Goal: Information Seeking & Learning: Learn about a topic

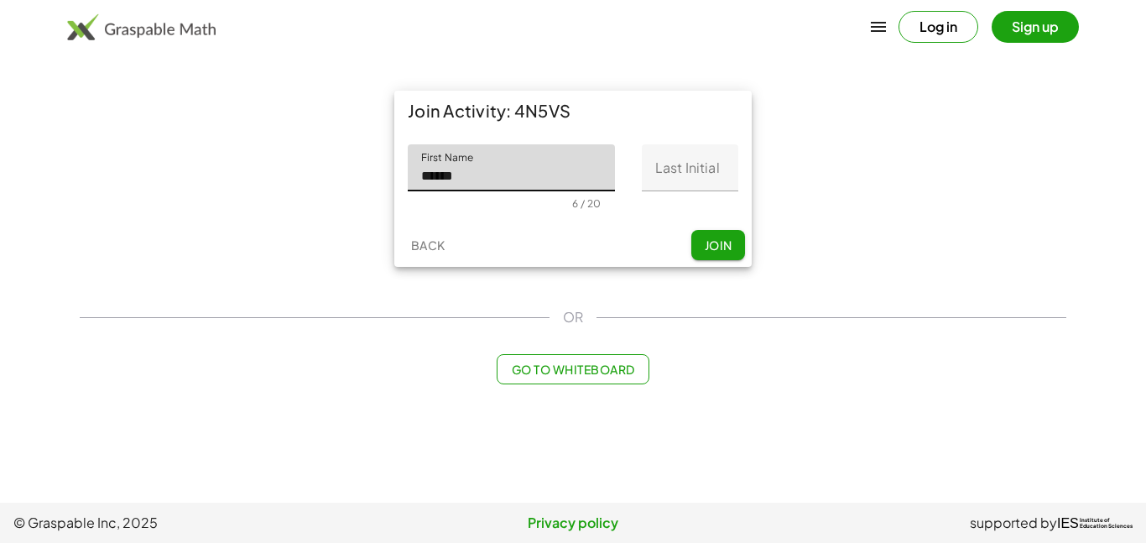
type input "******"
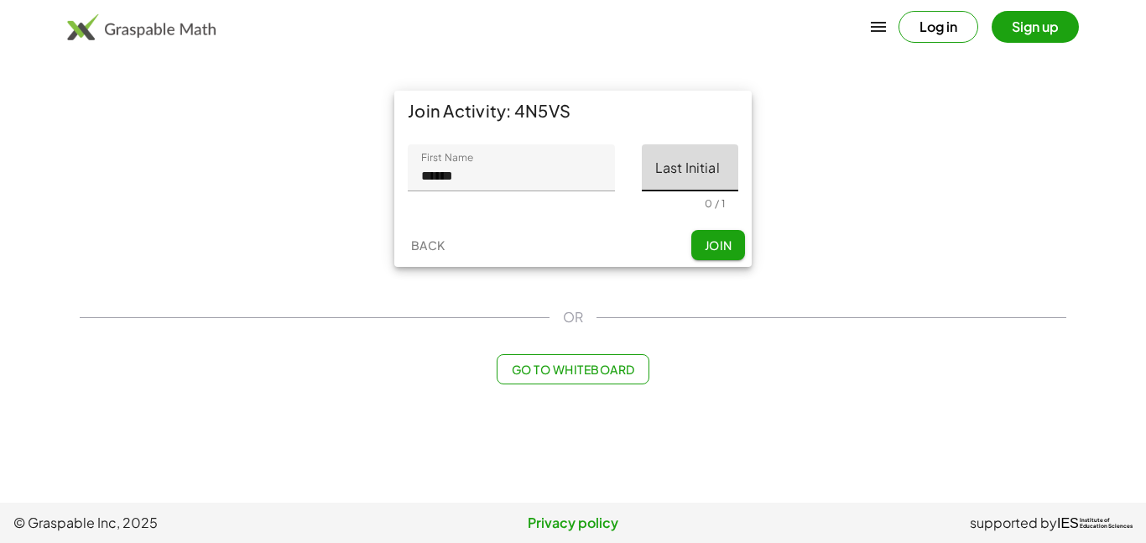
click at [715, 172] on input "Last Initial" at bounding box center [690, 167] width 96 height 47
type input "*"
click at [734, 234] on button "Join" at bounding box center [718, 245] width 54 height 30
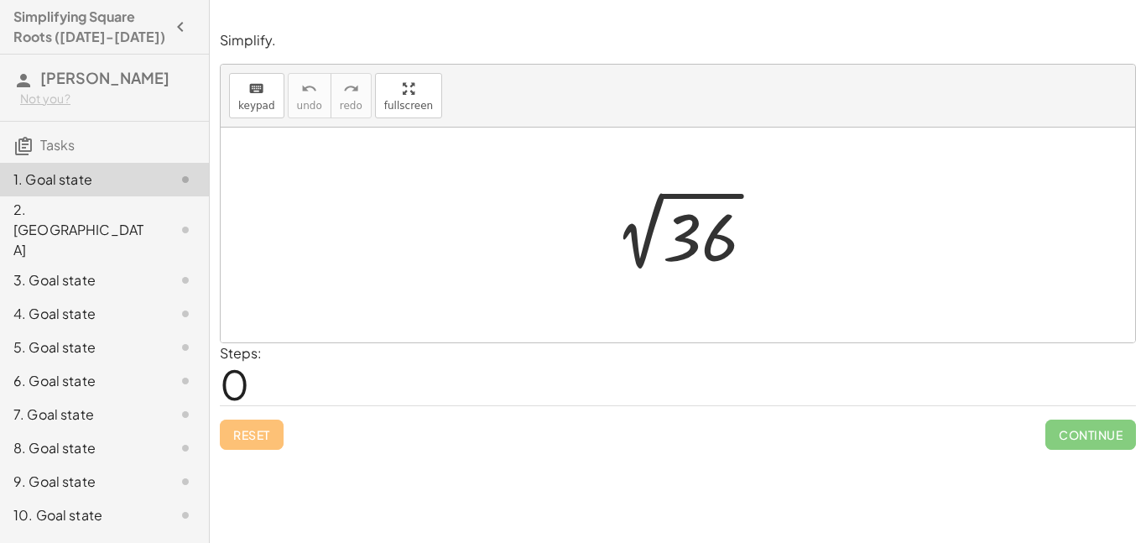
click at [129, 297] on div "2. [GEOGRAPHIC_DATA]" at bounding box center [104, 314] width 209 height 34
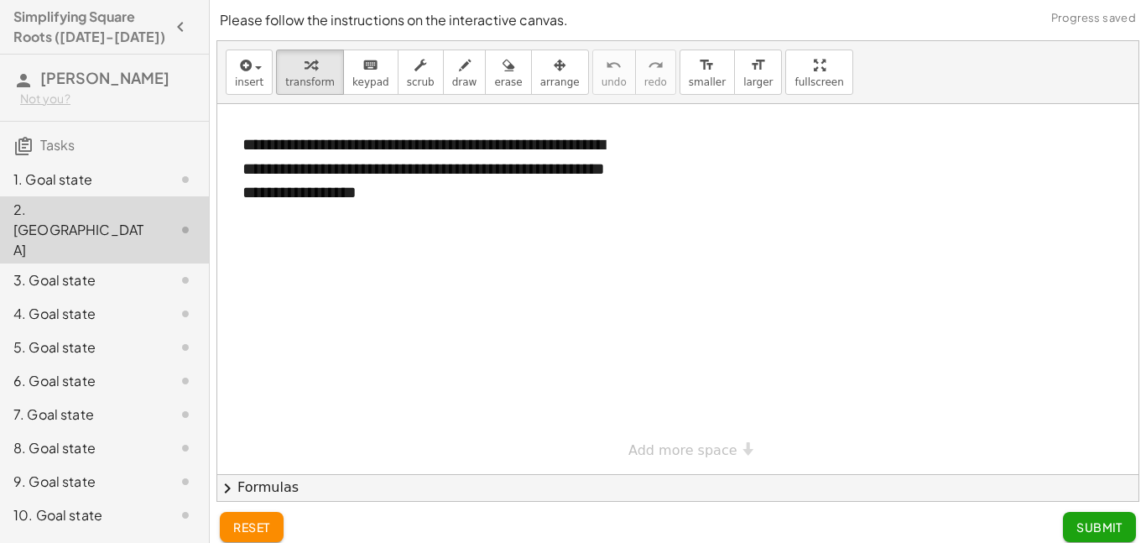
click at [102, 179] on div "1. Goal state" at bounding box center [80, 179] width 135 height 20
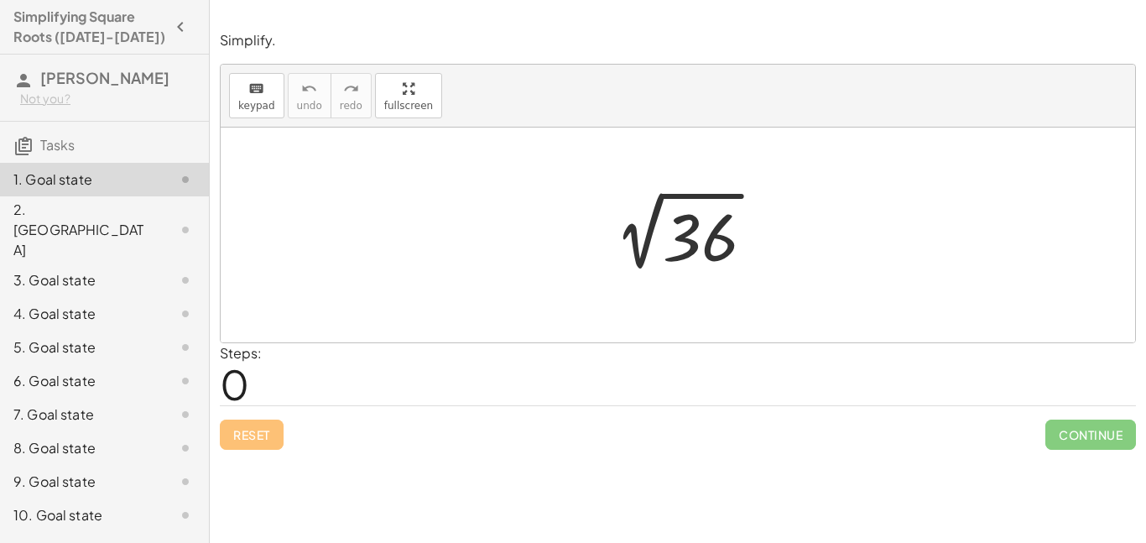
click at [653, 243] on div at bounding box center [684, 235] width 184 height 85
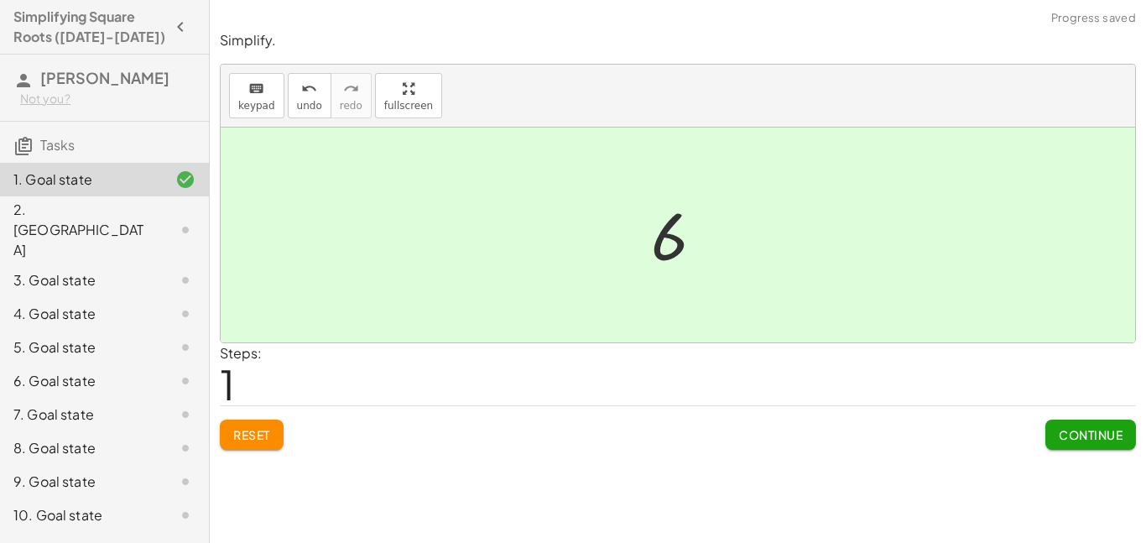
click at [1081, 435] on span "Continue" at bounding box center [1090, 434] width 64 height 15
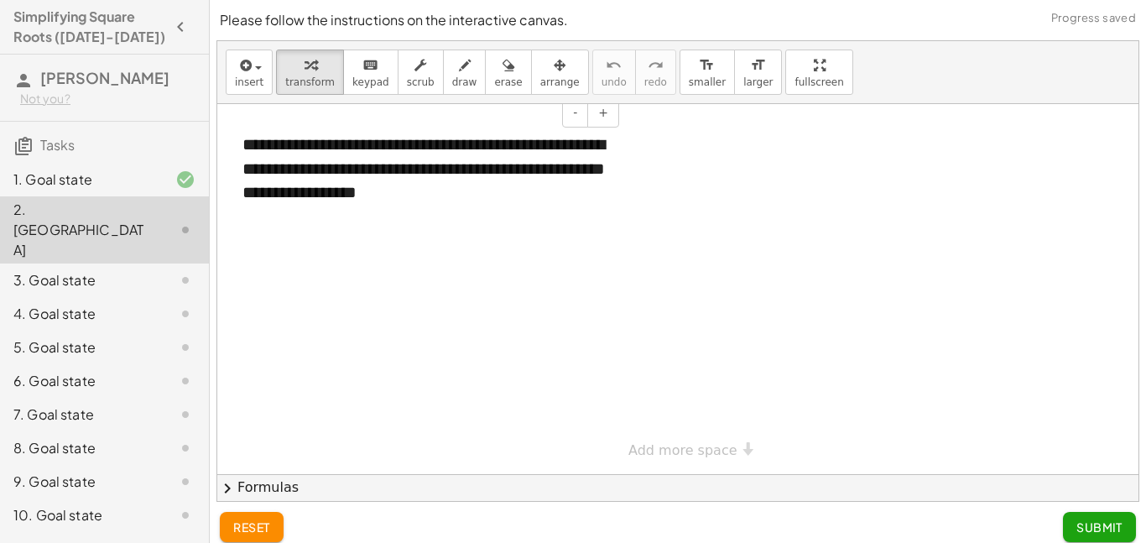
click at [434, 159] on div "**********" at bounding box center [425, 169] width 398 height 106
click at [489, 336] on div at bounding box center [677, 289] width 921 height 370
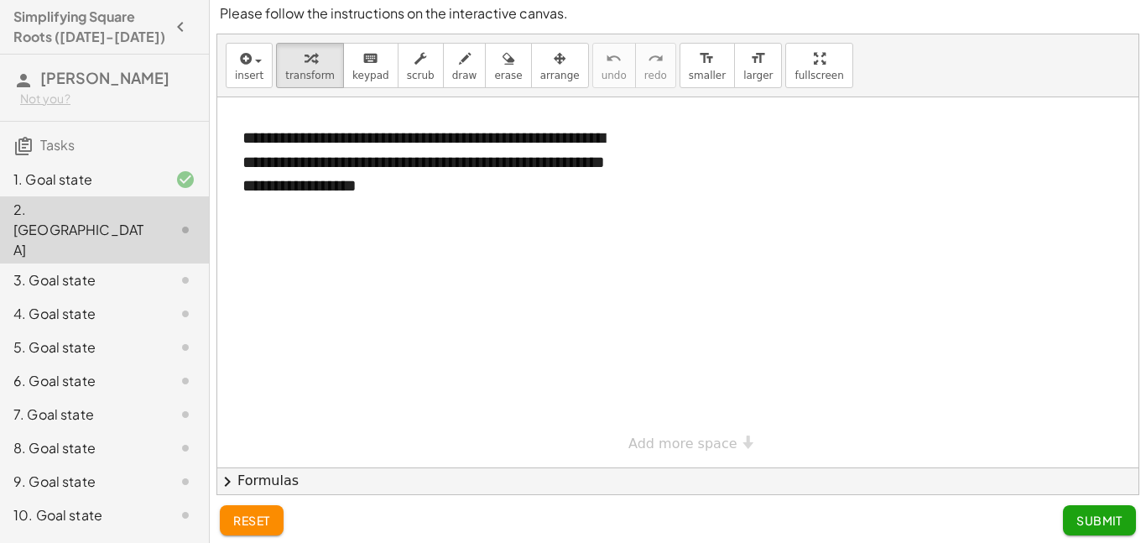
click at [486, 390] on div at bounding box center [677, 282] width 921 height 370
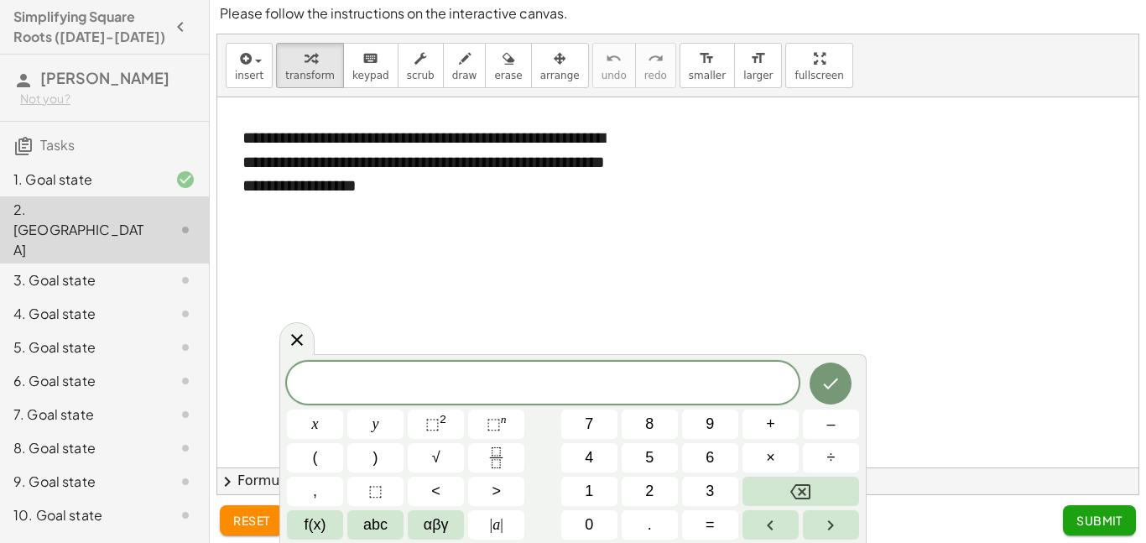
click at [309, 252] on div at bounding box center [677, 282] width 921 height 370
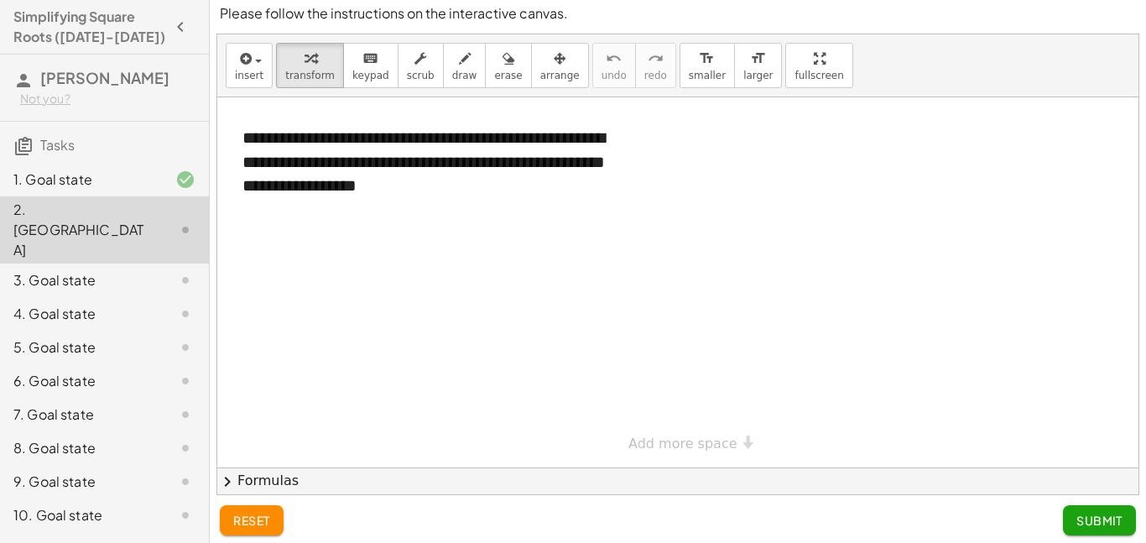
click at [297, 247] on div at bounding box center [677, 282] width 921 height 370
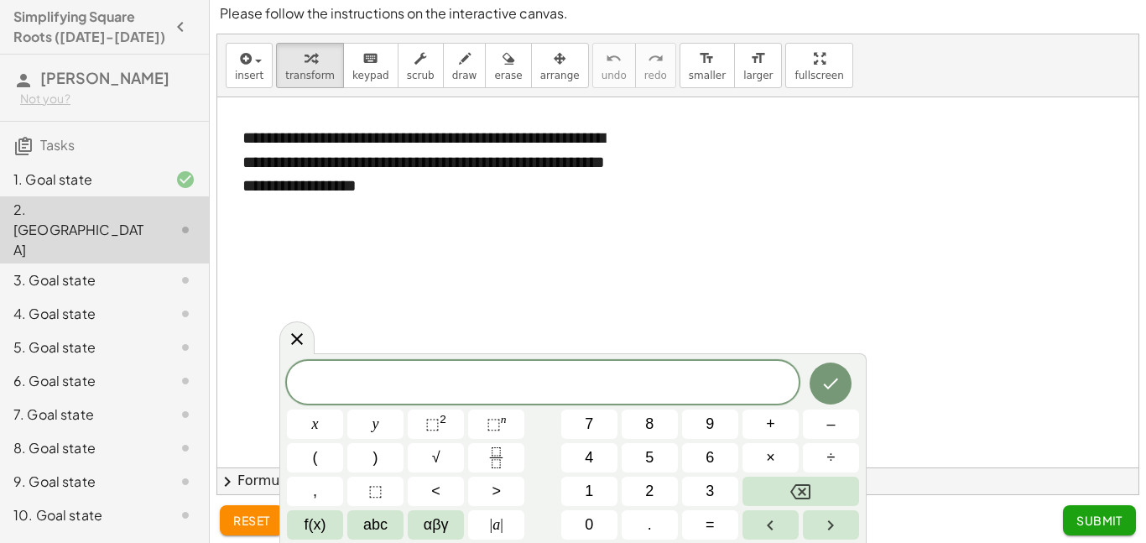
click at [416, 373] on span at bounding box center [543, 383] width 512 height 25
click at [822, 397] on button "Done" at bounding box center [830, 383] width 42 height 42
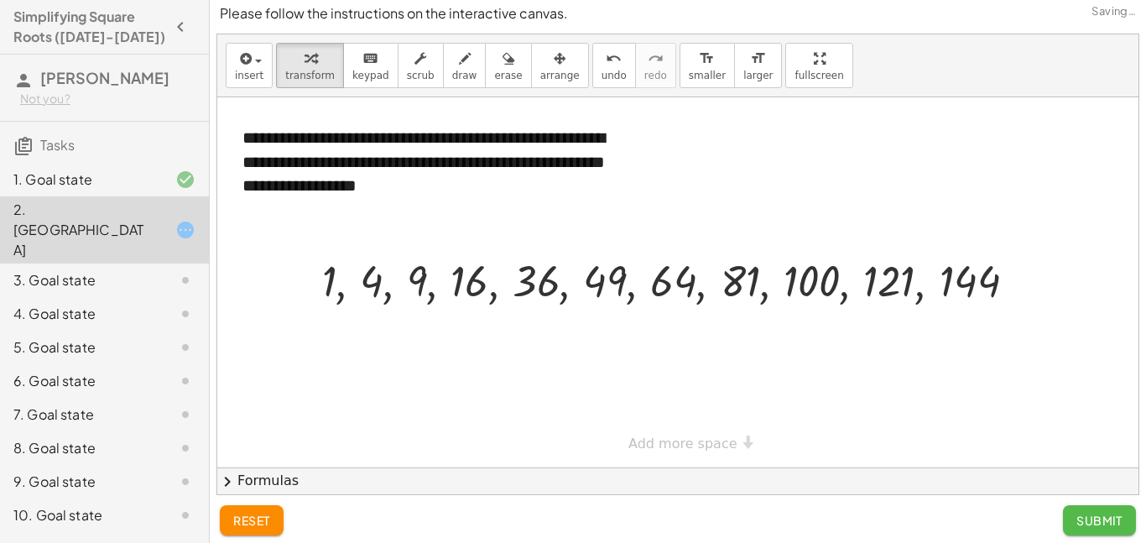
click at [1100, 520] on span "Submit" at bounding box center [1099, 519] width 46 height 15
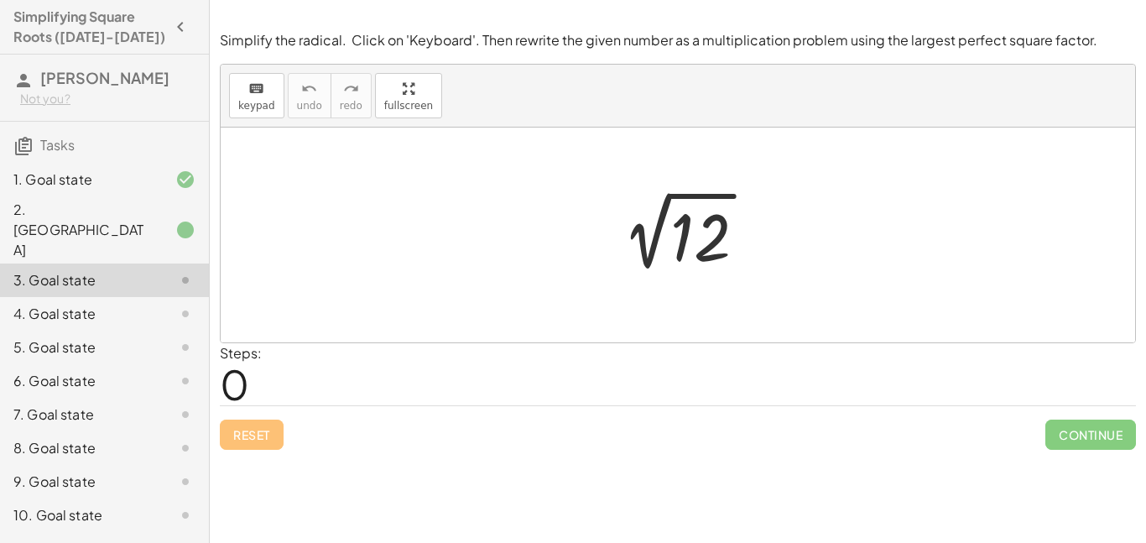
click at [687, 213] on div at bounding box center [684, 235] width 169 height 85
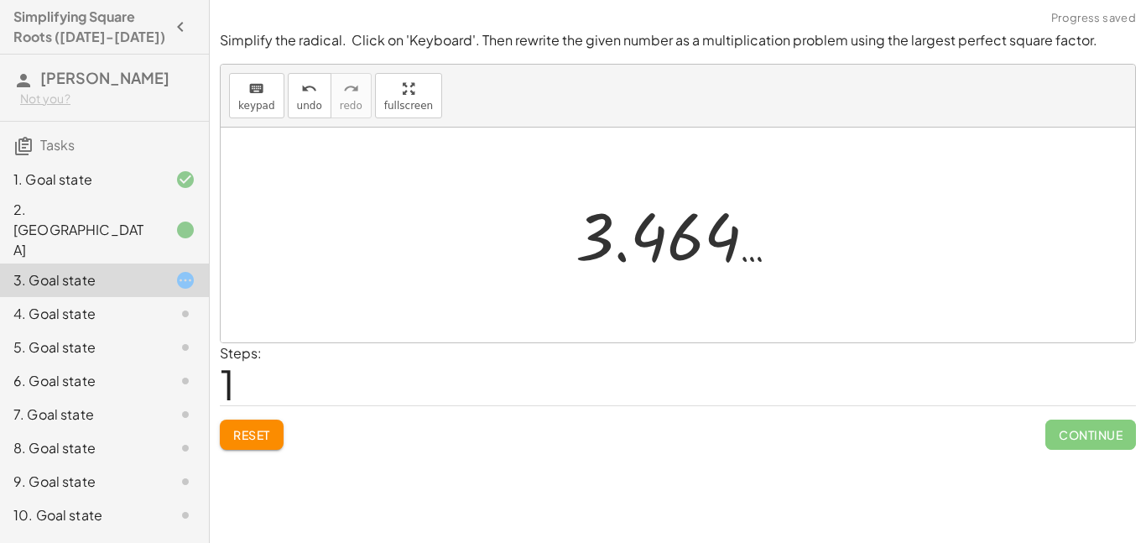
click at [686, 231] on div at bounding box center [684, 235] width 234 height 83
click at [685, 237] on div at bounding box center [684, 235] width 234 height 83
click at [680, 242] on div at bounding box center [684, 235] width 234 height 83
click at [616, 264] on div at bounding box center [684, 235] width 234 height 83
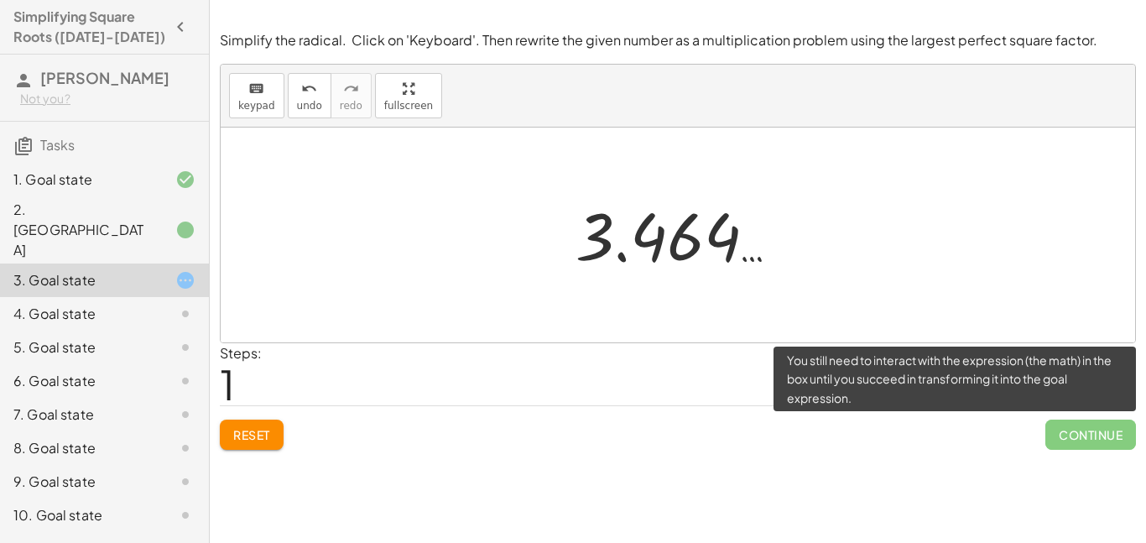
click at [1084, 440] on span "Continue" at bounding box center [1090, 434] width 91 height 30
click at [1114, 434] on span "Continue" at bounding box center [1090, 434] width 91 height 30
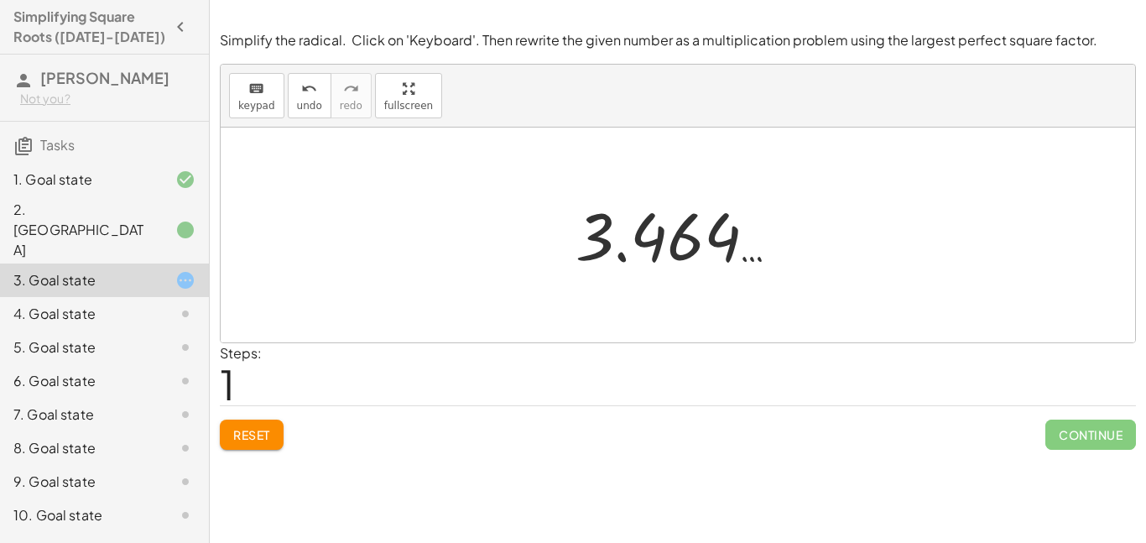
click at [663, 240] on div at bounding box center [684, 235] width 234 height 83
click at [679, 242] on div at bounding box center [684, 235] width 234 height 83
click at [736, 248] on div at bounding box center [684, 235] width 234 height 83
click at [591, 249] on div at bounding box center [684, 235] width 234 height 83
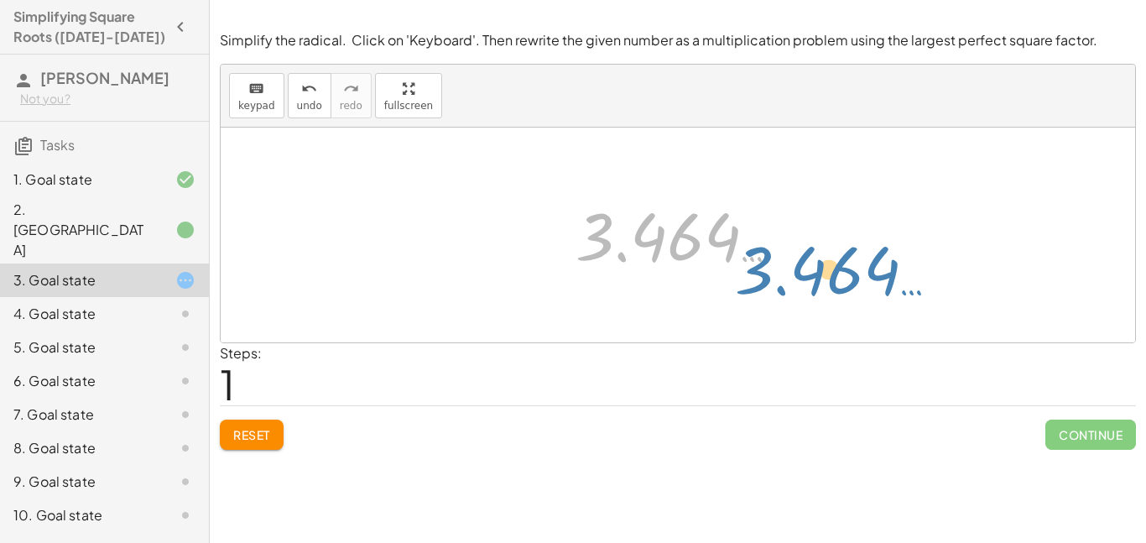
drag, startPoint x: 591, startPoint y: 249, endPoint x: 763, endPoint y: 309, distance: 182.2
click at [763, 309] on div "2 √ 12 3.464 … 3.464 …" at bounding box center [678, 234] width 914 height 215
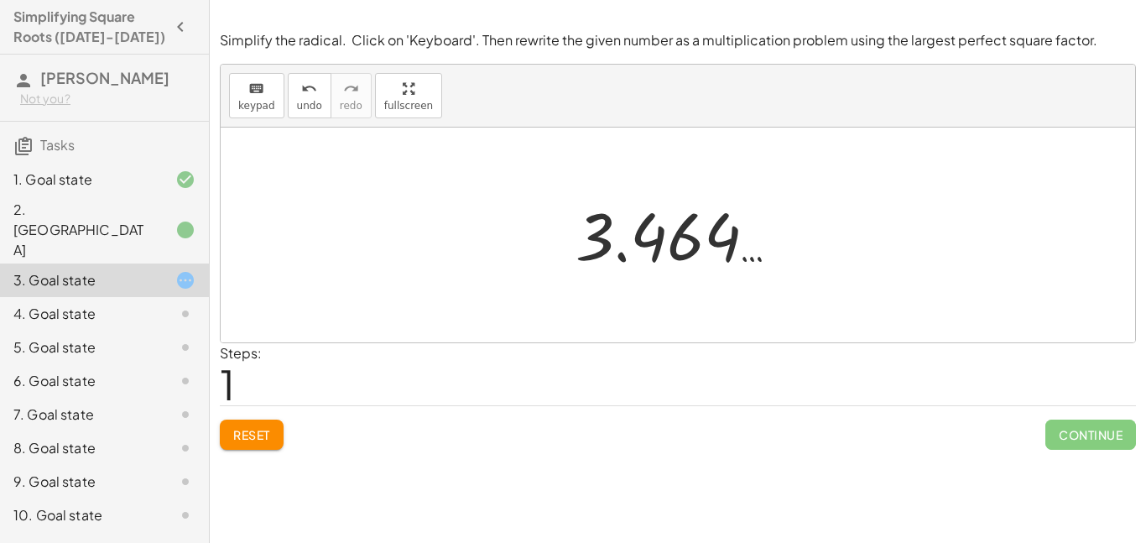
click at [679, 226] on div at bounding box center [684, 235] width 234 height 83
click at [681, 230] on div at bounding box center [684, 235] width 234 height 83
click at [683, 236] on div at bounding box center [684, 235] width 234 height 83
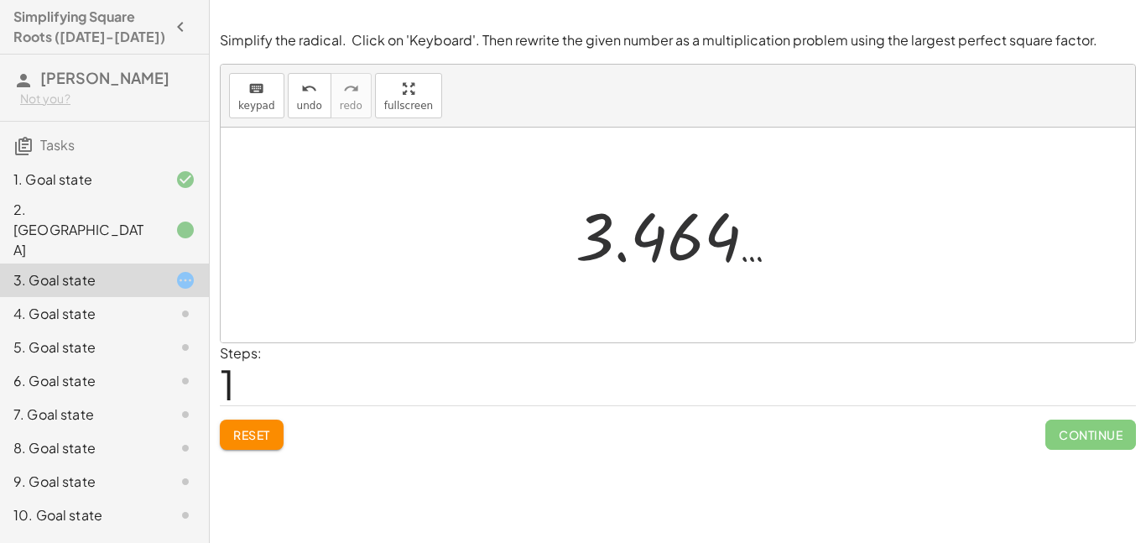
click at [614, 257] on div at bounding box center [684, 235] width 234 height 83
click at [679, 247] on div at bounding box center [684, 235] width 234 height 83
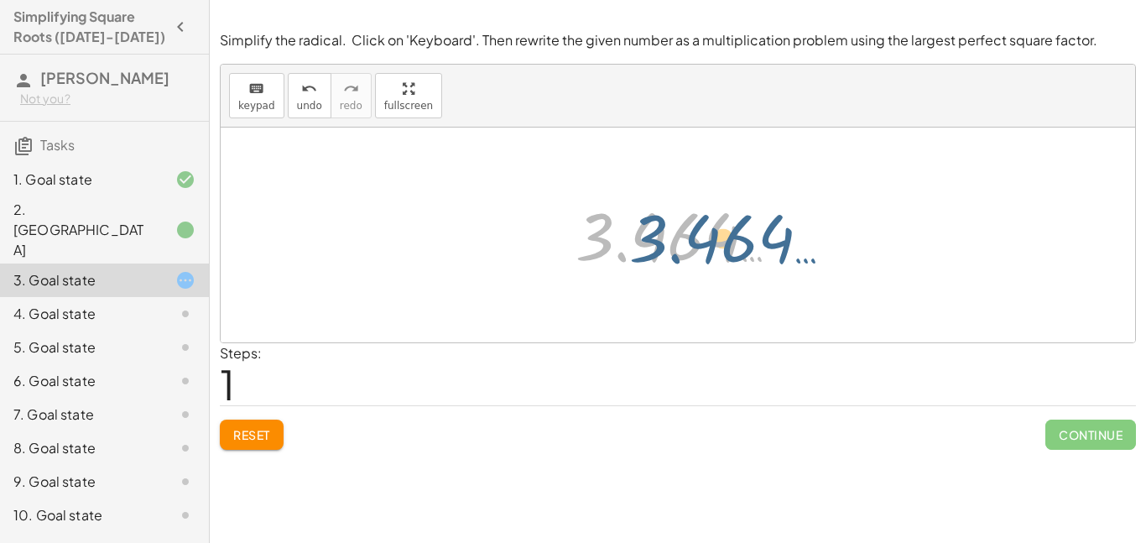
drag, startPoint x: 683, startPoint y: 248, endPoint x: 736, endPoint y: 248, distance: 53.7
click at [736, 248] on div at bounding box center [684, 235] width 234 height 83
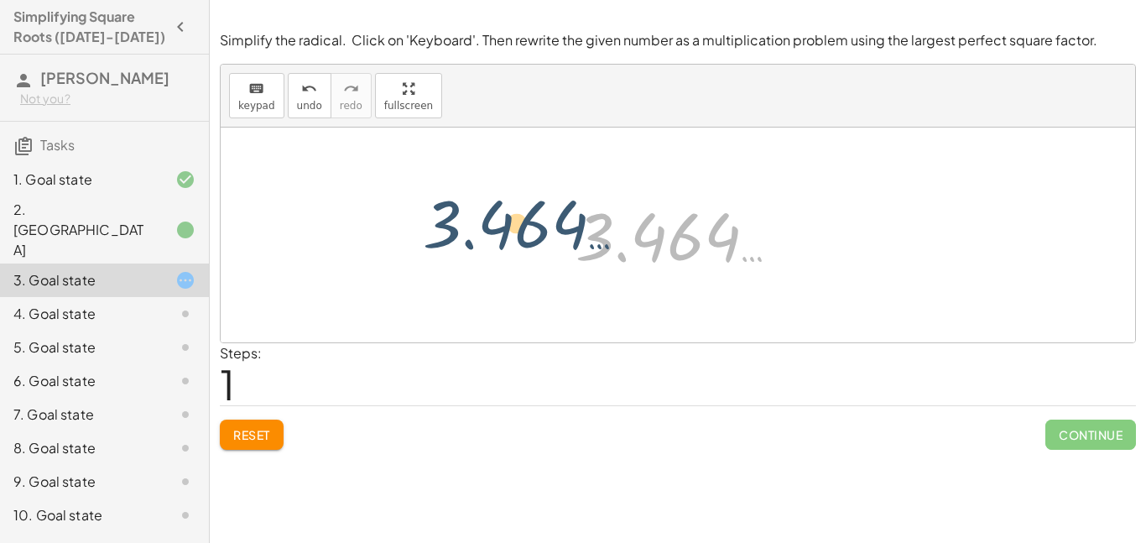
drag, startPoint x: 789, startPoint y: 248, endPoint x: 625, endPoint y: 235, distance: 164.9
click at [625, 235] on div at bounding box center [684, 235] width 234 height 83
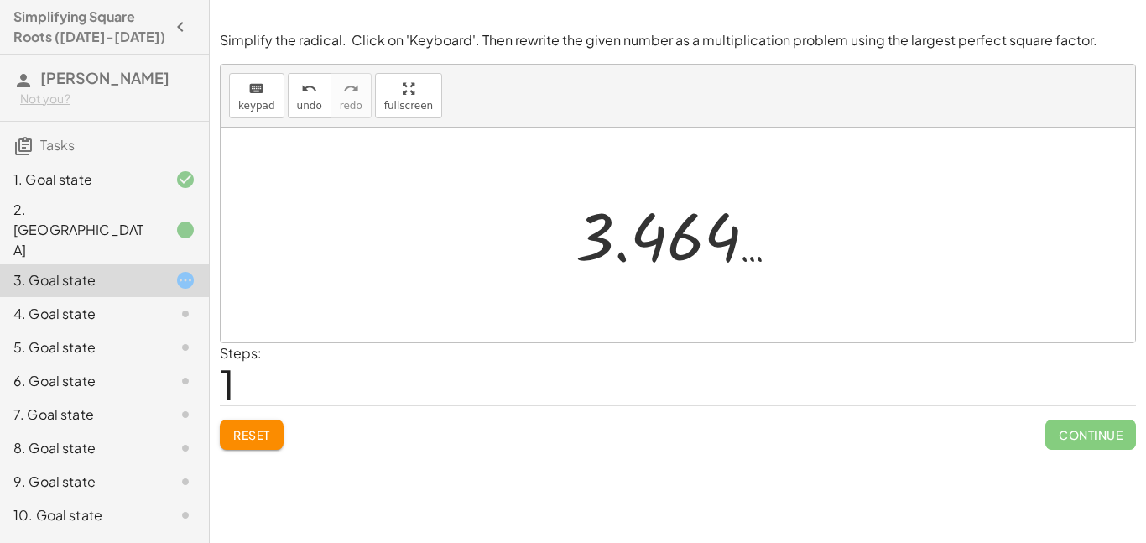
click at [684, 247] on div at bounding box center [684, 235] width 234 height 83
click at [602, 241] on div at bounding box center [684, 235] width 234 height 83
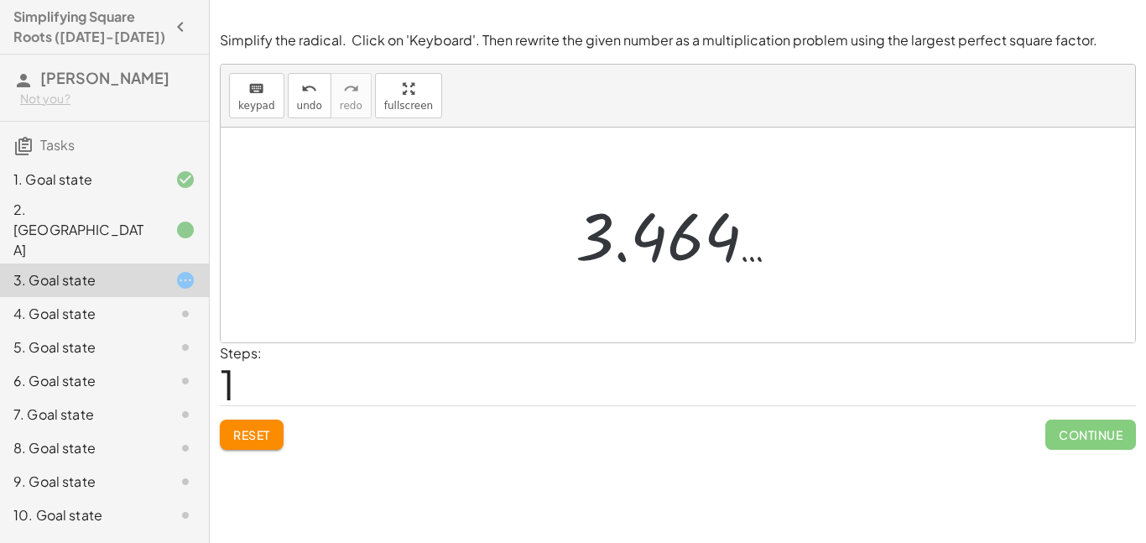
click at [605, 237] on div at bounding box center [684, 235] width 234 height 83
click at [143, 179] on div "1. Goal state" at bounding box center [80, 179] width 135 height 20
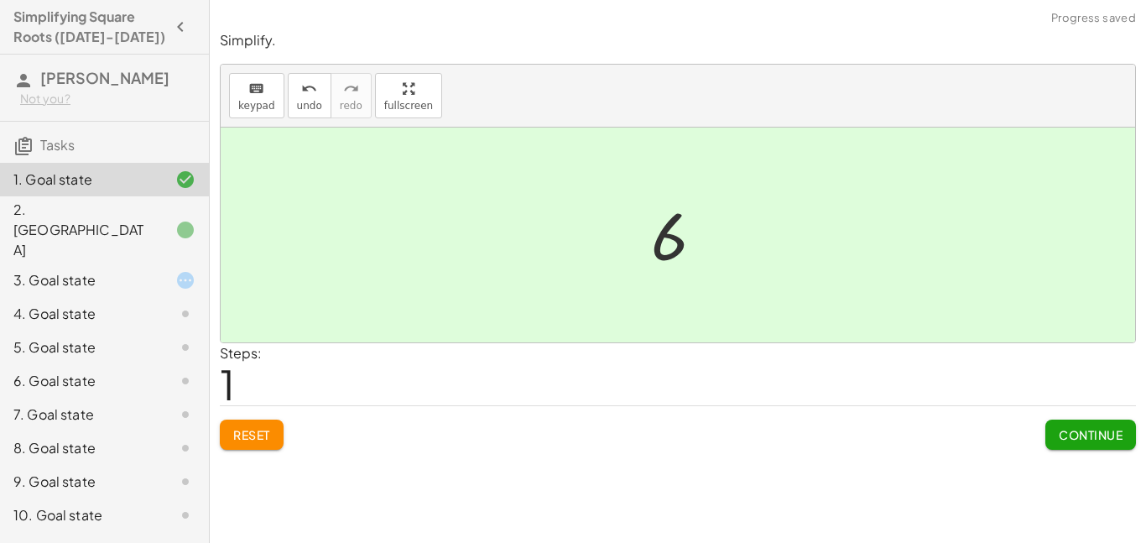
click at [127, 330] on div "3. Goal state" at bounding box center [104, 347] width 209 height 34
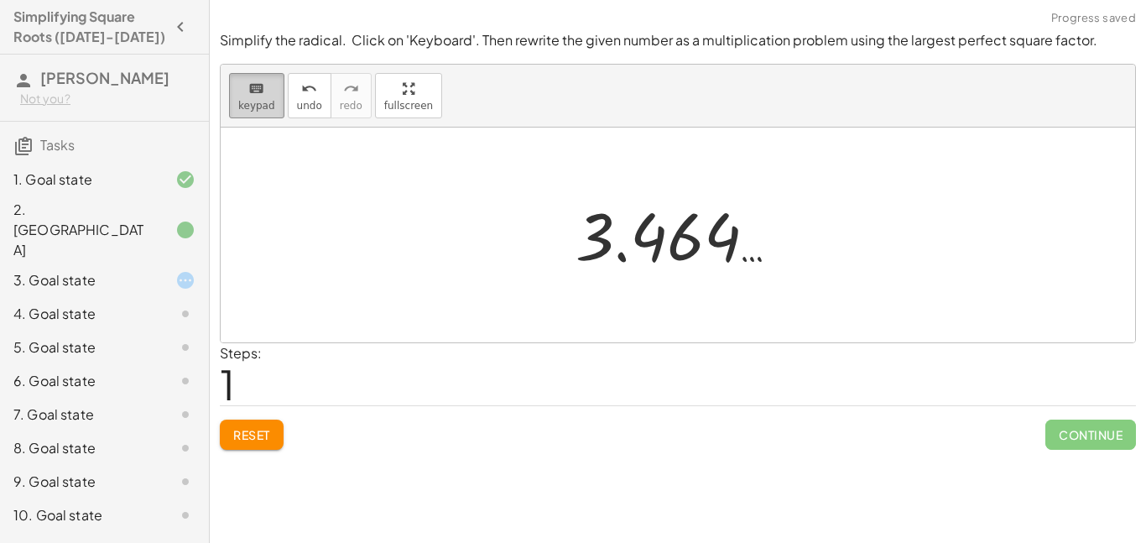
click at [255, 101] on span "keypad" at bounding box center [256, 106] width 37 height 12
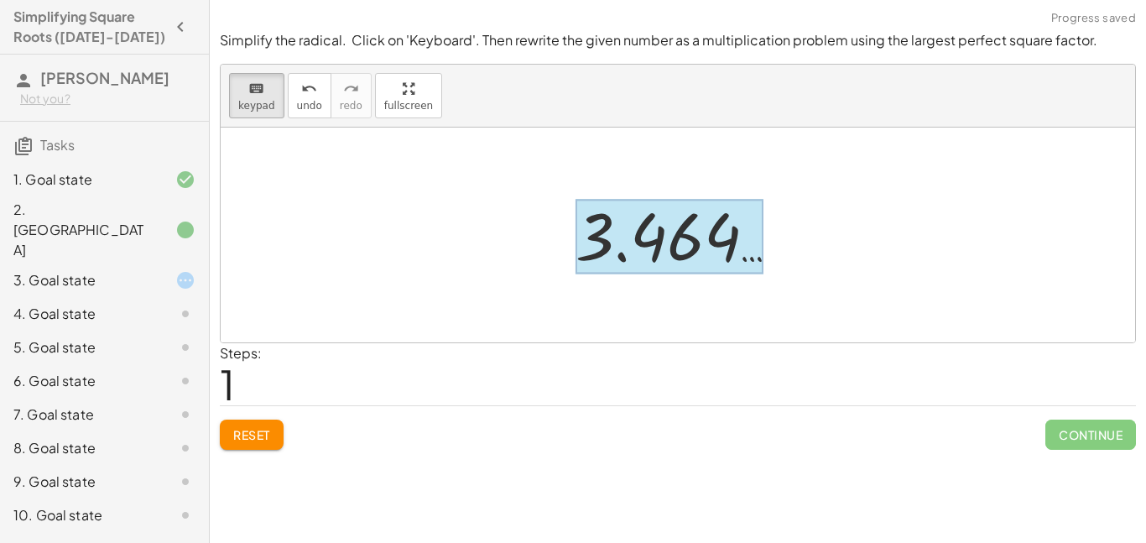
click at [592, 224] on div at bounding box center [669, 237] width 188 height 75
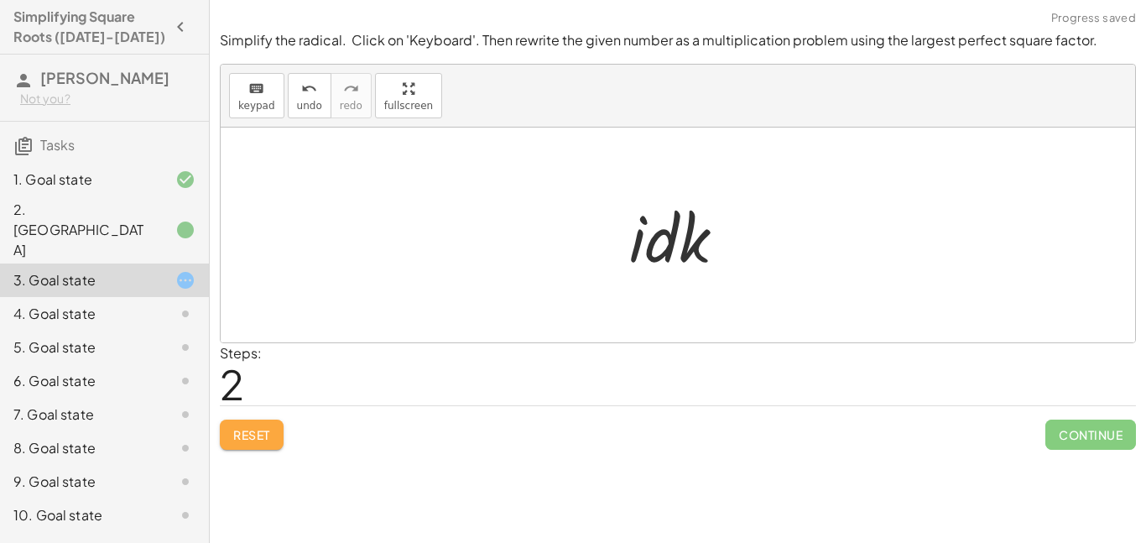
click at [258, 428] on span "Reset" at bounding box center [251, 434] width 37 height 15
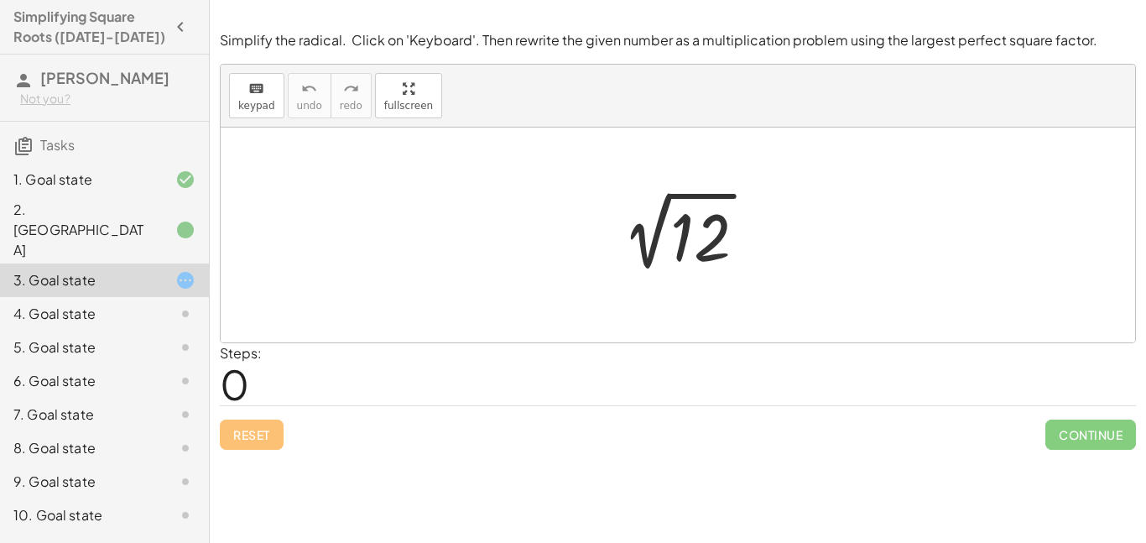
click at [661, 207] on div at bounding box center [684, 235] width 169 height 85
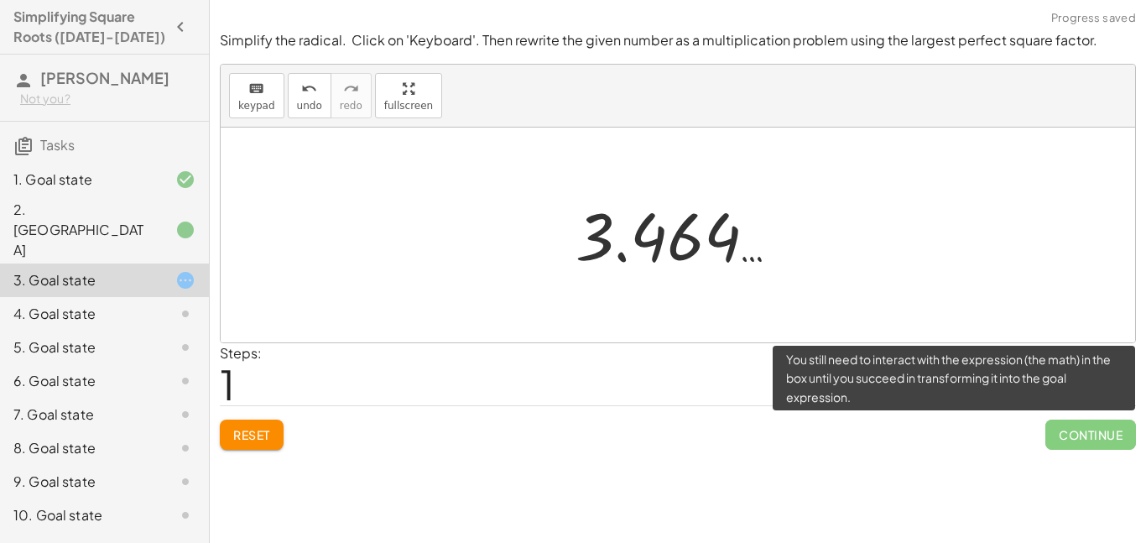
click at [1063, 431] on span "Continue" at bounding box center [1090, 434] width 91 height 30
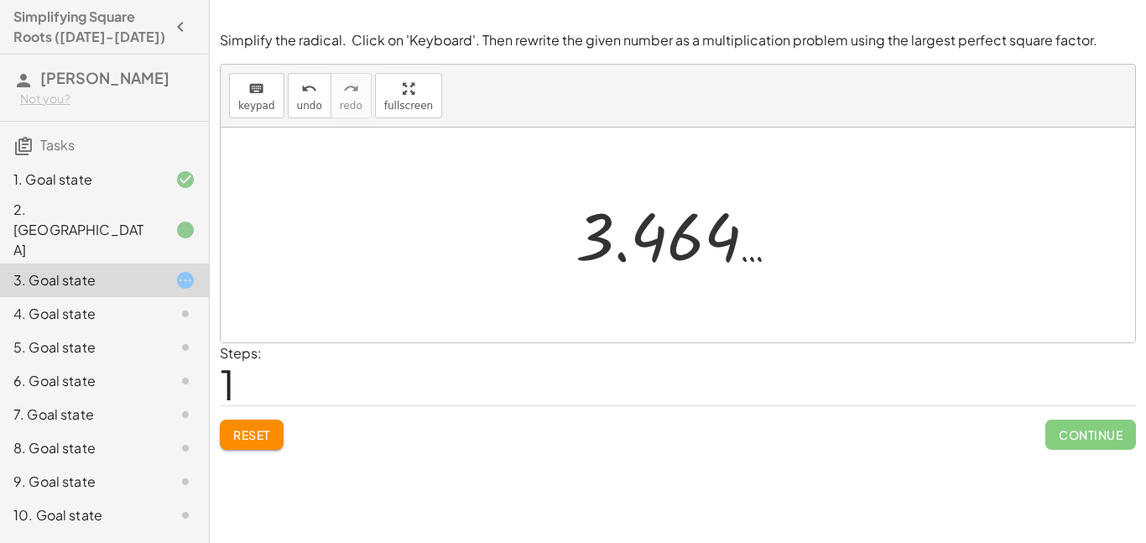
click at [674, 230] on div at bounding box center [684, 235] width 234 height 83
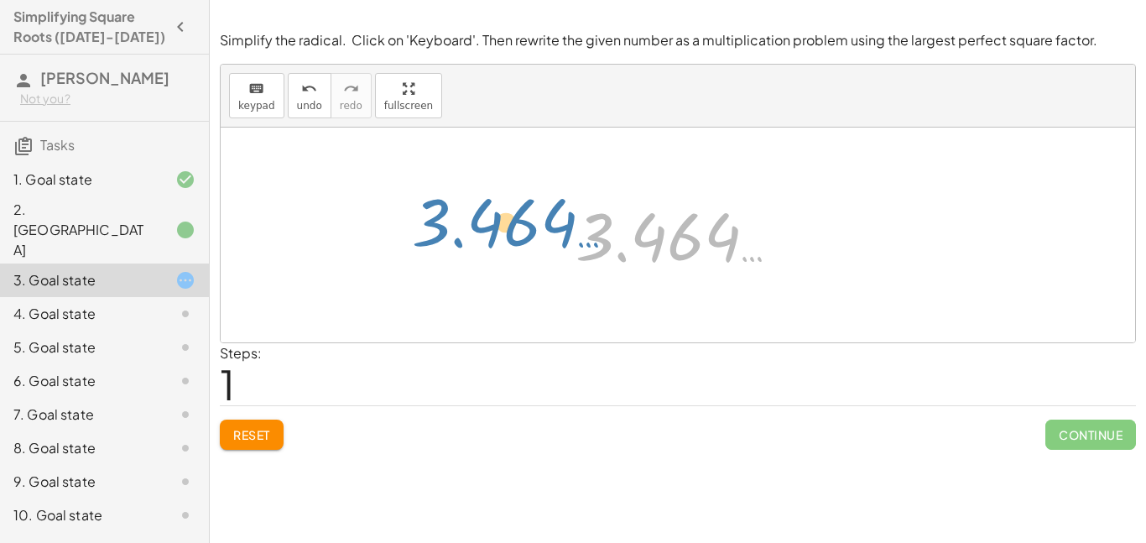
drag, startPoint x: 591, startPoint y: 248, endPoint x: 352, endPoint y: 243, distance: 239.1
click at [352, 243] on div "2 √ 12 3.464 … 3.464 …" at bounding box center [678, 234] width 914 height 215
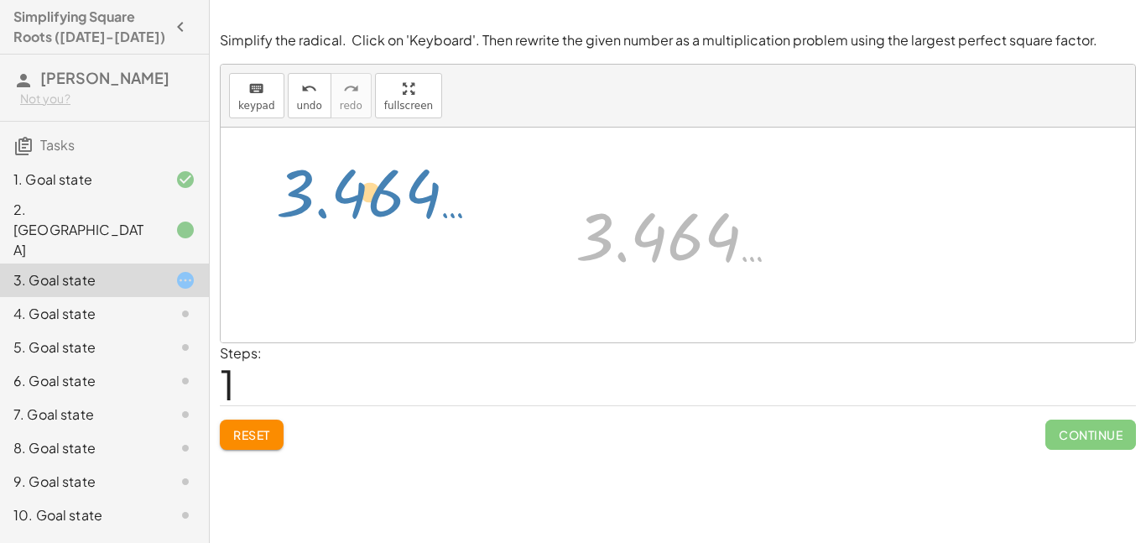
drag, startPoint x: 728, startPoint y: 227, endPoint x: 429, endPoint y: 179, distance: 302.5
click at [429, 179] on div "2 √ 12 3.464 … 3.464 …" at bounding box center [678, 234] width 914 height 215
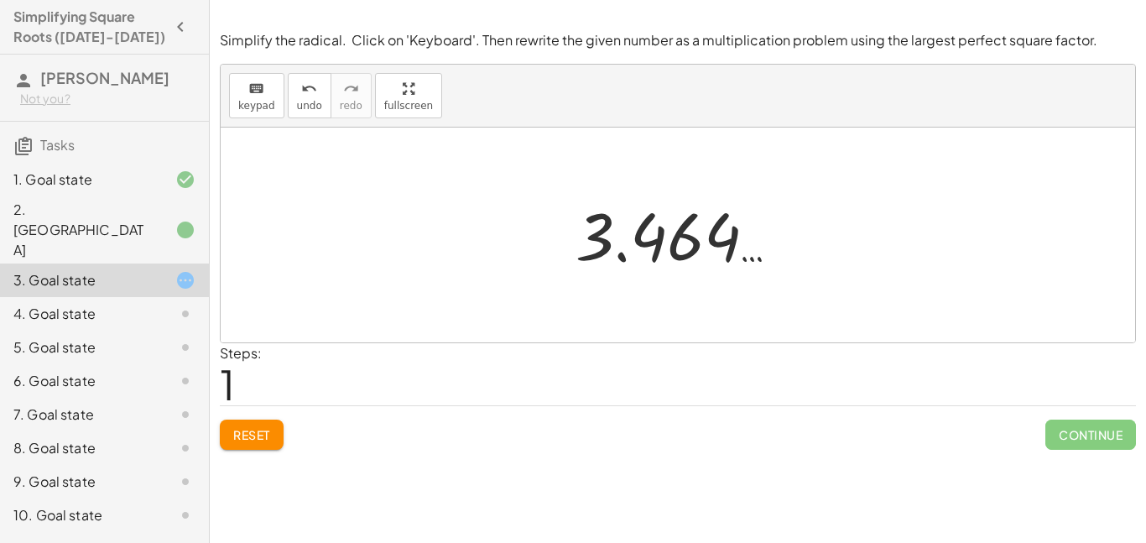
click at [272, 433] on button "Reset" at bounding box center [252, 434] width 64 height 30
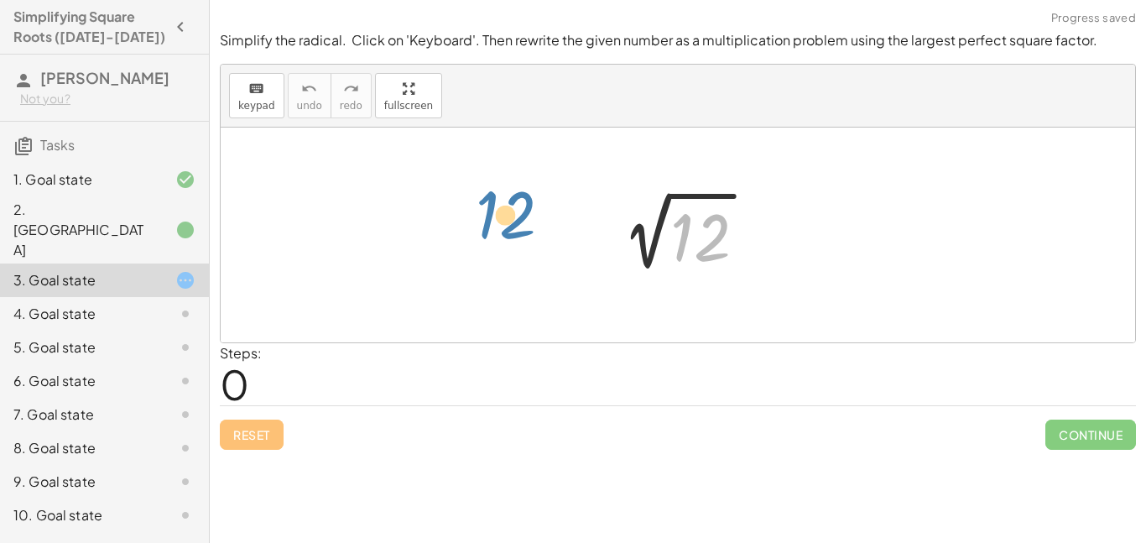
drag, startPoint x: 716, startPoint y: 232, endPoint x: 534, endPoint y: 216, distance: 182.7
click at [534, 216] on div "12 2 √ 12" at bounding box center [678, 234] width 914 height 215
drag, startPoint x: 686, startPoint y: 242, endPoint x: 580, endPoint y: 241, distance: 106.5
click at [580, 241] on div "12 2 √ 12" at bounding box center [678, 234] width 914 height 215
drag, startPoint x: 699, startPoint y: 246, endPoint x: 550, endPoint y: 232, distance: 149.9
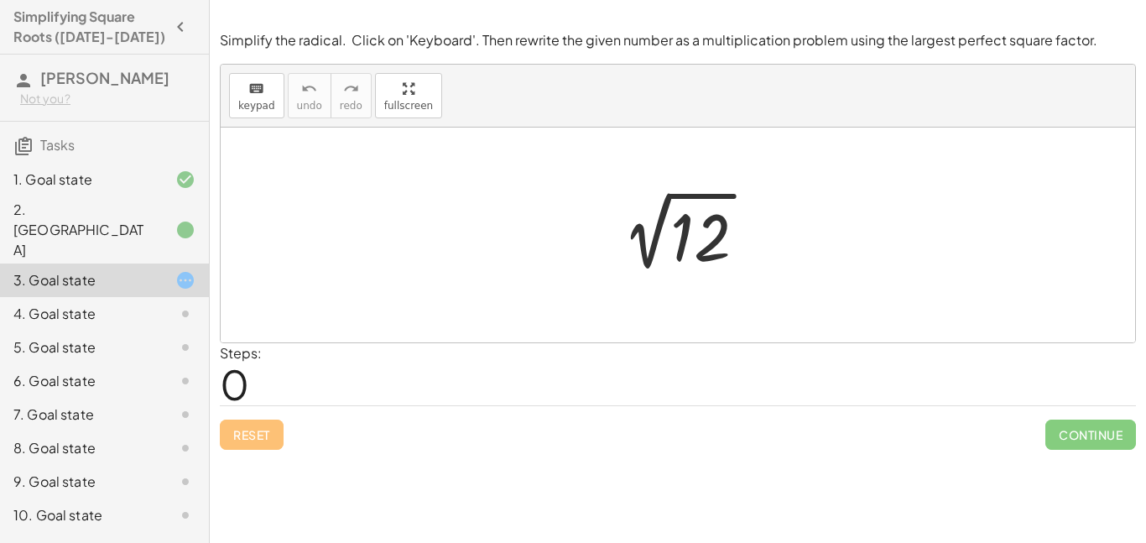
click at [697, 257] on div at bounding box center [684, 235] width 169 height 85
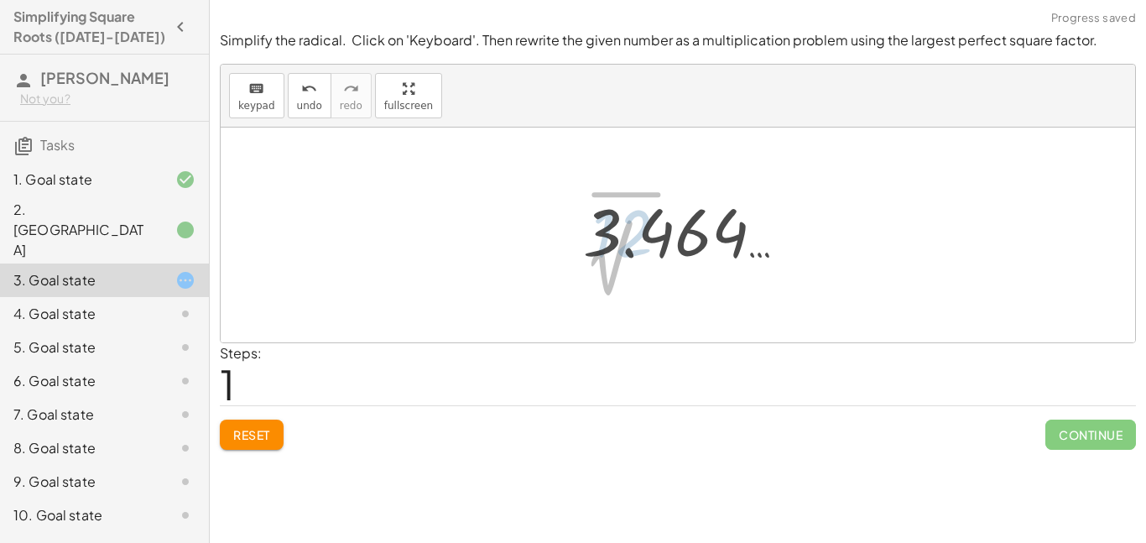
click at [697, 257] on div at bounding box center [692, 231] width 234 height 83
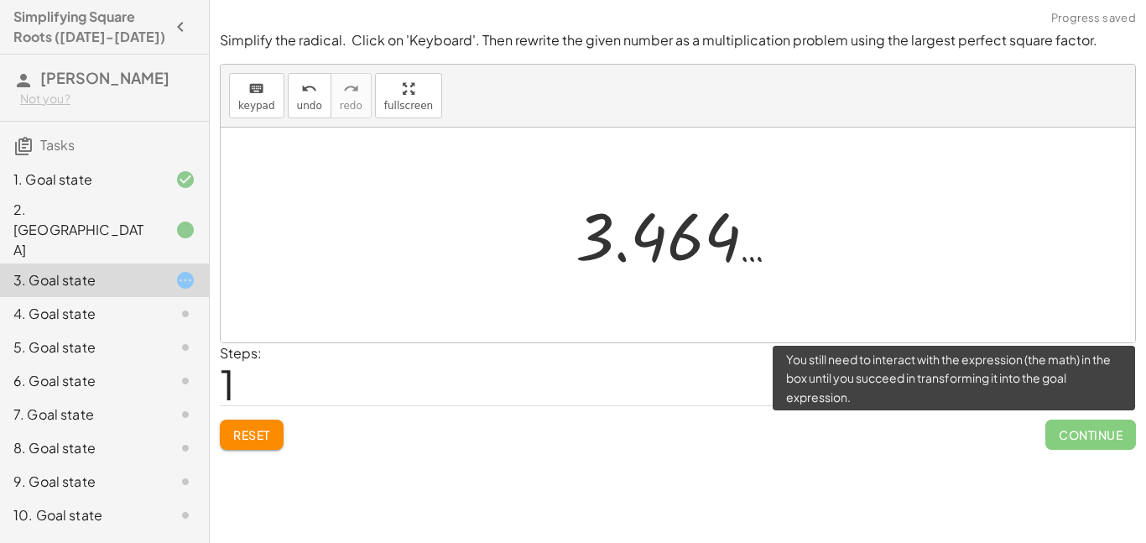
click at [1094, 443] on span "Continue" at bounding box center [1090, 434] width 91 height 30
click at [1084, 424] on span "Continue" at bounding box center [1090, 434] width 91 height 30
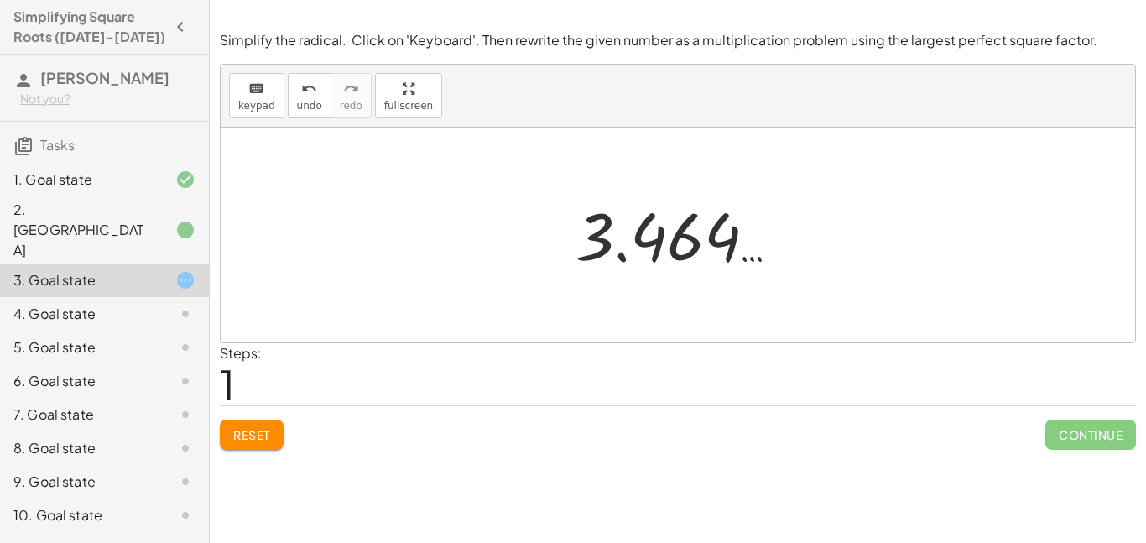
click at [147, 304] on div "4. Goal state" at bounding box center [80, 314] width 135 height 20
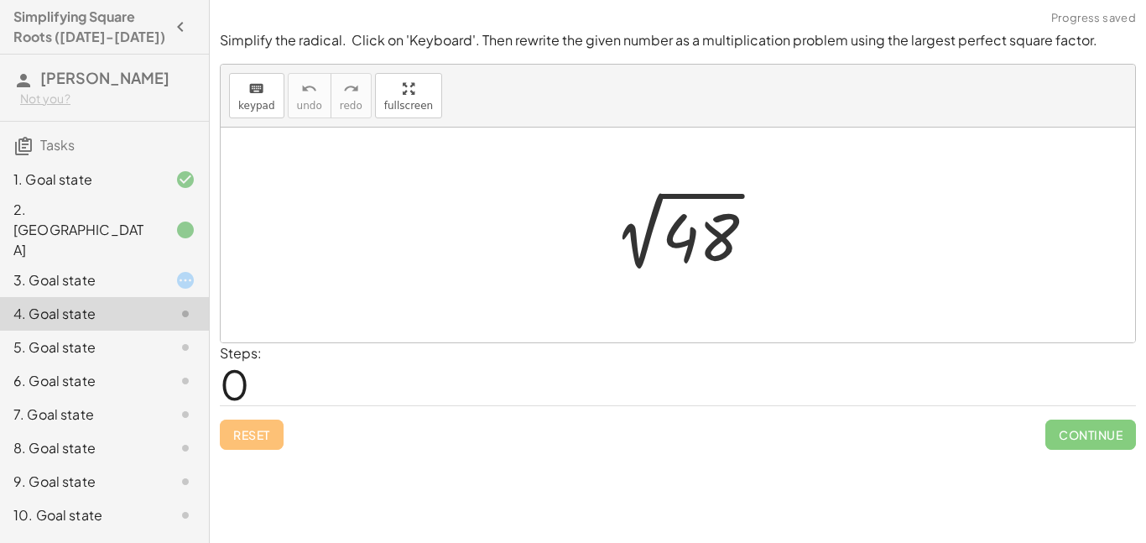
click at [680, 252] on div at bounding box center [683, 235] width 185 height 85
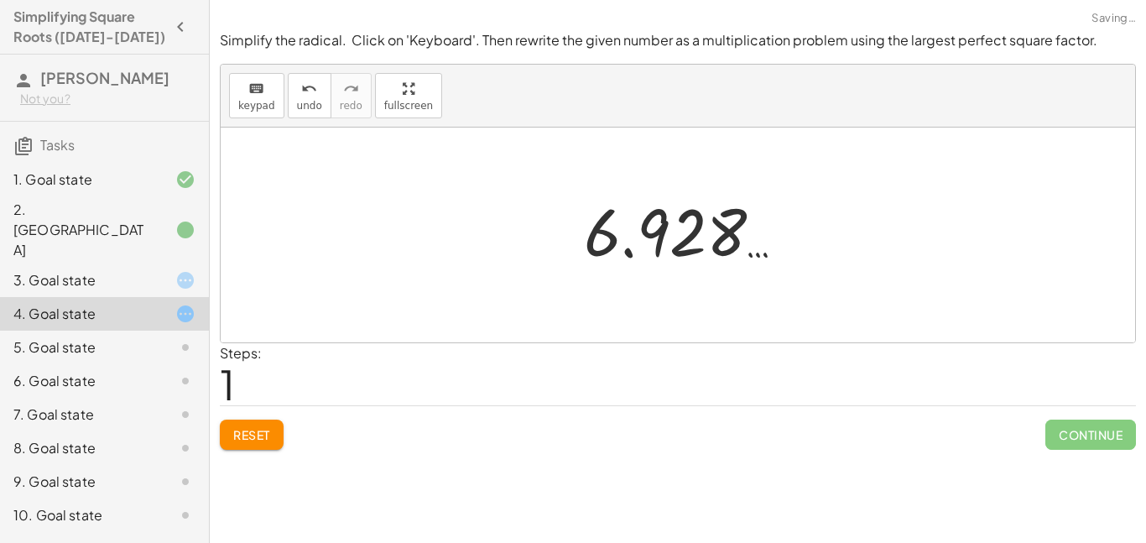
click at [672, 252] on div at bounding box center [690, 231] width 231 height 83
click at [672, 252] on div at bounding box center [683, 235] width 231 height 83
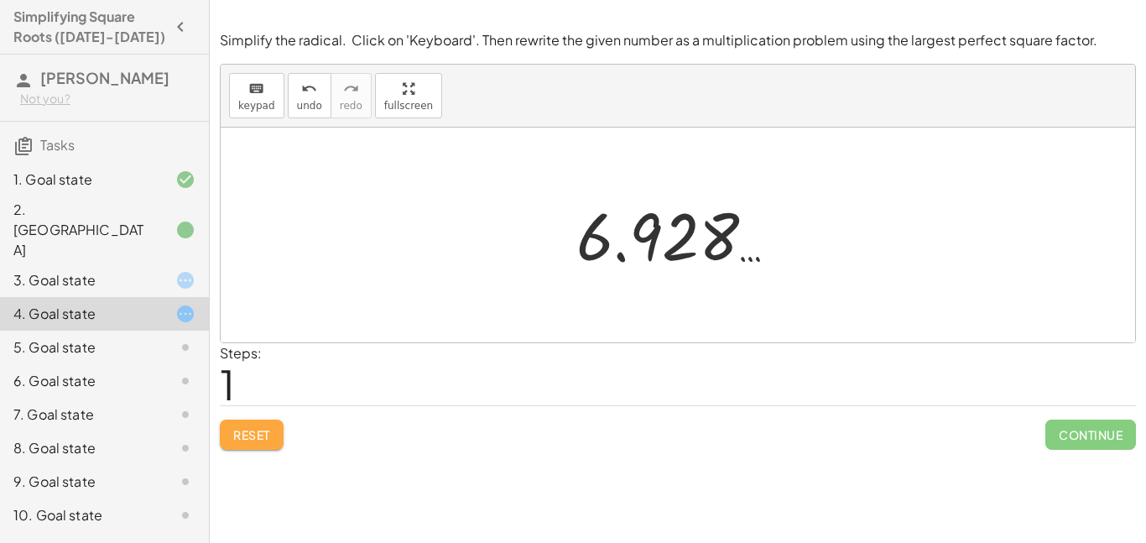
click at [256, 434] on span "Reset" at bounding box center [251, 434] width 37 height 15
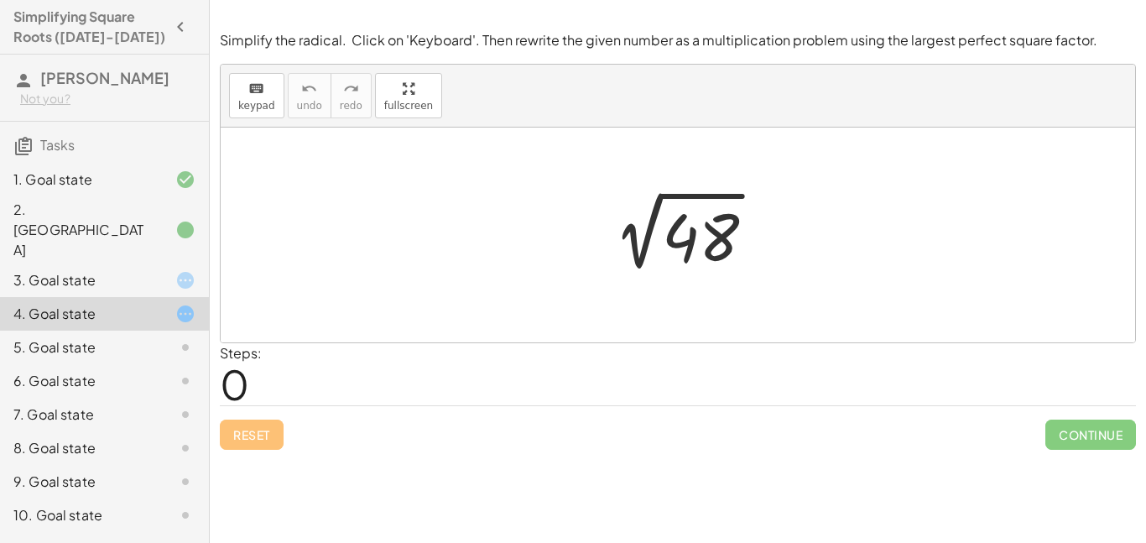
click at [708, 230] on div at bounding box center [683, 235] width 185 height 85
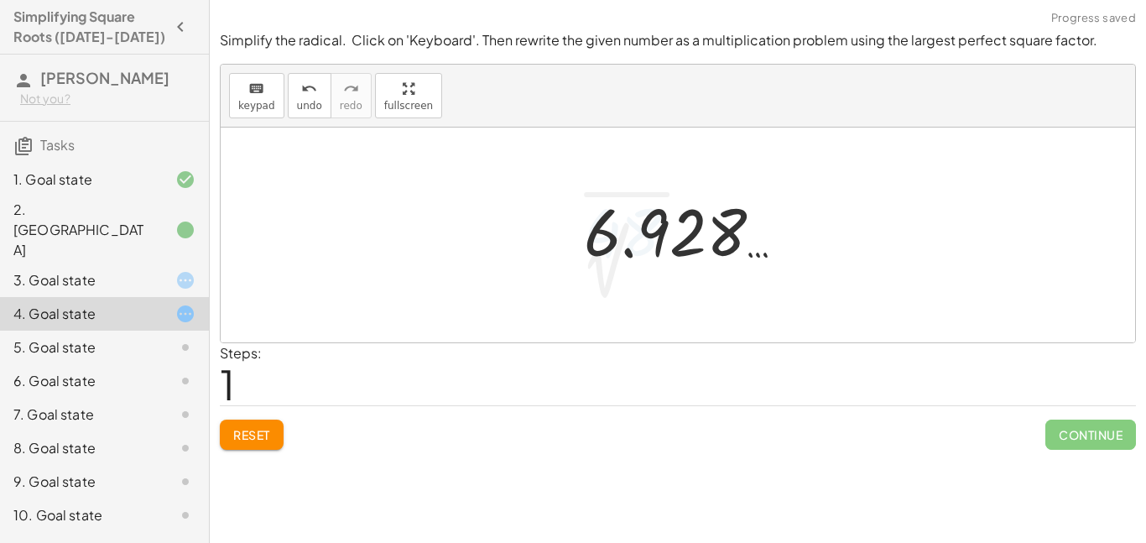
click at [703, 239] on div at bounding box center [690, 231] width 231 height 83
click at [703, 243] on div at bounding box center [683, 235] width 231 height 83
click at [263, 439] on span "Reset" at bounding box center [251, 434] width 37 height 15
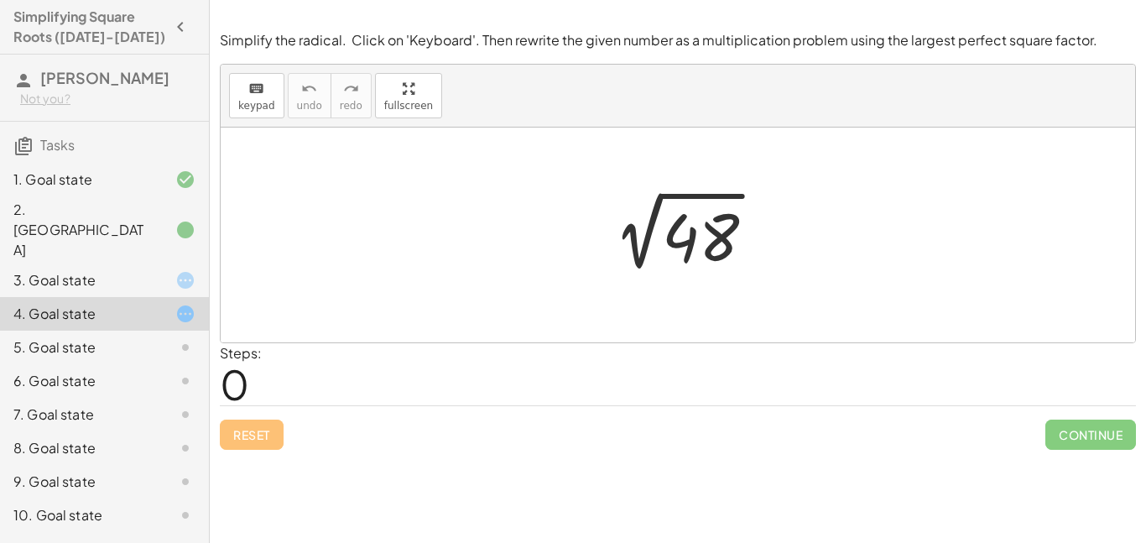
click at [675, 269] on div at bounding box center [683, 235] width 185 height 85
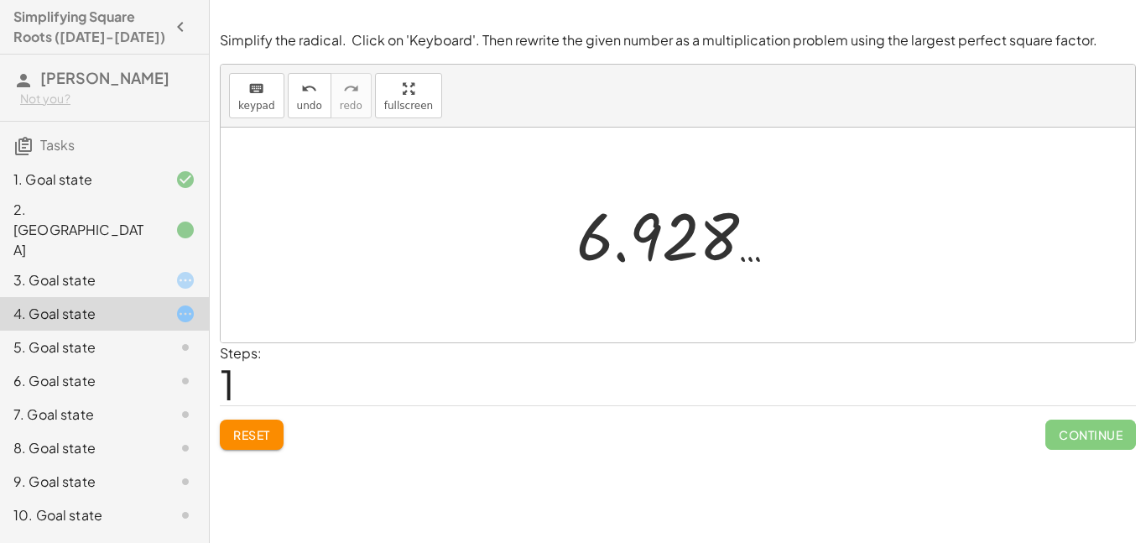
click at [240, 433] on span "Reset" at bounding box center [251, 434] width 37 height 15
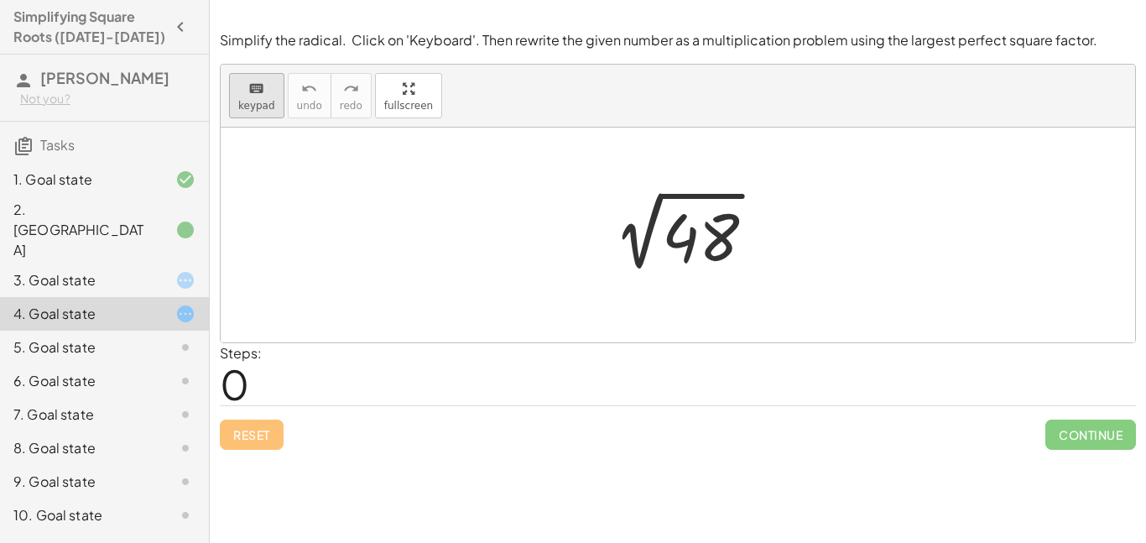
click at [248, 94] on icon "keyboard" at bounding box center [256, 89] width 16 height 20
click at [247, 97] on button "keyboard keypad" at bounding box center [256, 95] width 55 height 45
click at [709, 241] on div at bounding box center [700, 237] width 77 height 75
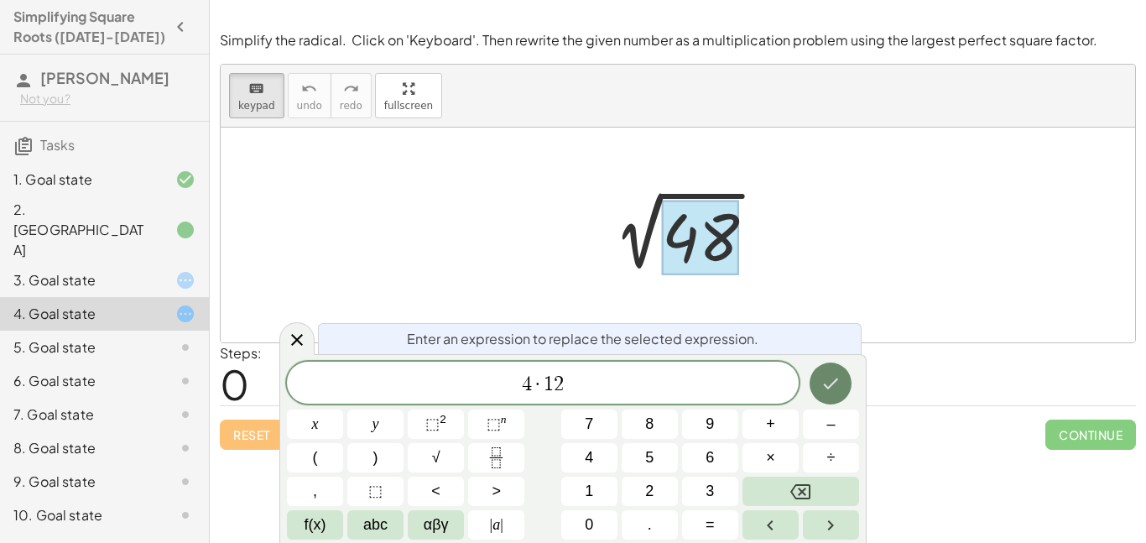
click at [817, 387] on button "Done" at bounding box center [830, 383] width 42 height 42
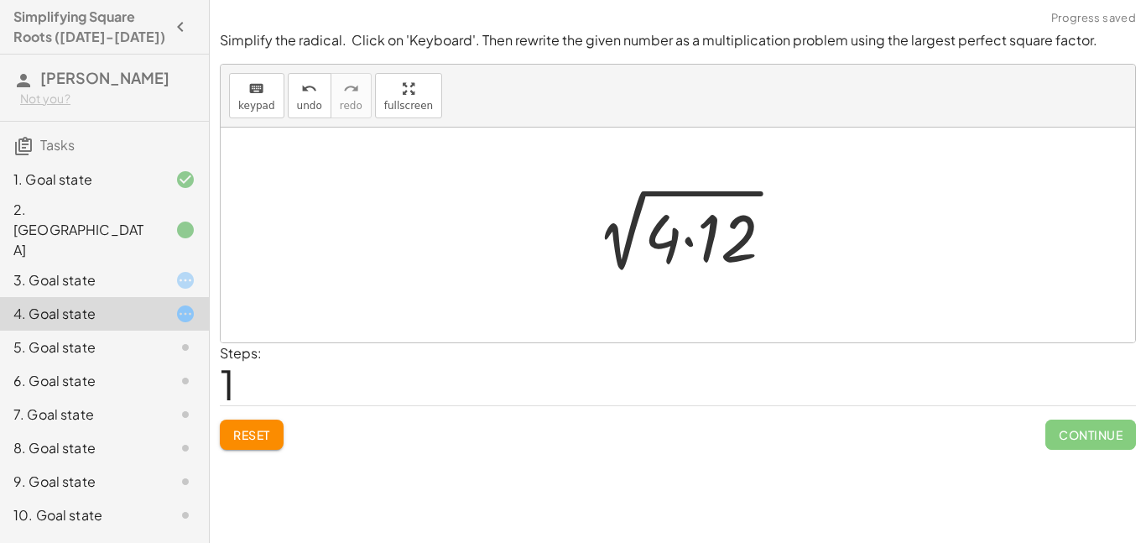
click at [672, 253] on div at bounding box center [684, 235] width 221 height 86
click at [677, 243] on div at bounding box center [684, 235] width 221 height 86
click at [716, 237] on div at bounding box center [684, 235] width 221 height 86
click at [716, 237] on div at bounding box center [683, 234] width 185 height 85
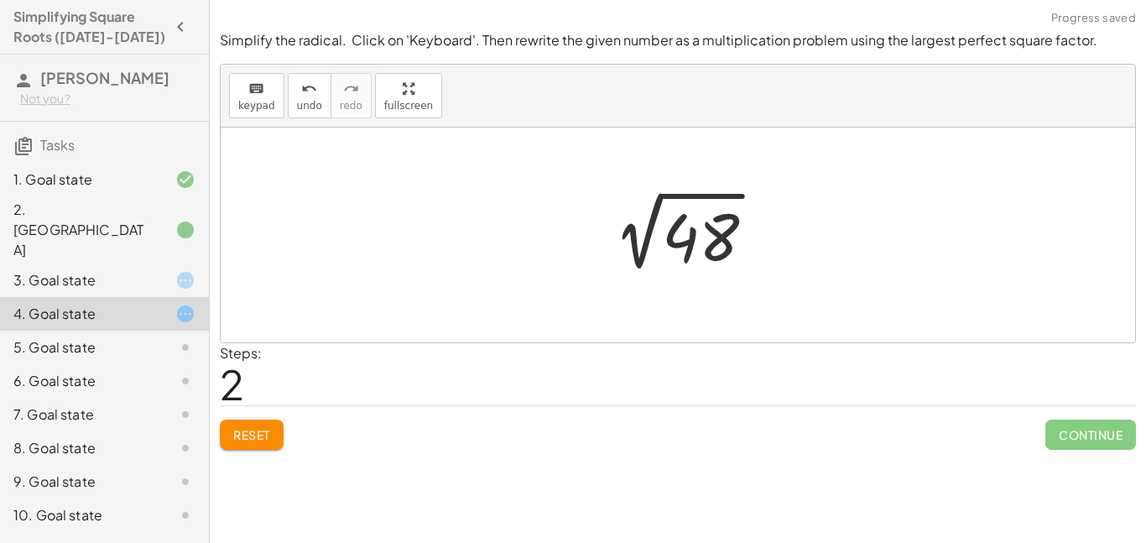
click at [716, 245] on div at bounding box center [683, 235] width 185 height 85
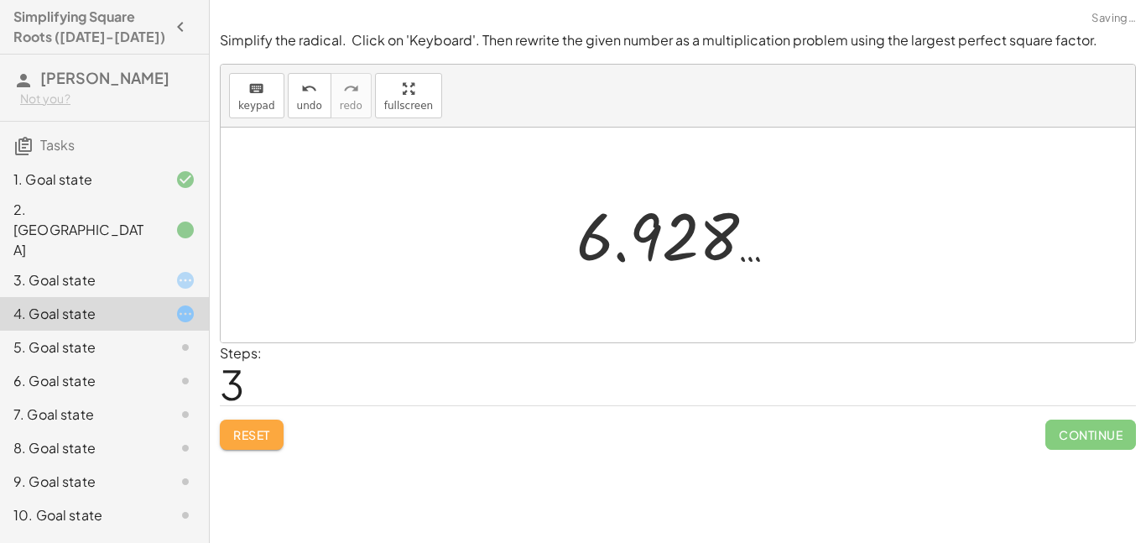
click at [268, 433] on span "Reset" at bounding box center [251, 434] width 37 height 15
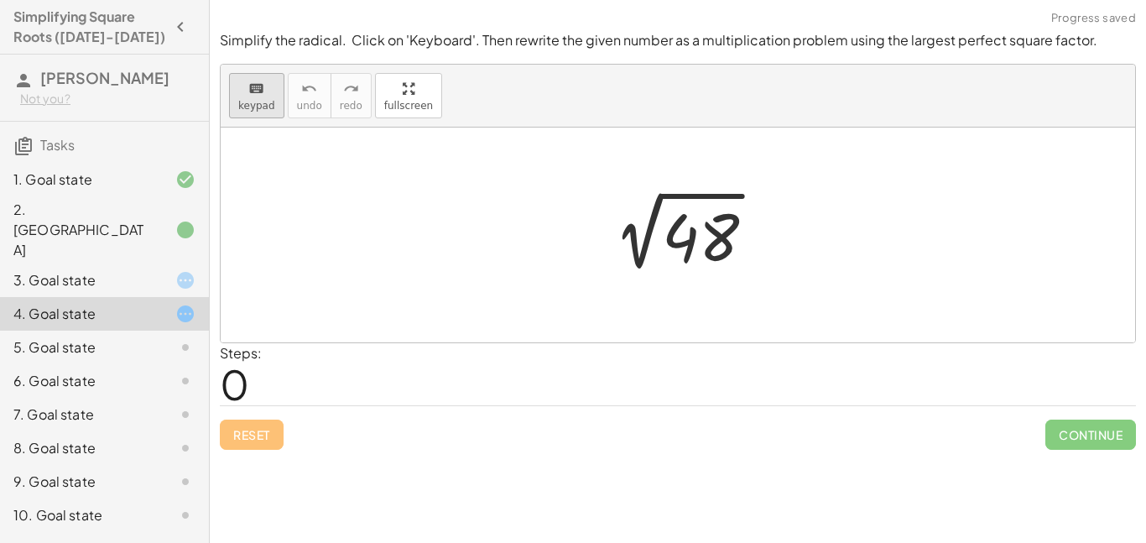
click at [252, 115] on button "keyboard keypad" at bounding box center [256, 95] width 55 height 45
click at [719, 258] on div at bounding box center [700, 237] width 77 height 75
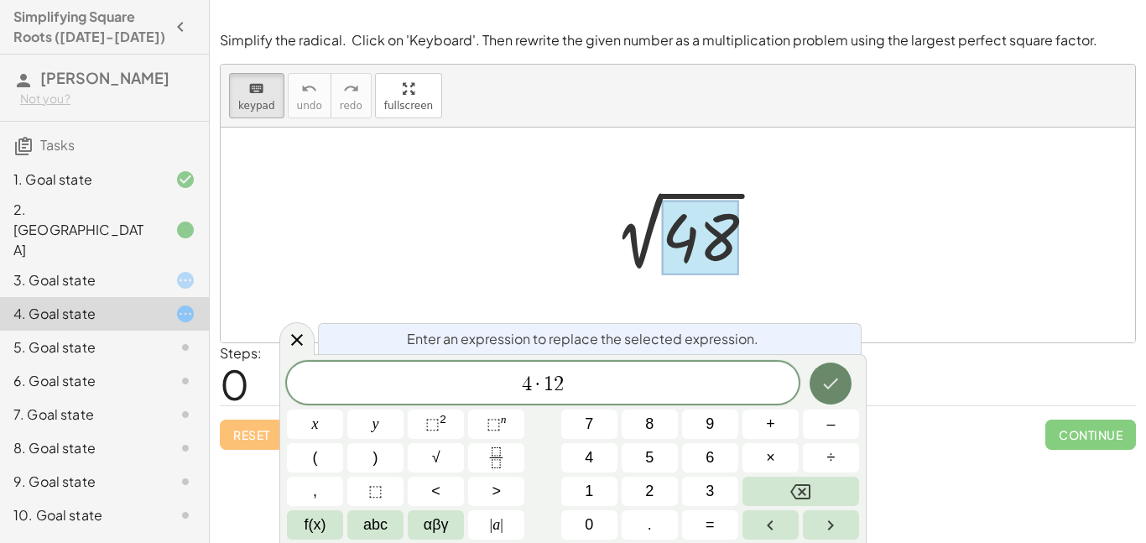
click at [828, 388] on icon "Done" at bounding box center [831, 383] width 15 height 11
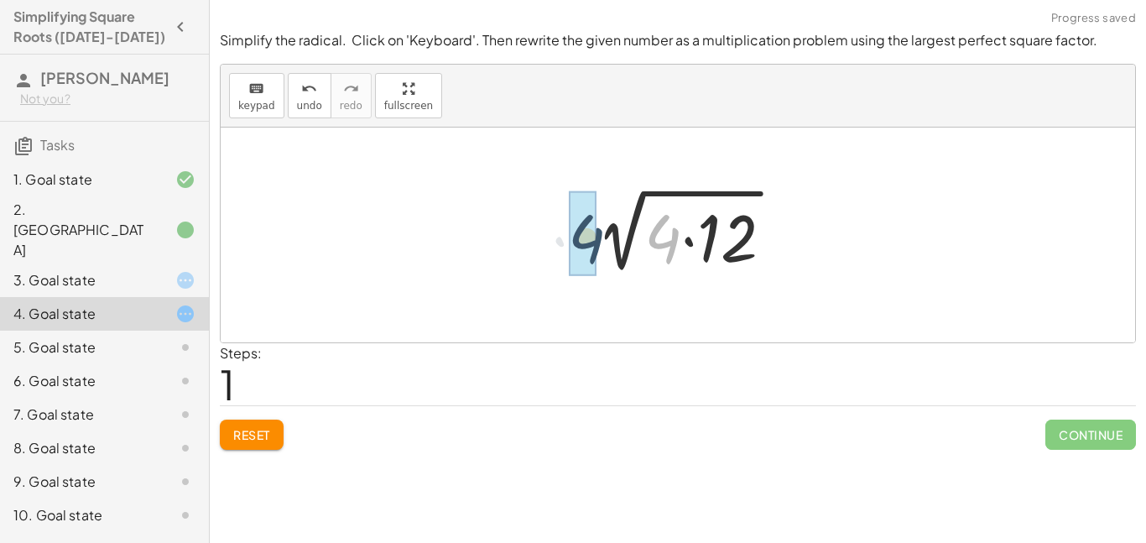
drag, startPoint x: 665, startPoint y: 247, endPoint x: 583, endPoint y: 247, distance: 82.2
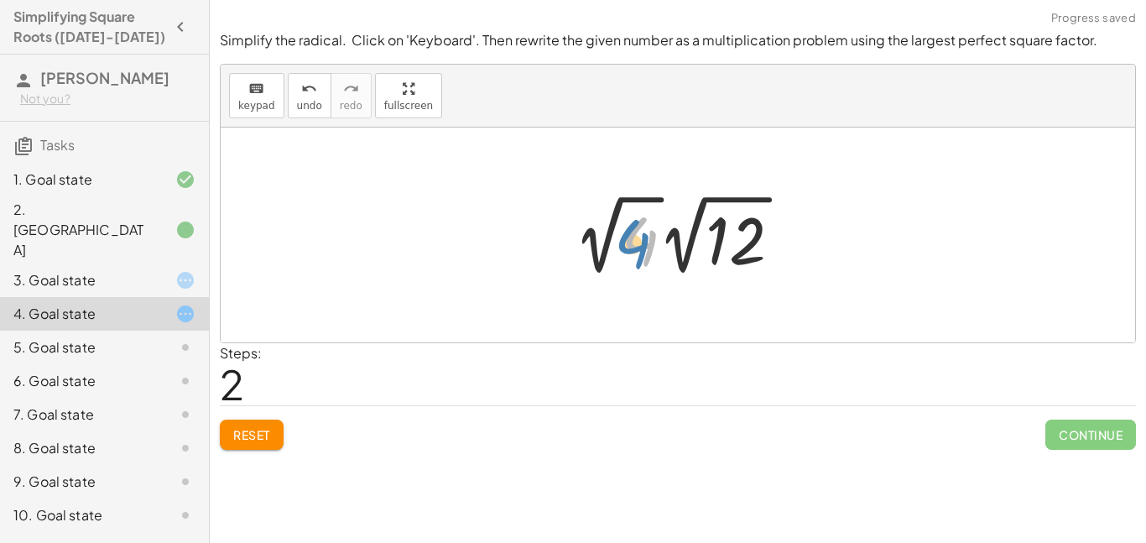
click at [633, 249] on div at bounding box center [684, 235] width 238 height 92
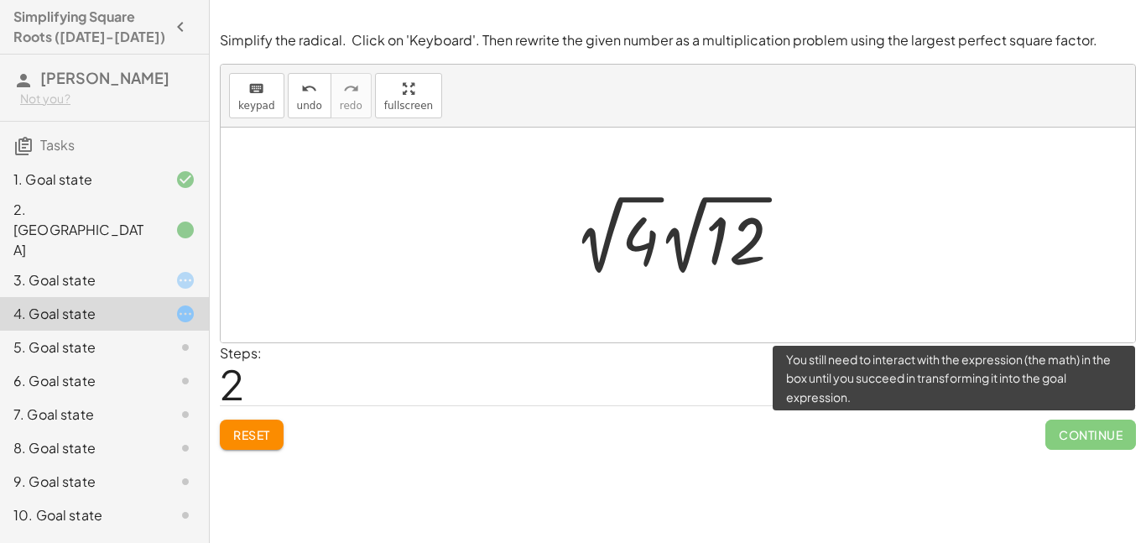
click at [1079, 437] on span "Continue" at bounding box center [1090, 434] width 91 height 30
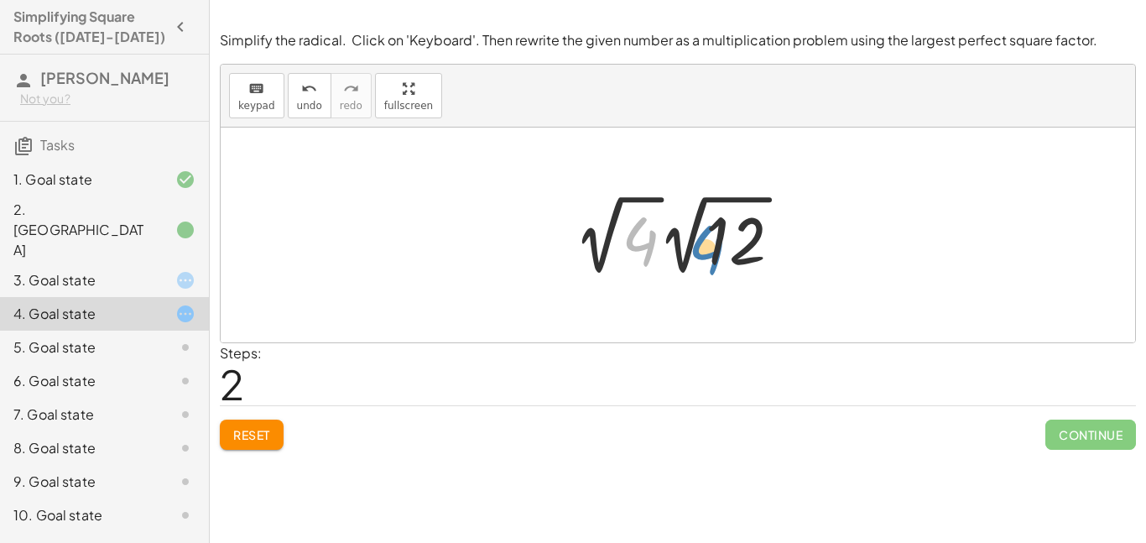
drag, startPoint x: 642, startPoint y: 250, endPoint x: 709, endPoint y: 257, distance: 66.6
click at [709, 257] on div at bounding box center [684, 235] width 238 height 92
drag, startPoint x: 639, startPoint y: 248, endPoint x: 755, endPoint y: 250, distance: 115.8
click at [755, 250] on div at bounding box center [684, 235] width 238 height 92
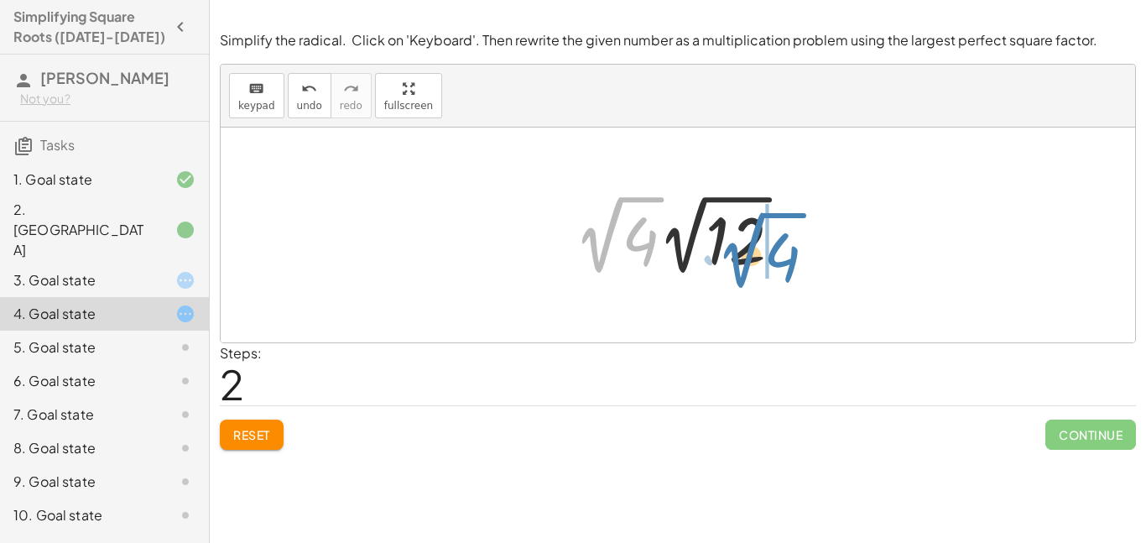
drag, startPoint x: 611, startPoint y: 219, endPoint x: 755, endPoint y: 235, distance: 144.3
click at [755, 235] on div at bounding box center [684, 235] width 238 height 92
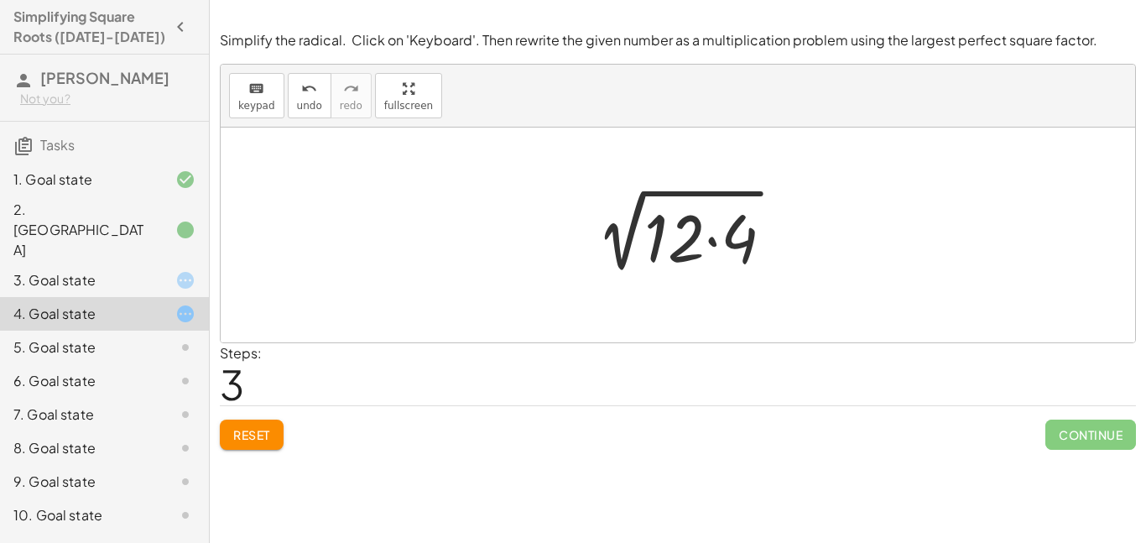
click at [713, 257] on div at bounding box center [684, 235] width 221 height 86
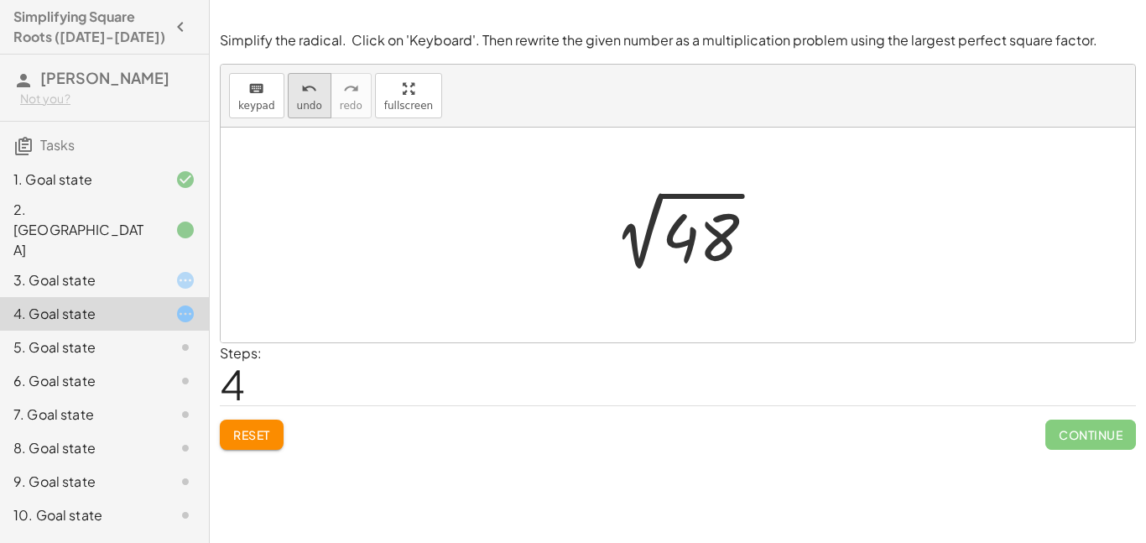
click at [291, 95] on button "undo undo" at bounding box center [310, 95] width 44 height 45
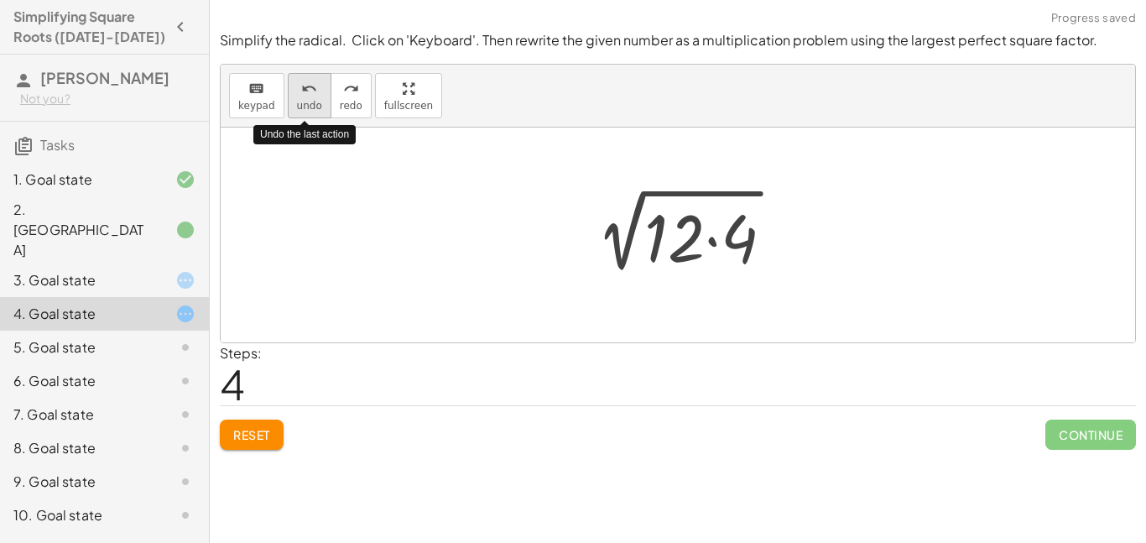
click at [291, 95] on button "undo undo" at bounding box center [310, 95] width 44 height 45
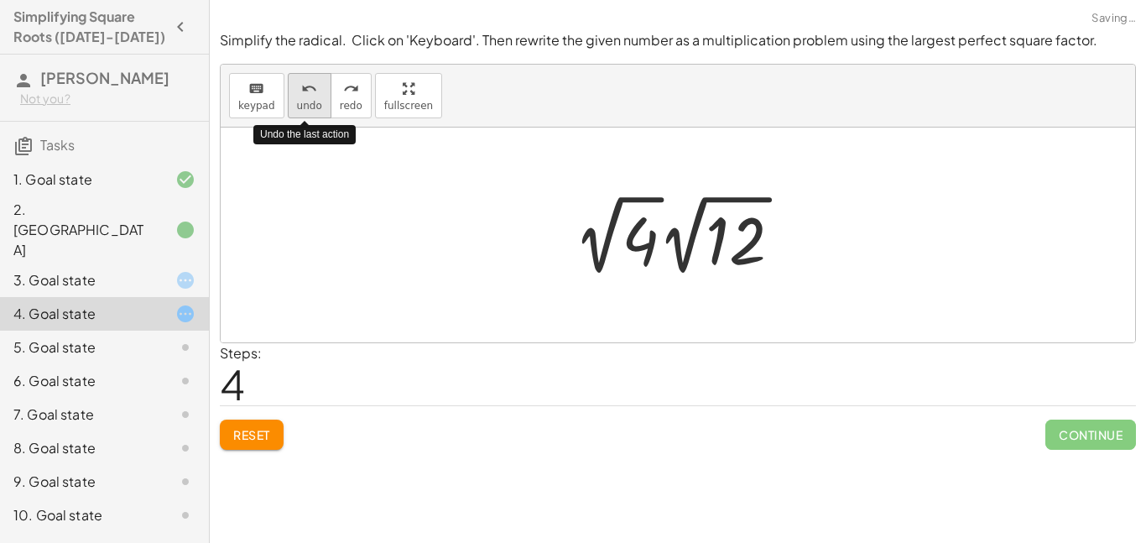
click at [291, 95] on button "undo undo" at bounding box center [310, 95] width 44 height 45
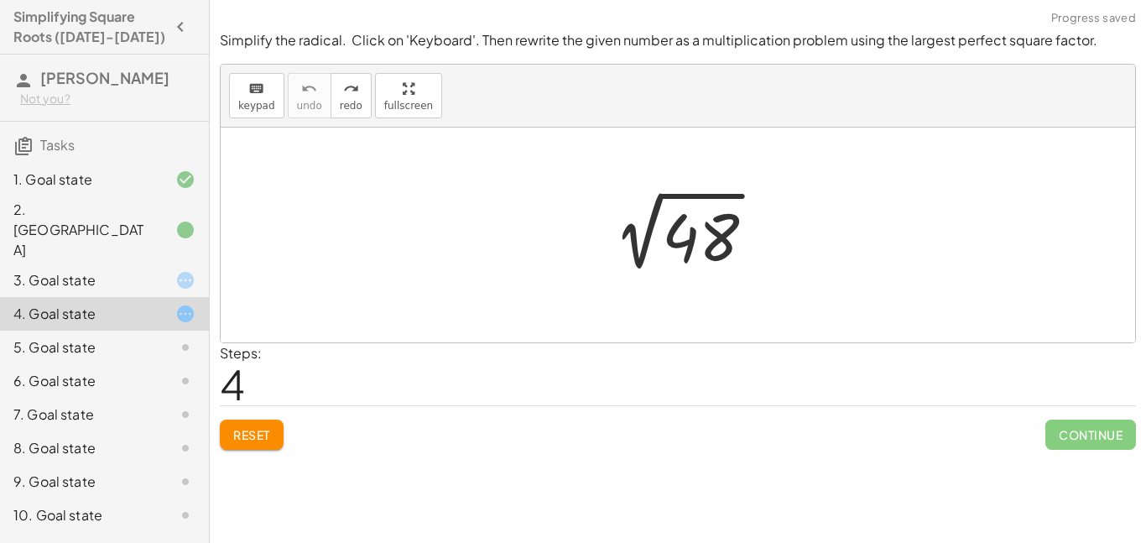
click at [262, 441] on span "Reset" at bounding box center [251, 434] width 37 height 15
click at [252, 104] on span "keypad" at bounding box center [256, 106] width 37 height 12
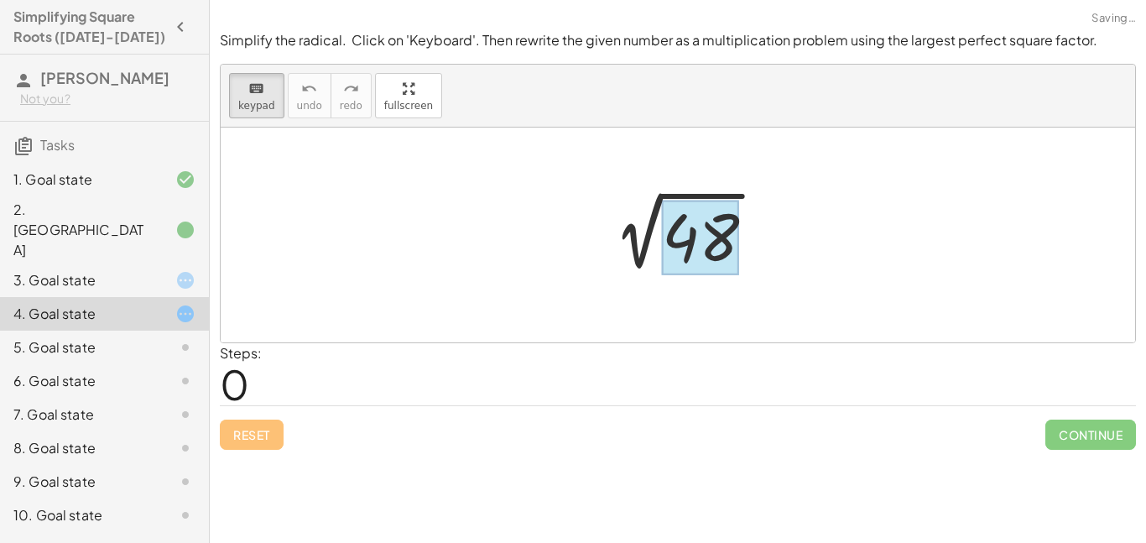
click at [679, 231] on div at bounding box center [700, 237] width 77 height 75
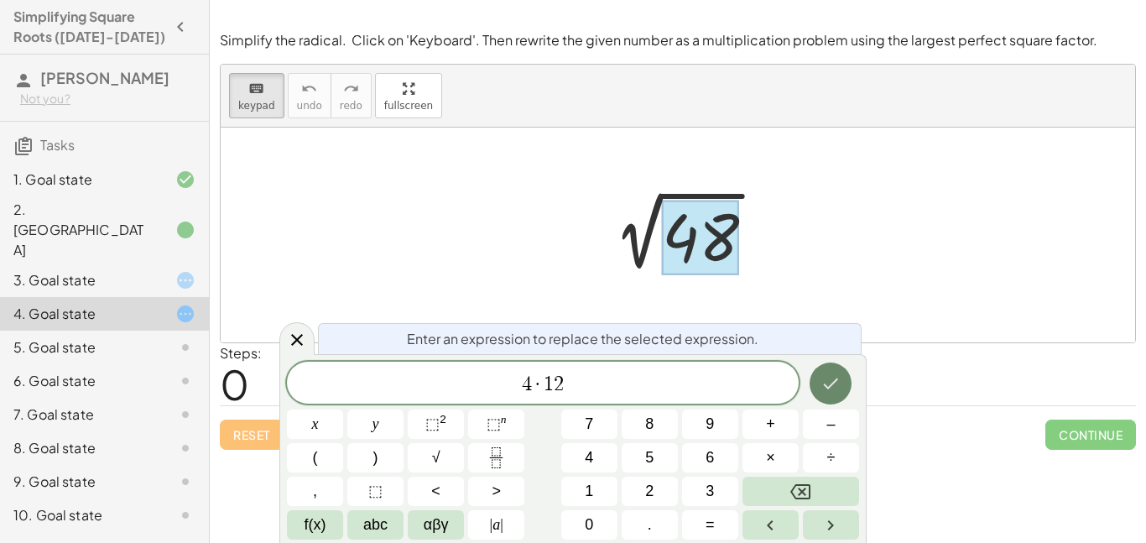
click at [828, 379] on icon "Done" at bounding box center [830, 383] width 20 height 20
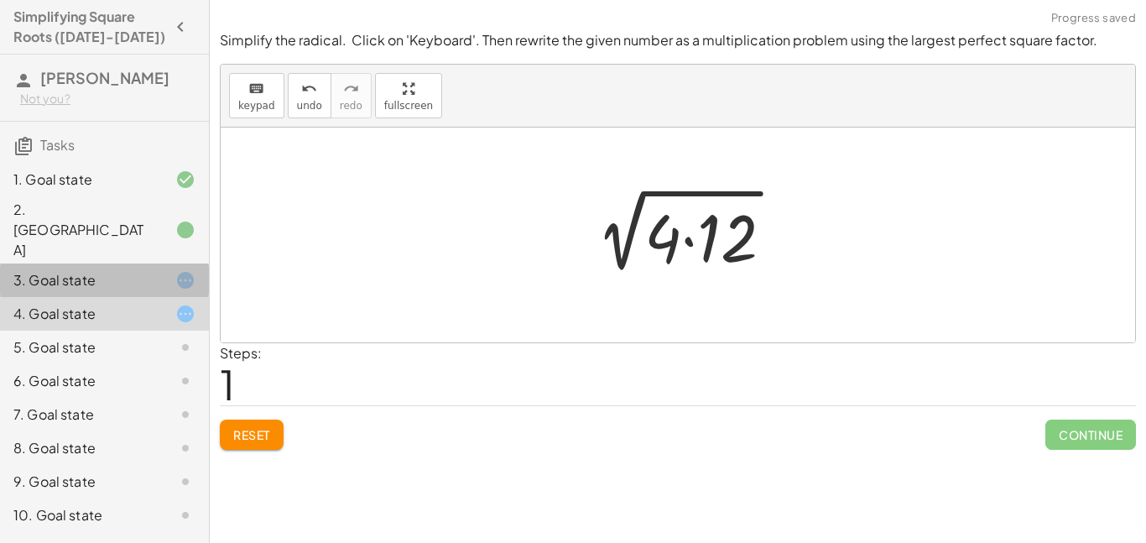
click at [173, 270] on div at bounding box center [171, 280] width 47 height 20
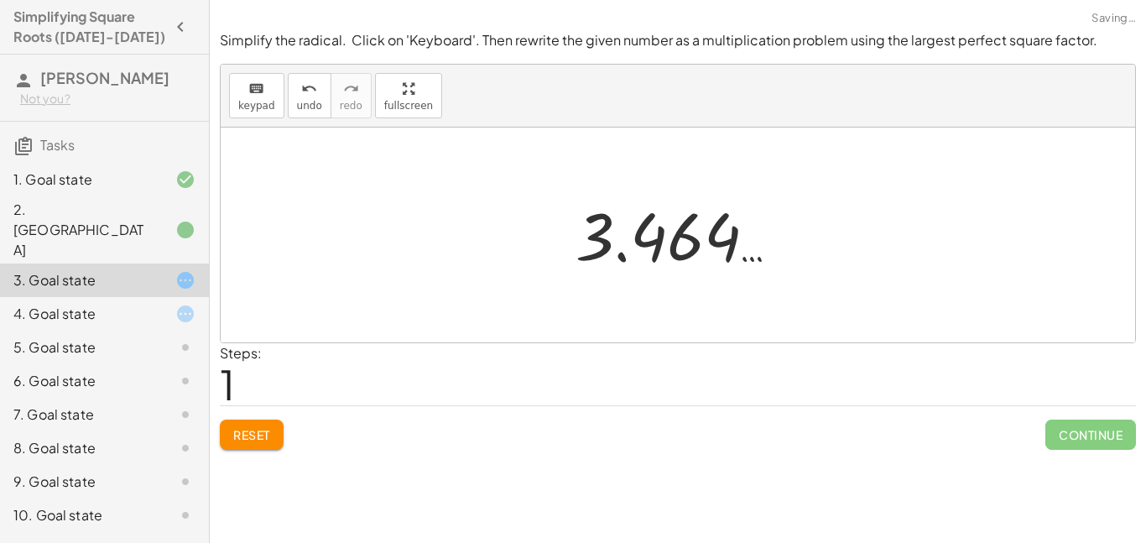
click at [272, 429] on button "Reset" at bounding box center [252, 434] width 64 height 30
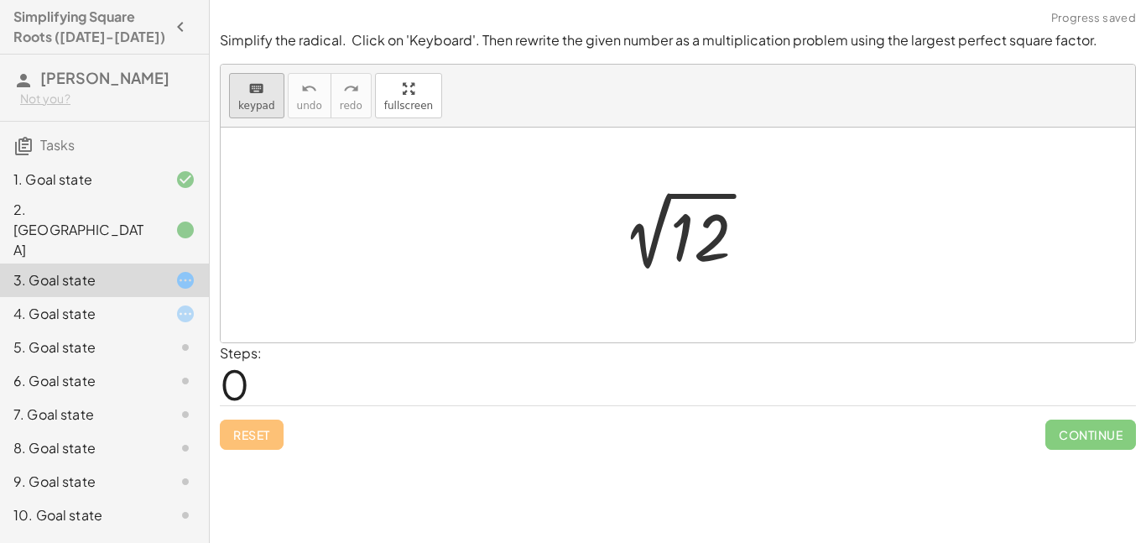
click at [240, 90] on div "keyboard" at bounding box center [256, 88] width 37 height 20
click at [707, 219] on div at bounding box center [700, 237] width 60 height 75
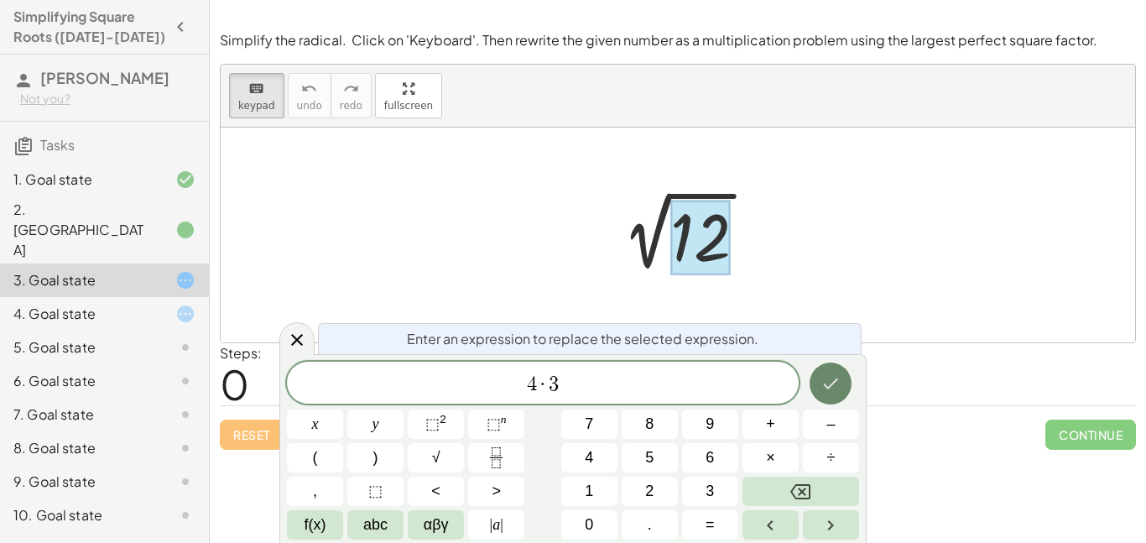
click at [839, 394] on button "Done" at bounding box center [830, 383] width 42 height 42
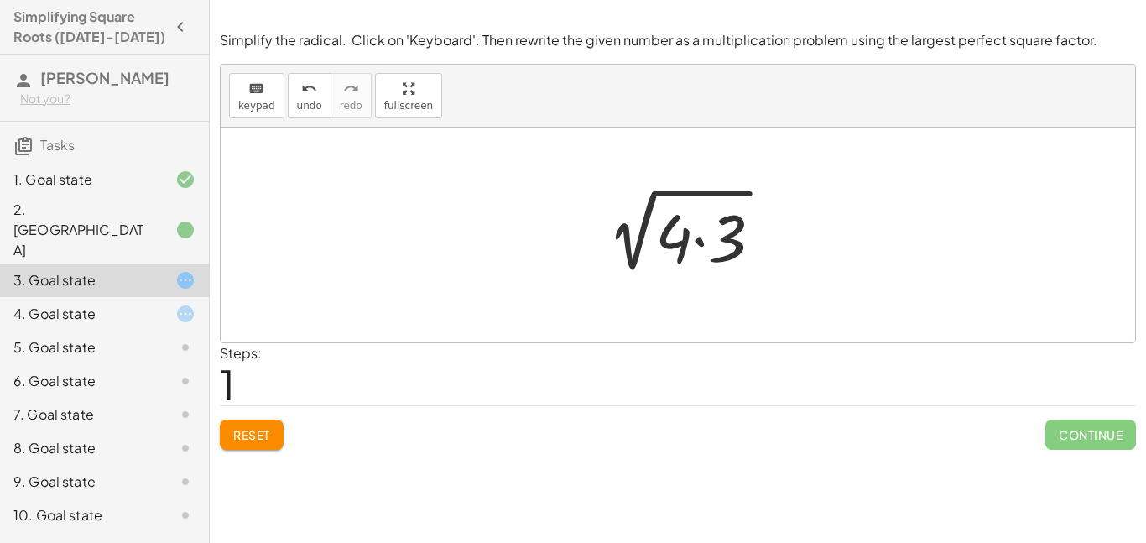
click at [708, 238] on div at bounding box center [685, 235] width 200 height 86
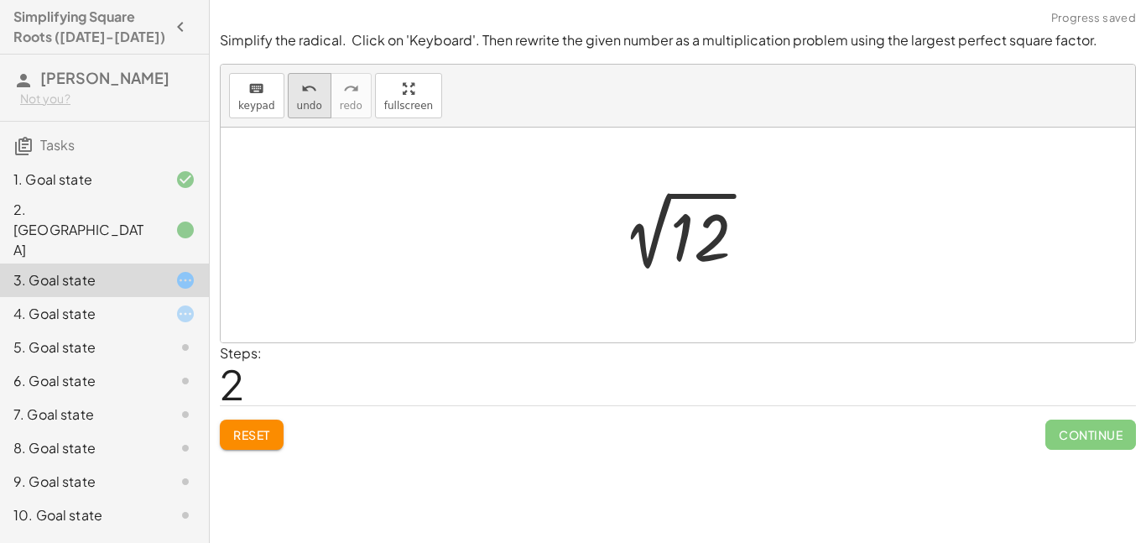
click at [289, 94] on button "undo undo" at bounding box center [310, 95] width 44 height 45
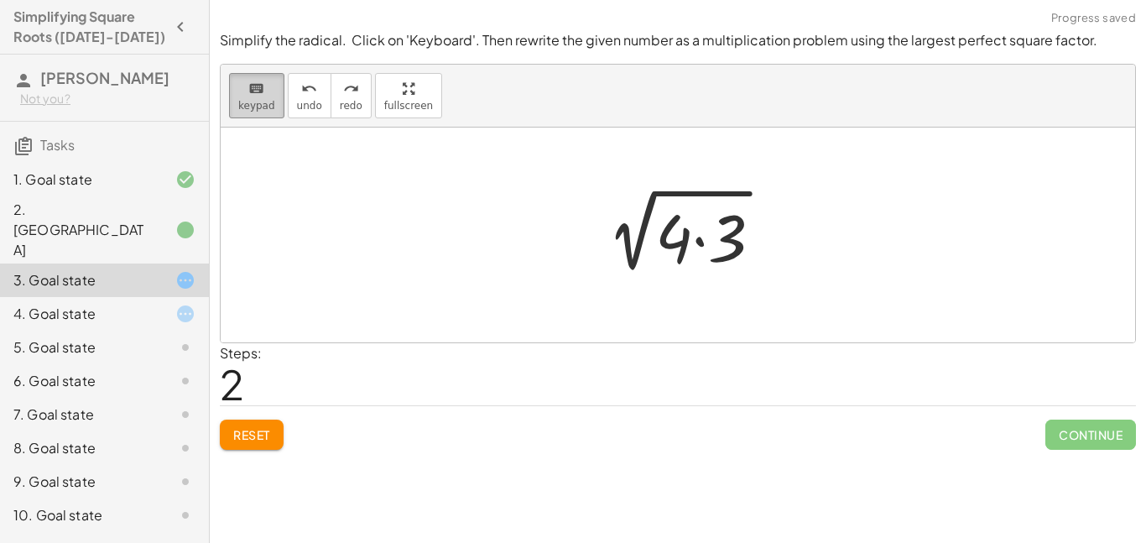
click at [261, 100] on span "keypad" at bounding box center [256, 106] width 37 height 12
click at [679, 242] on div at bounding box center [673, 237] width 37 height 78
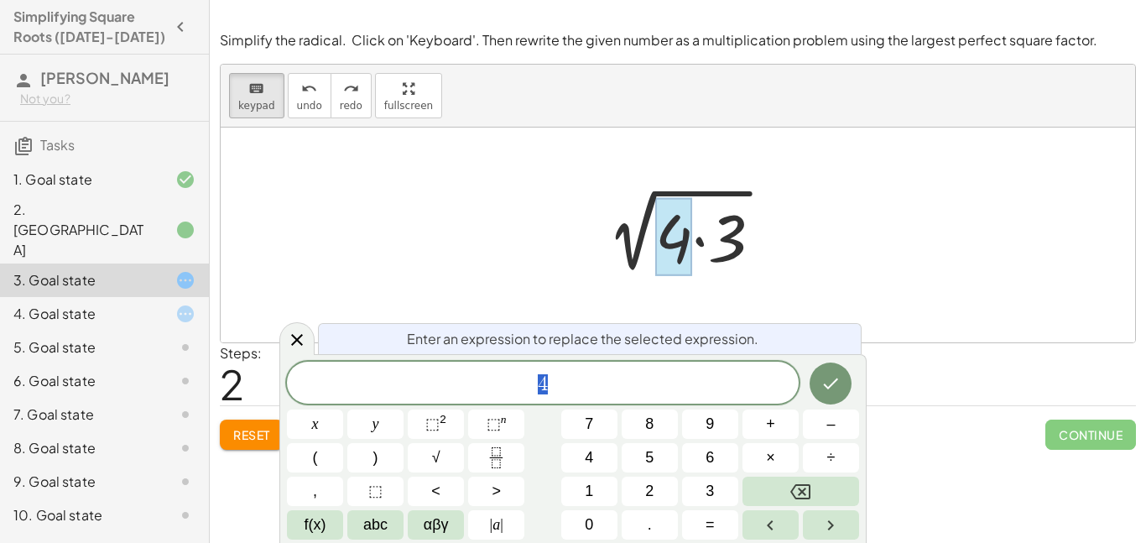
click at [384, 164] on div at bounding box center [678, 234] width 914 height 215
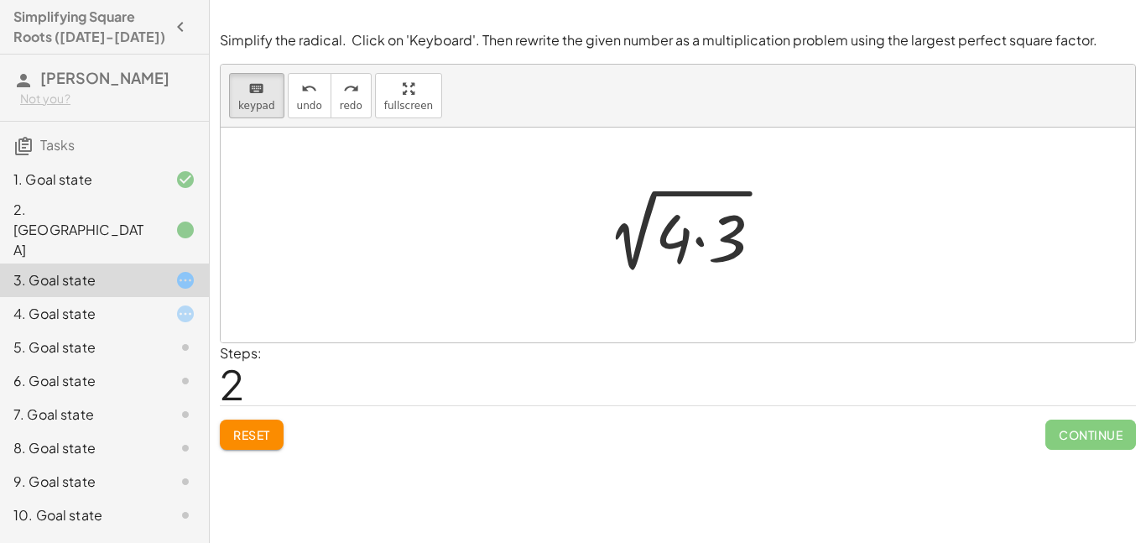
click at [263, 439] on span "Reset" at bounding box center [251, 434] width 37 height 15
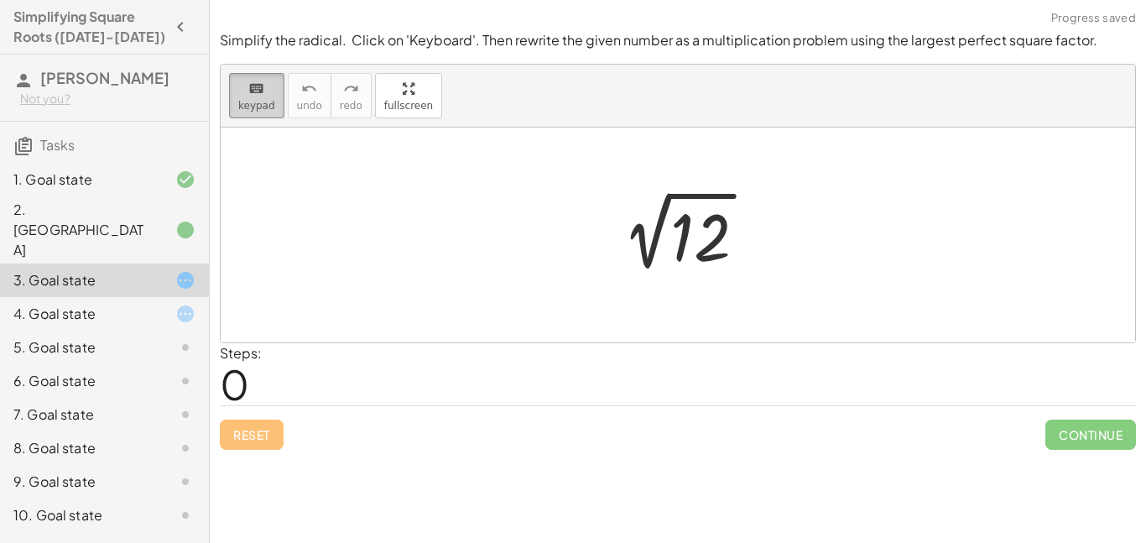
click at [262, 111] on span "keypad" at bounding box center [256, 106] width 37 height 12
click at [274, 101] on button "keyboard keypad" at bounding box center [256, 95] width 55 height 45
click at [714, 245] on div at bounding box center [700, 237] width 60 height 75
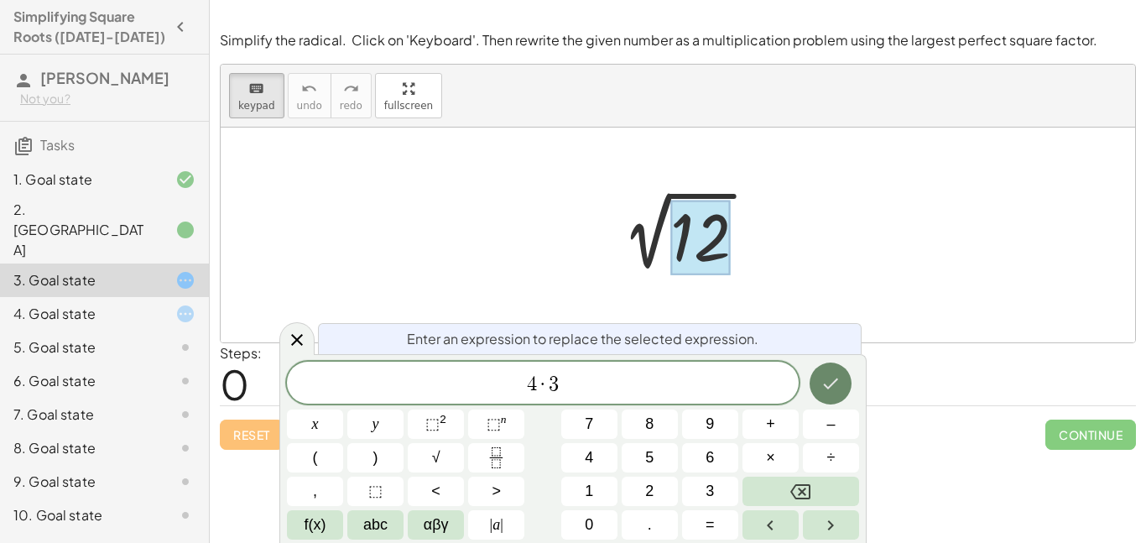
click at [829, 387] on icon "Done" at bounding box center [831, 383] width 15 height 11
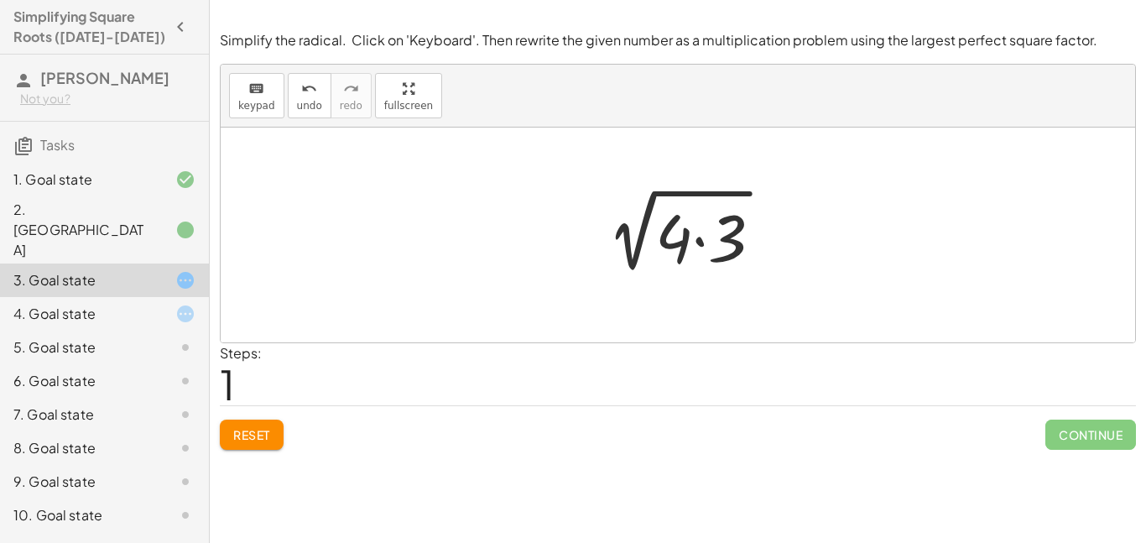
click at [263, 438] on span "Reset" at bounding box center [251, 434] width 37 height 15
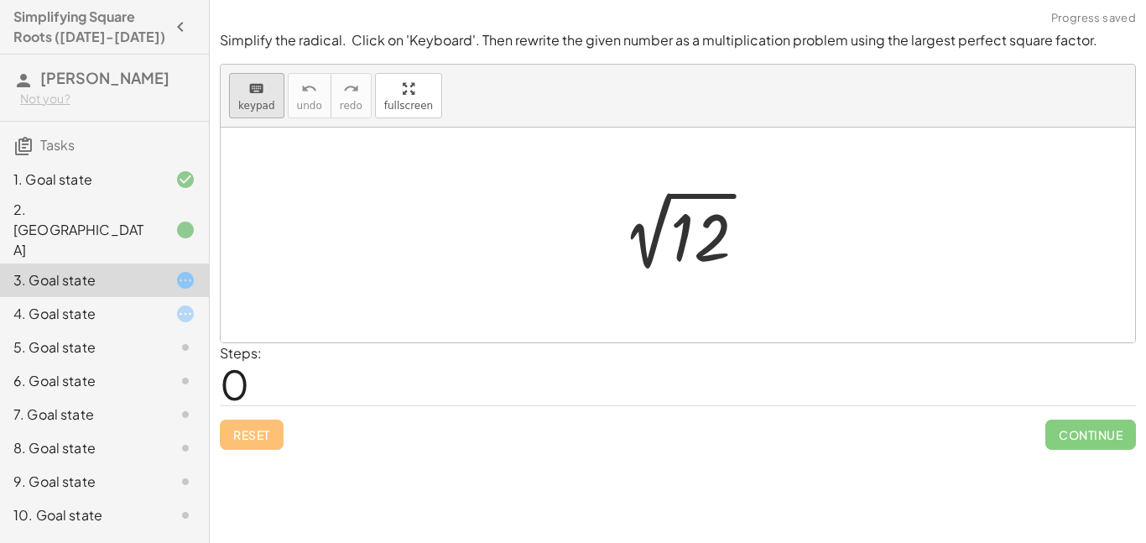
click at [259, 114] on button "keyboard keypad" at bounding box center [256, 95] width 55 height 45
click at [699, 232] on div at bounding box center [700, 237] width 60 height 75
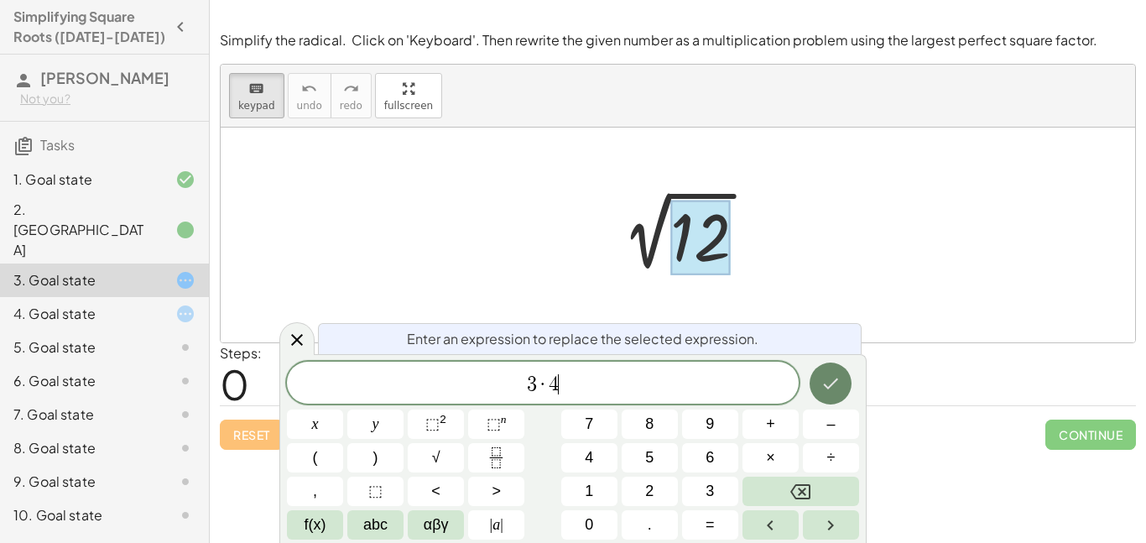
click at [828, 365] on button "Done" at bounding box center [830, 383] width 42 height 42
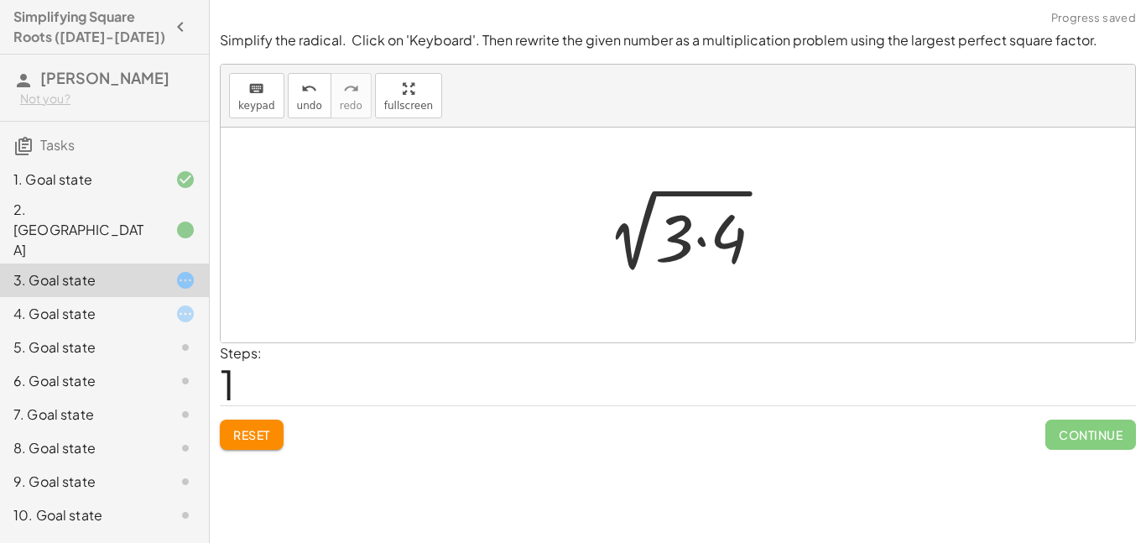
click at [731, 246] on div at bounding box center [685, 235] width 200 height 86
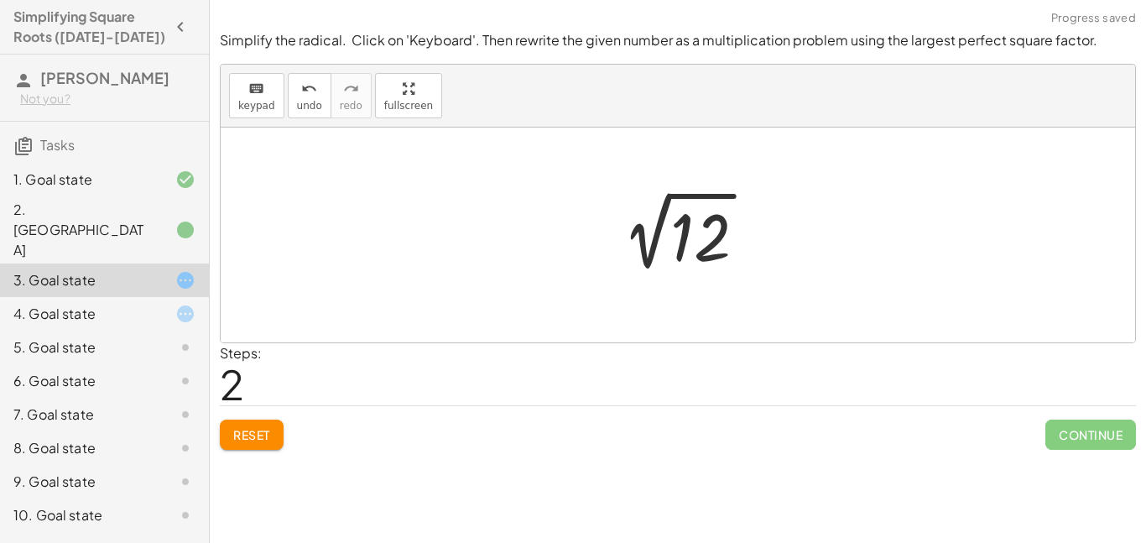
click at [269, 429] on span "Reset" at bounding box center [251, 434] width 37 height 15
click at [265, 91] on div "keyboard" at bounding box center [256, 88] width 37 height 20
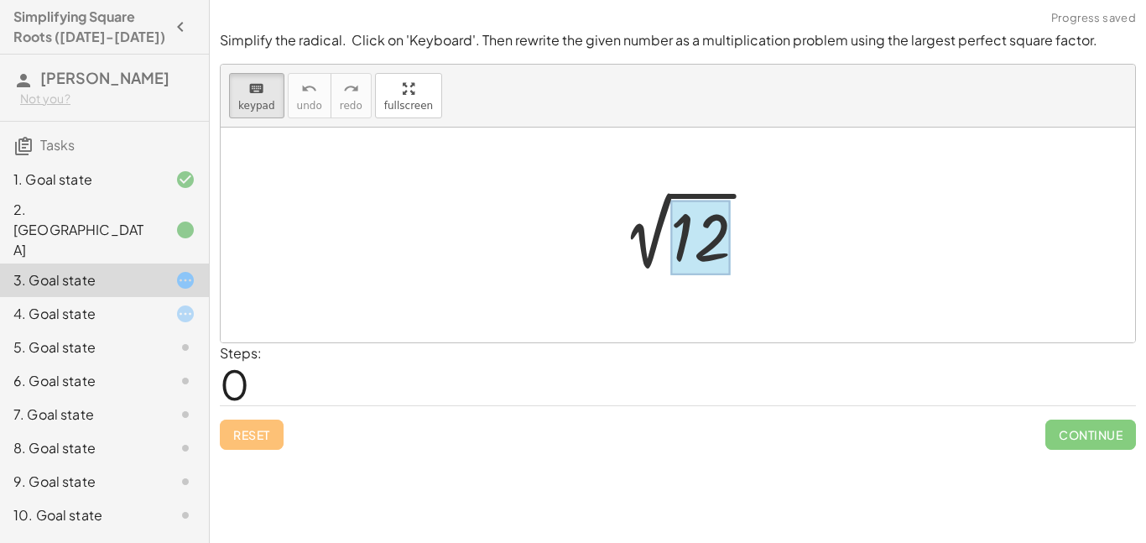
click at [684, 221] on div at bounding box center [700, 237] width 60 height 75
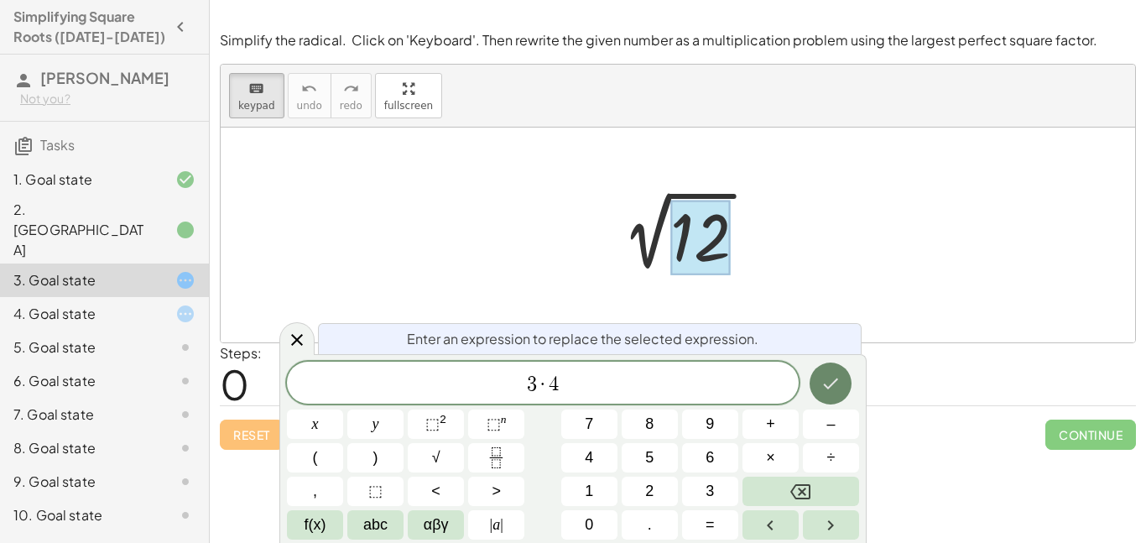
click at [827, 398] on button "Done" at bounding box center [830, 383] width 42 height 42
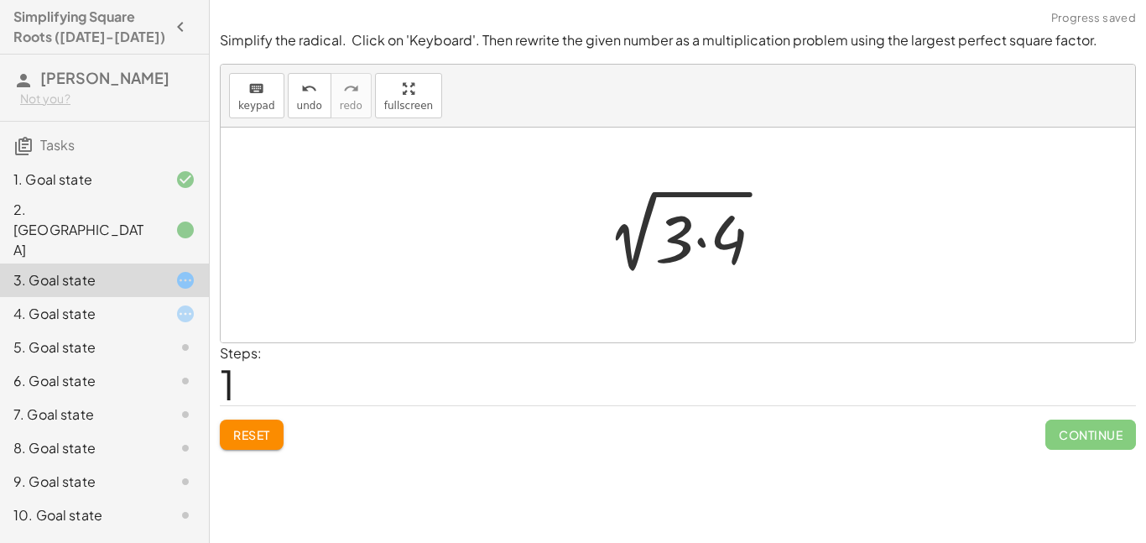
click at [673, 234] on div at bounding box center [685, 236] width 200 height 86
click at [675, 240] on div at bounding box center [685, 235] width 200 height 86
click at [676, 239] on div at bounding box center [685, 235] width 200 height 86
click at [681, 243] on div at bounding box center [685, 235] width 200 height 86
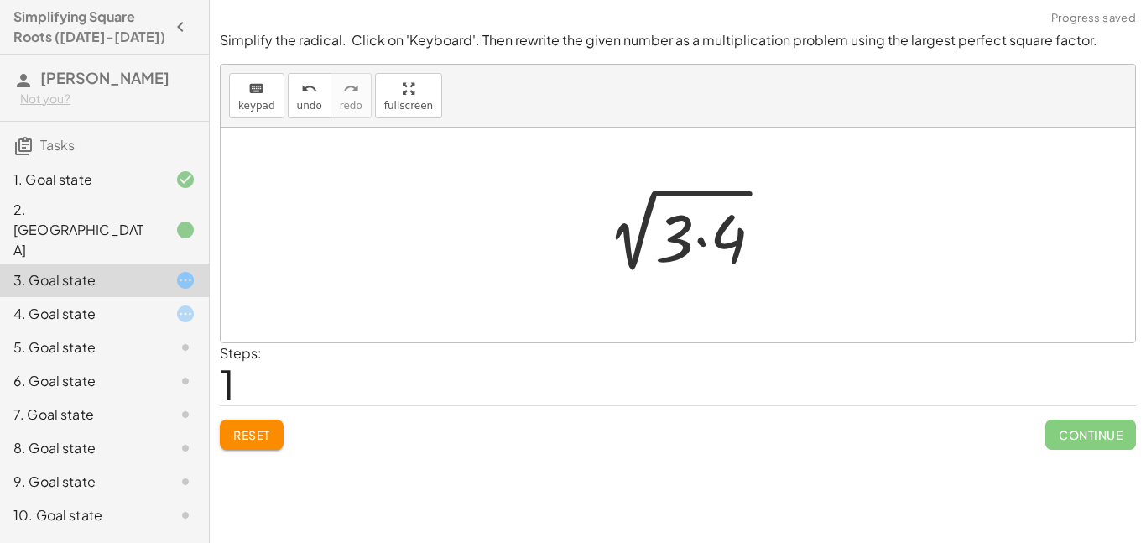
click at [681, 243] on div at bounding box center [685, 235] width 200 height 86
click at [745, 245] on div at bounding box center [685, 235] width 200 height 86
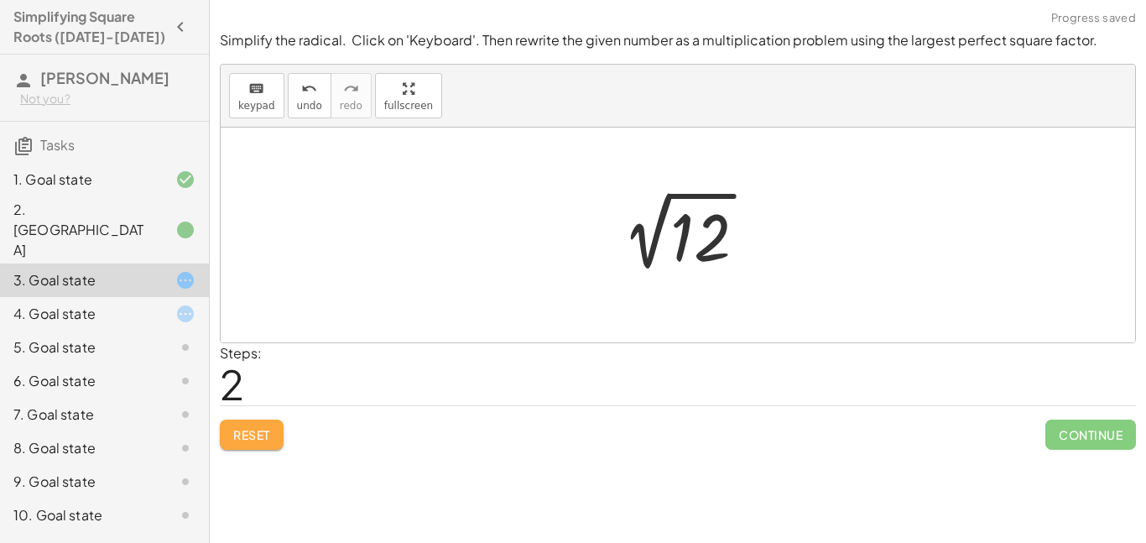
click at [245, 434] on span "Reset" at bounding box center [251, 434] width 37 height 15
click at [242, 104] on span "keypad" at bounding box center [256, 106] width 37 height 12
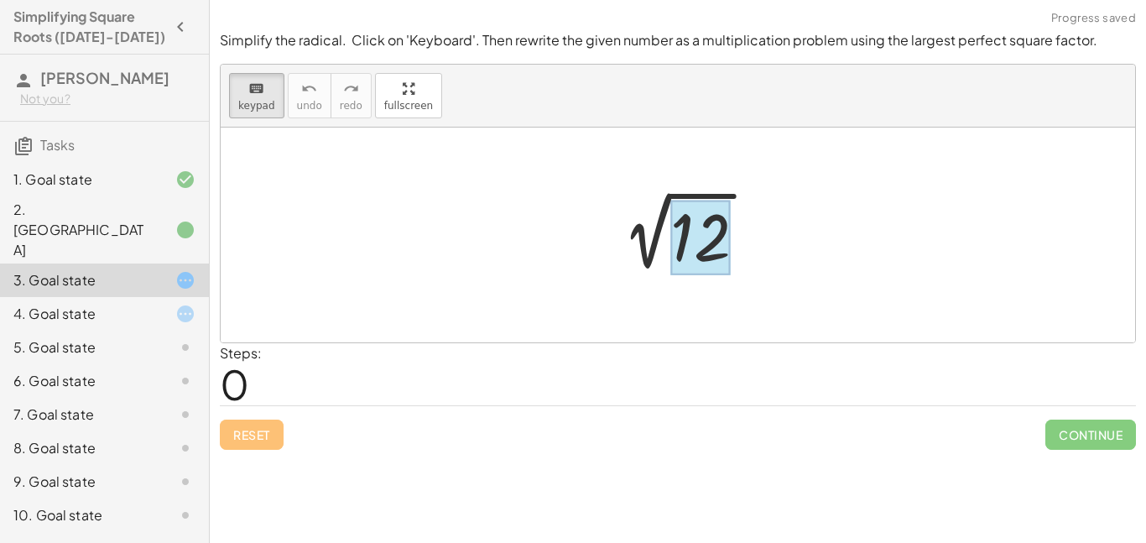
click at [694, 231] on div at bounding box center [700, 237] width 60 height 75
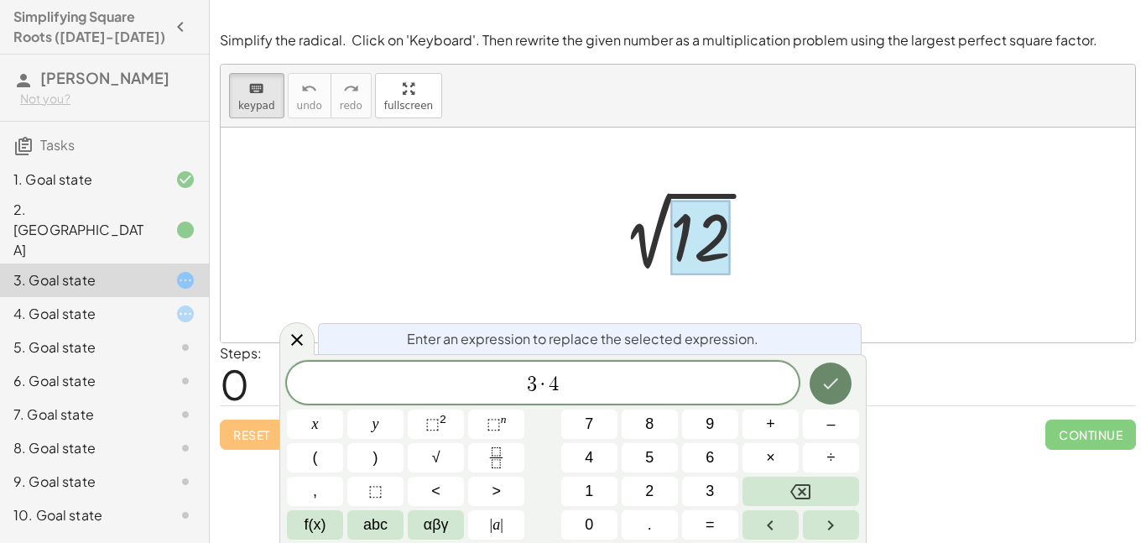
click at [822, 390] on icon "Done" at bounding box center [830, 383] width 20 height 20
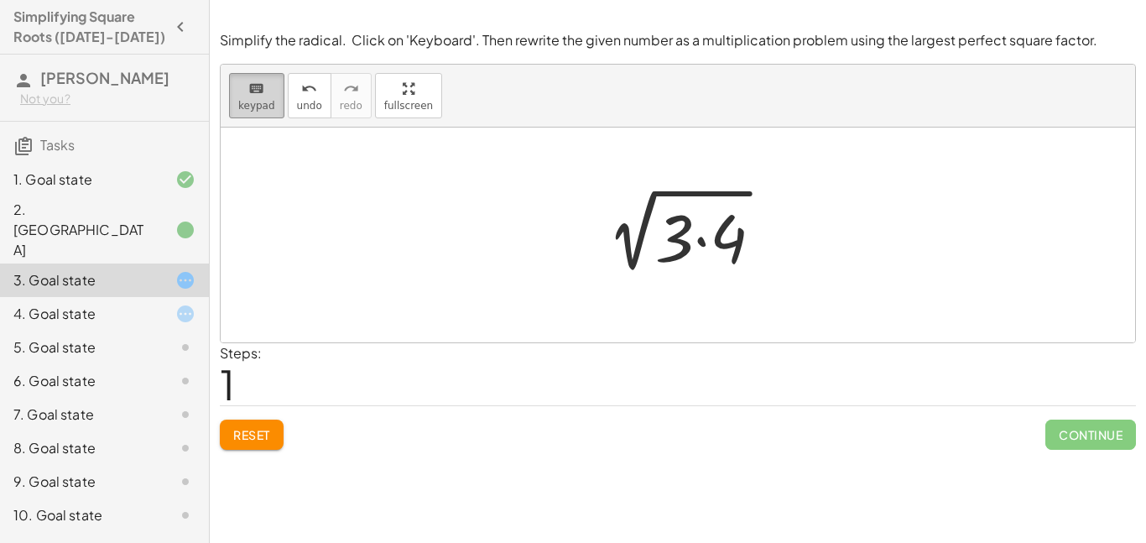
click at [252, 97] on button "keyboard keypad" at bounding box center [256, 95] width 55 height 45
click at [705, 252] on div at bounding box center [720, 238] width 53 height 75
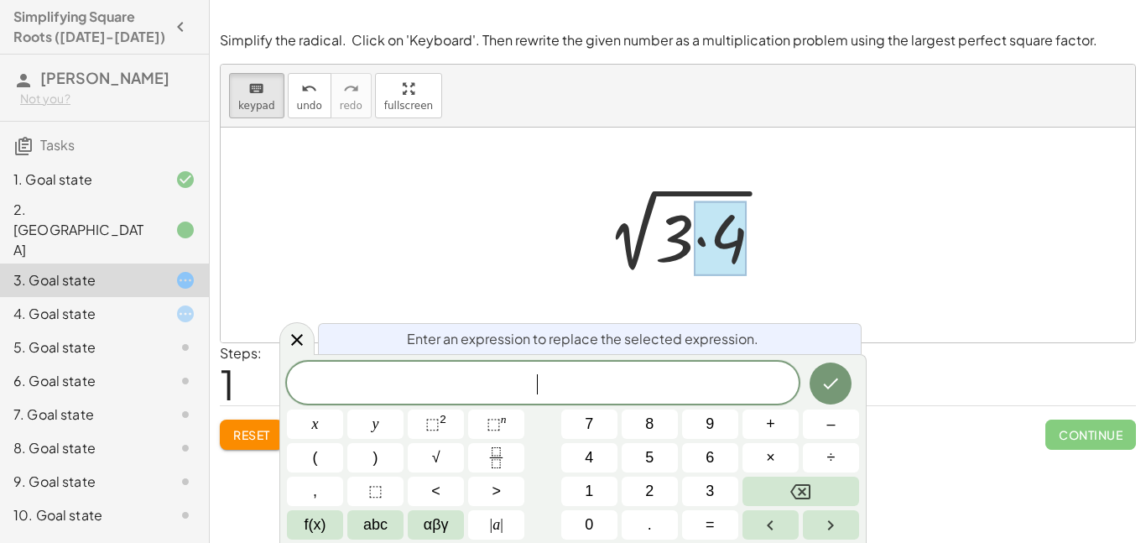
click at [780, 278] on div "2 √ 12 2 √ ( · 3 · 4 )" at bounding box center [678, 235] width 221 height 95
click at [236, 190] on div at bounding box center [678, 234] width 914 height 215
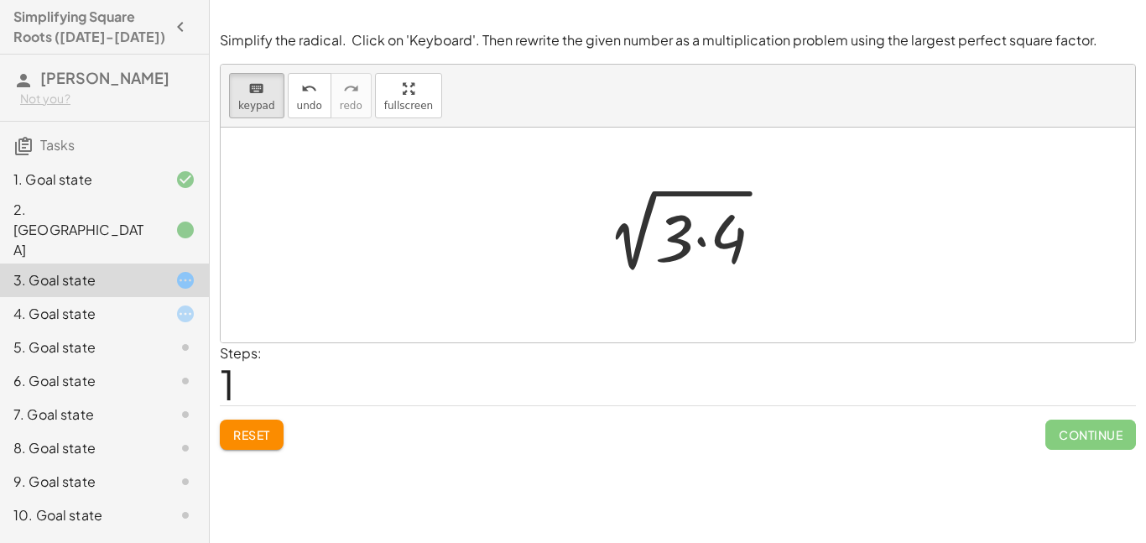
click at [266, 435] on span "Reset" at bounding box center [251, 434] width 37 height 15
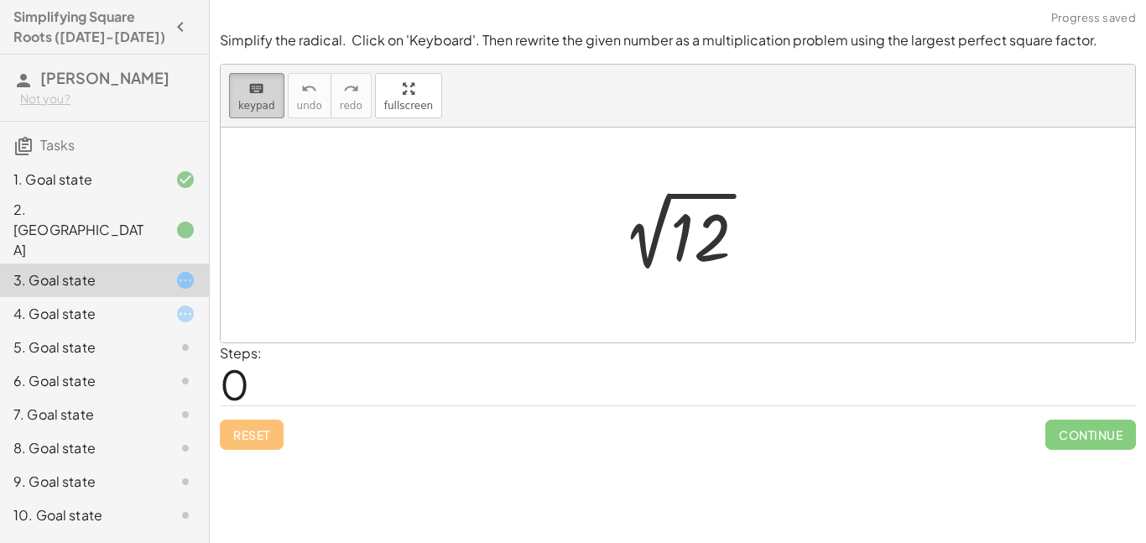
click at [259, 114] on button "keyboard keypad" at bounding box center [256, 95] width 55 height 45
click at [688, 238] on div at bounding box center [684, 235] width 169 height 85
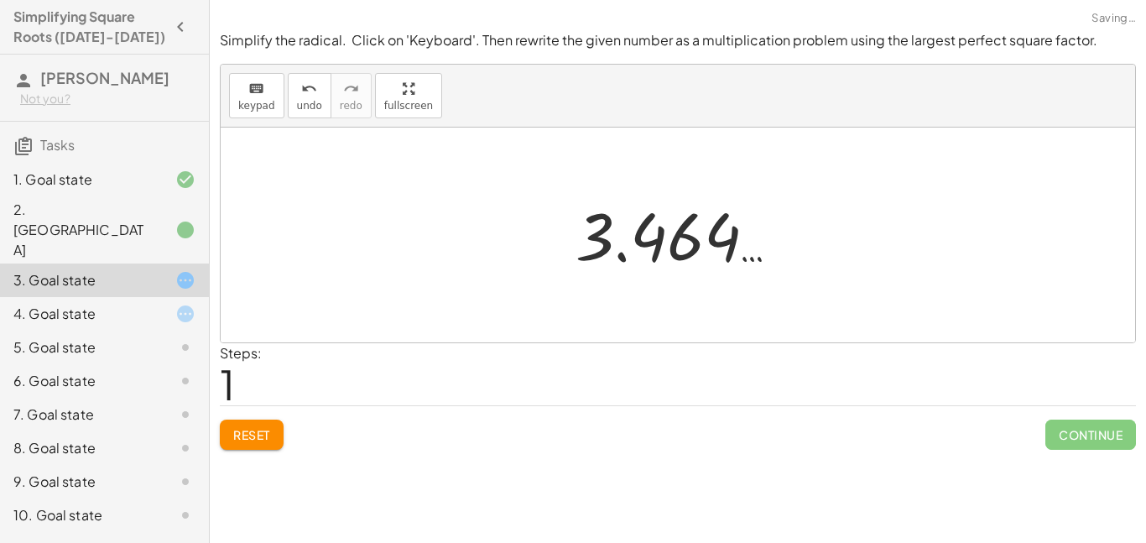
click at [257, 425] on button "Reset" at bounding box center [252, 434] width 64 height 30
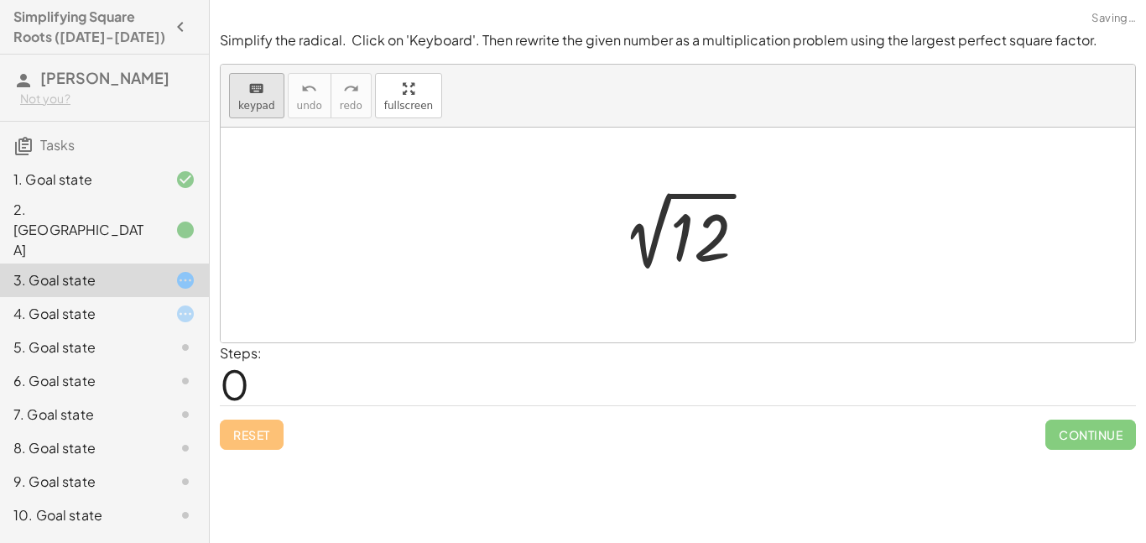
click at [265, 104] on span "keypad" at bounding box center [256, 106] width 37 height 12
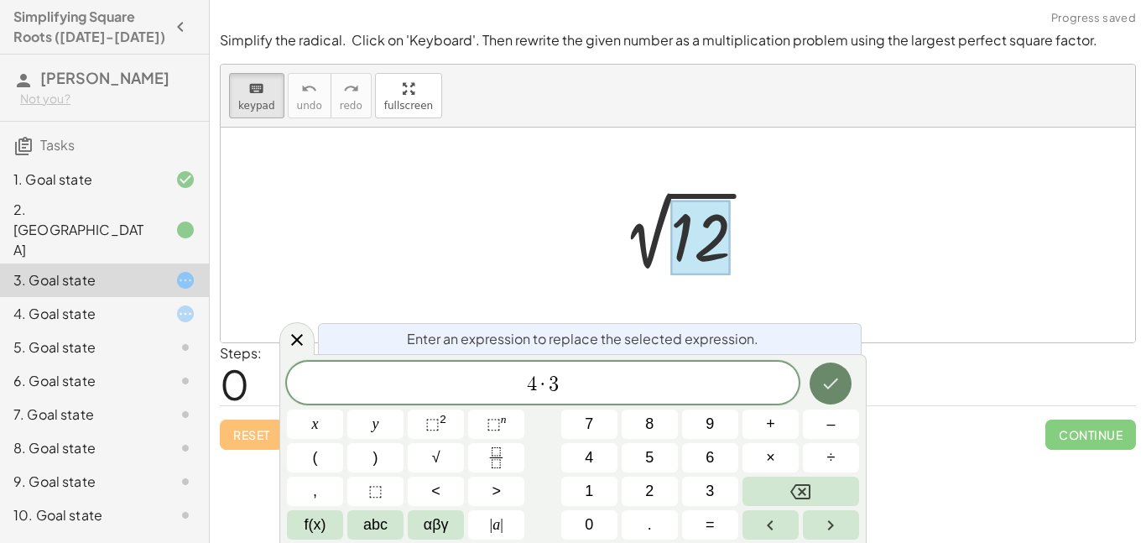
click at [841, 373] on button "Done" at bounding box center [830, 383] width 42 height 42
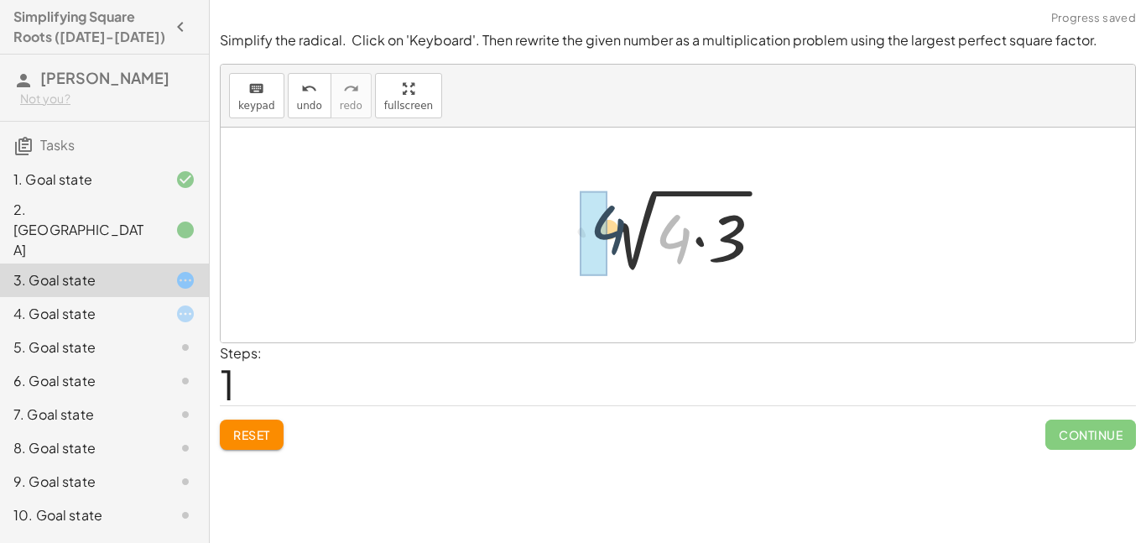
drag, startPoint x: 674, startPoint y: 247, endPoint x: 597, endPoint y: 242, distance: 77.3
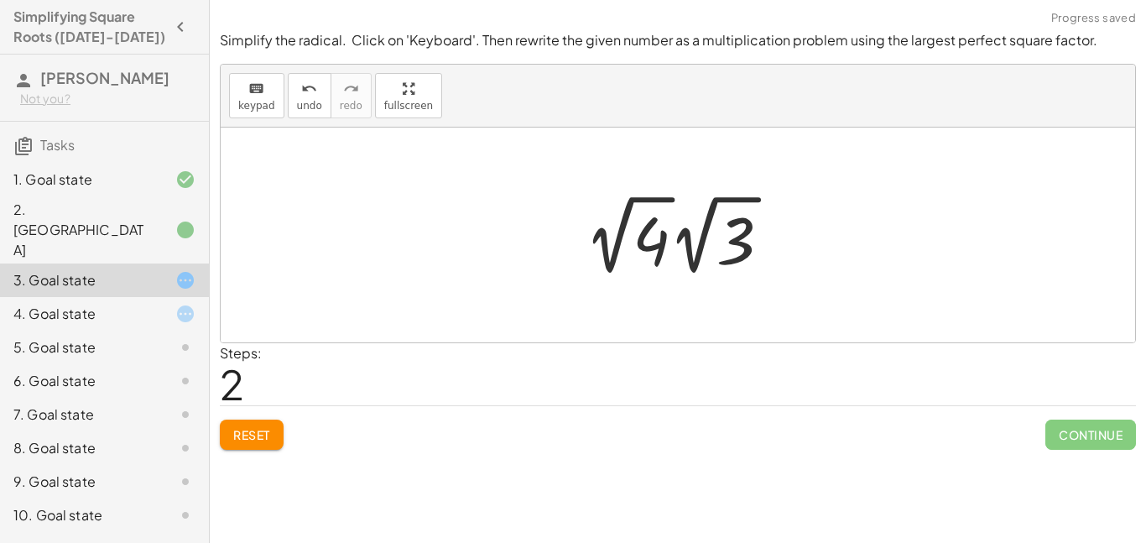
click at [668, 246] on div at bounding box center [684, 235] width 216 height 92
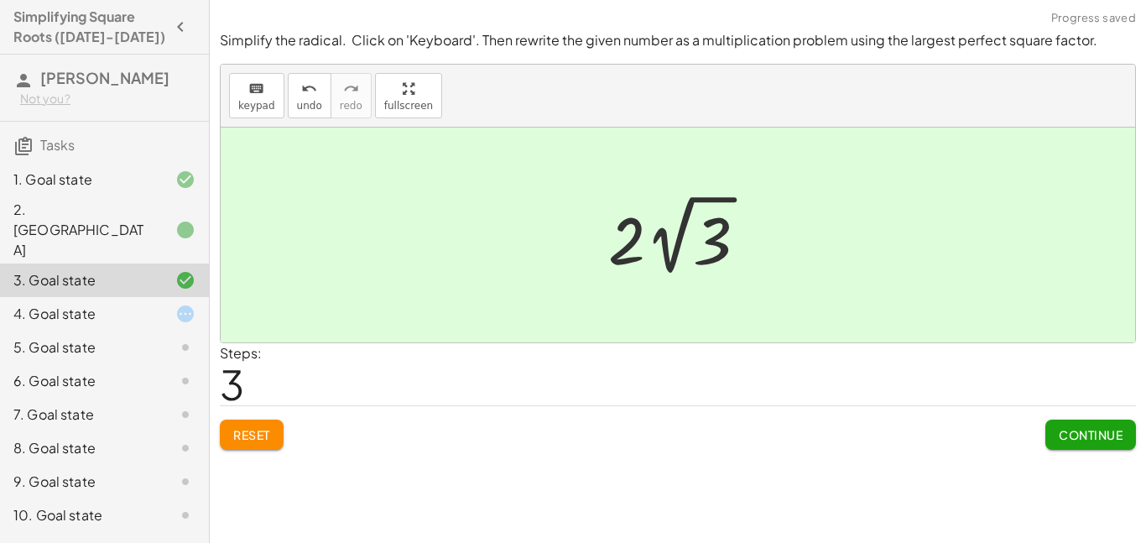
click at [167, 304] on div at bounding box center [171, 314] width 47 height 20
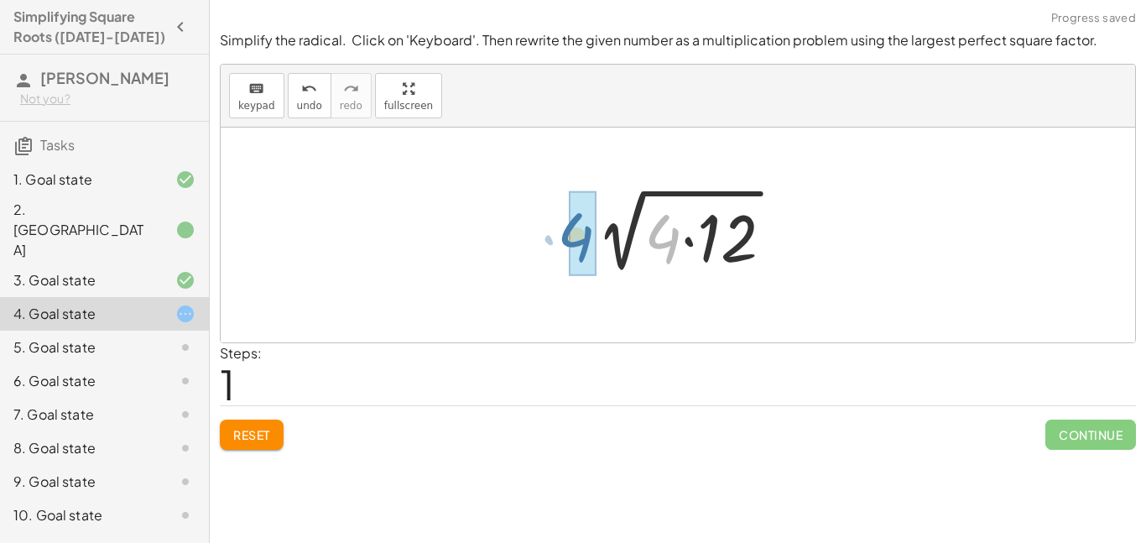
drag, startPoint x: 662, startPoint y: 242, endPoint x: 572, endPoint y: 240, distance: 89.8
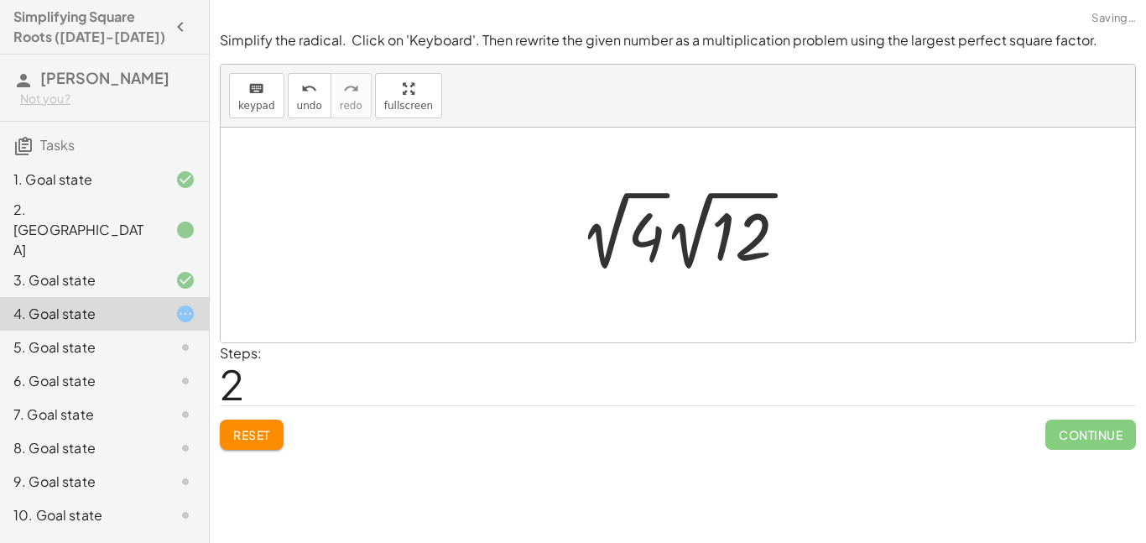
click at [642, 240] on div at bounding box center [690, 231] width 238 height 92
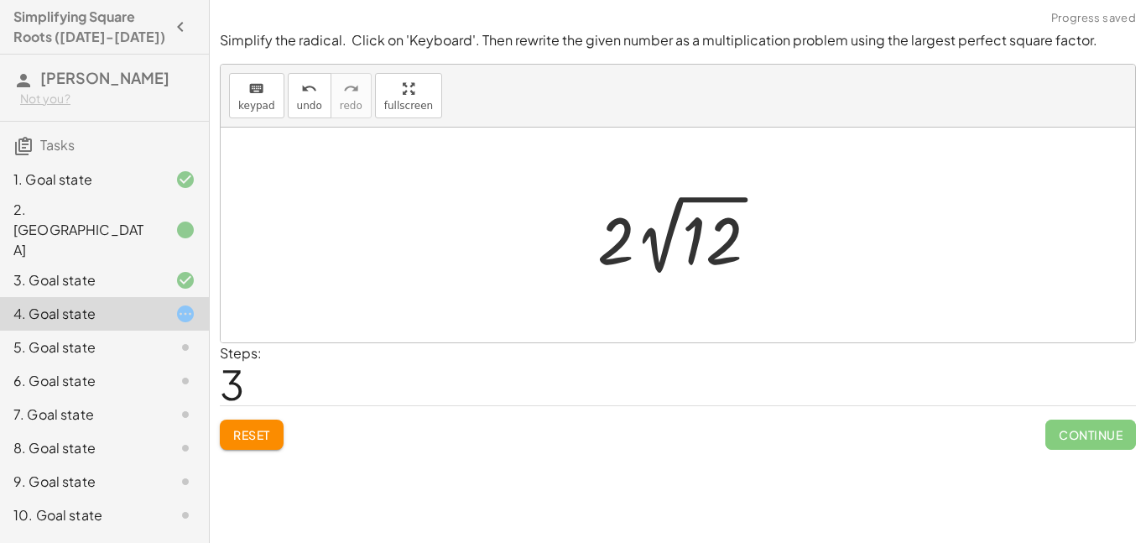
click at [694, 252] on div at bounding box center [684, 235] width 190 height 92
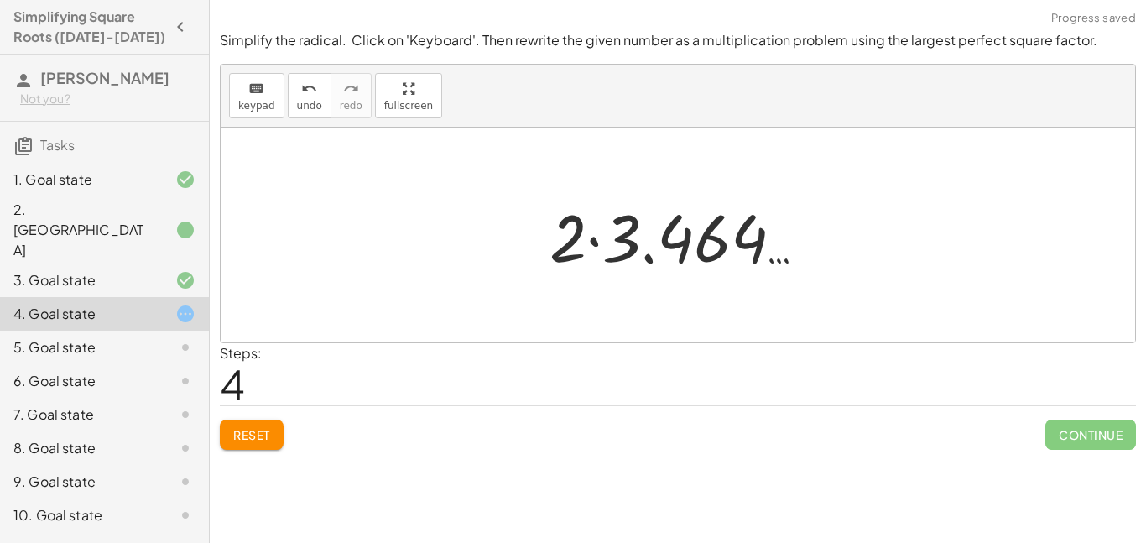
click at [266, 436] on span "Reset" at bounding box center [251, 434] width 37 height 15
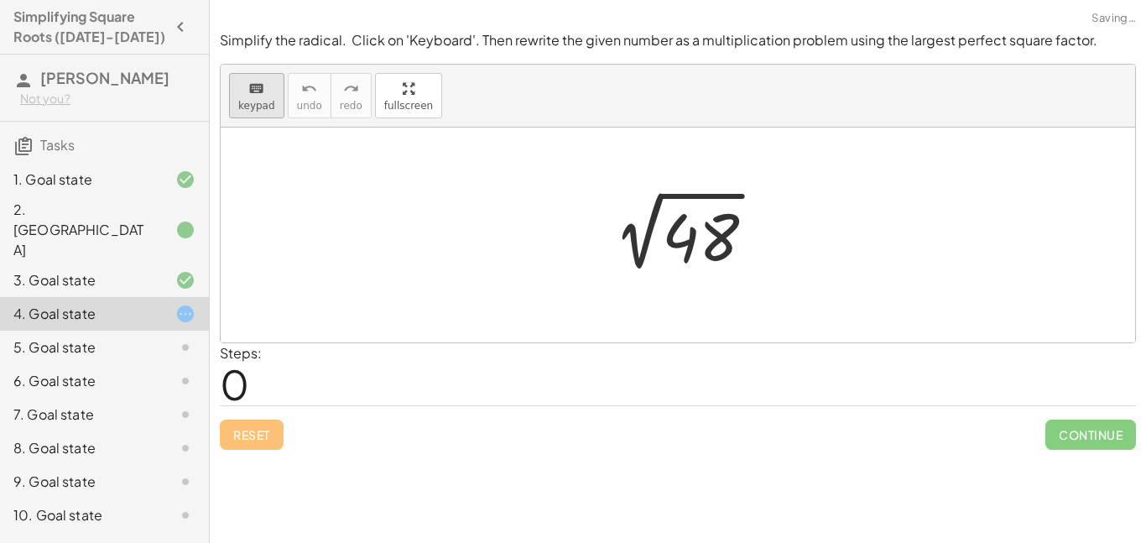
click at [259, 74] on button "keyboard keypad" at bounding box center [256, 95] width 55 height 45
click at [713, 235] on div at bounding box center [700, 237] width 77 height 75
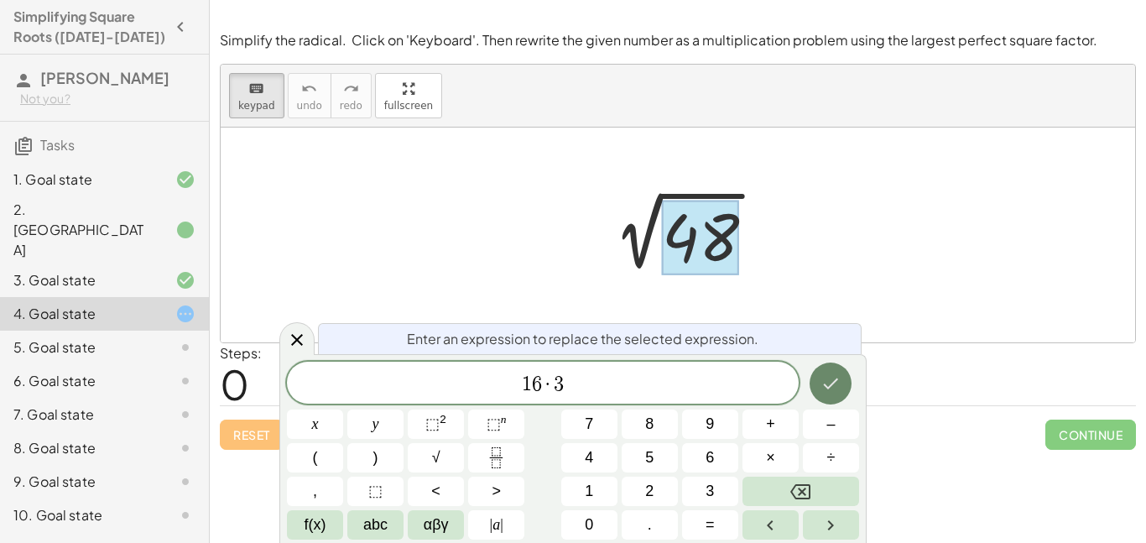
click at [829, 373] on icon "Done" at bounding box center [830, 383] width 20 height 20
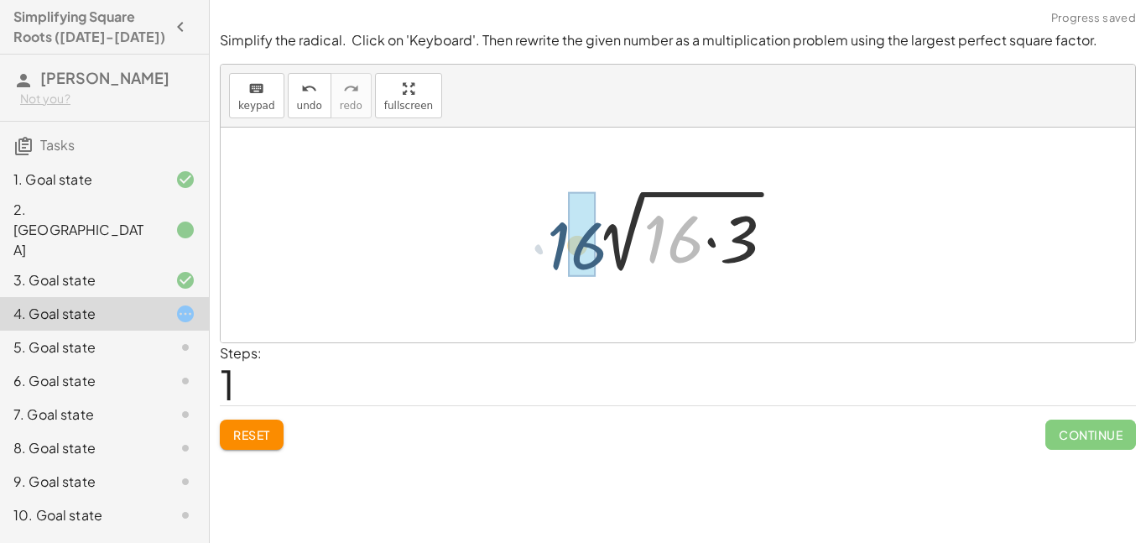
drag, startPoint x: 679, startPoint y: 239, endPoint x: 580, endPoint y: 243, distance: 99.9
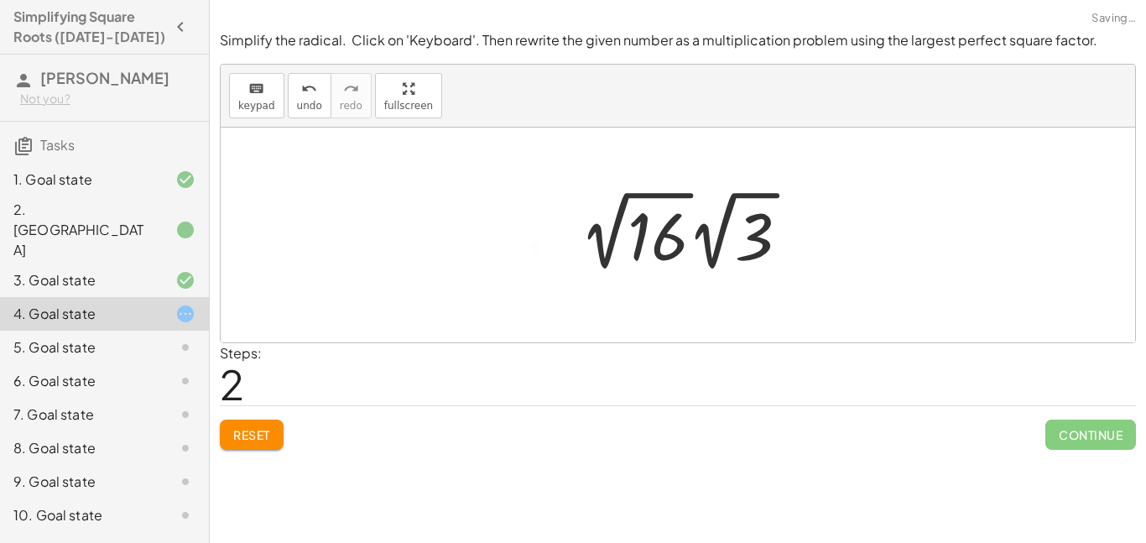
click at [663, 247] on div at bounding box center [691, 231] width 240 height 92
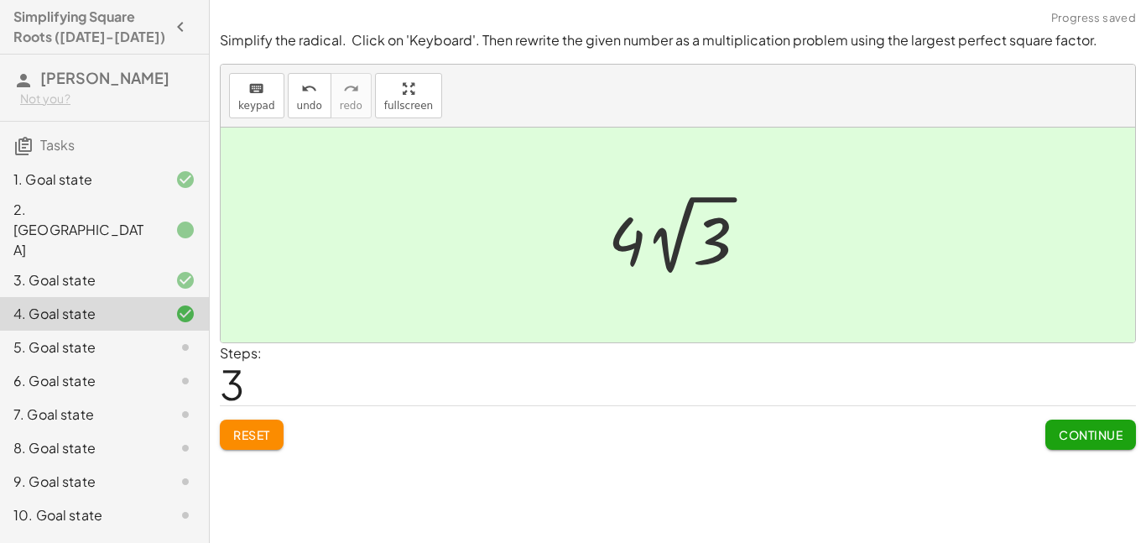
click at [122, 337] on div "5. Goal state" at bounding box center [80, 347] width 135 height 20
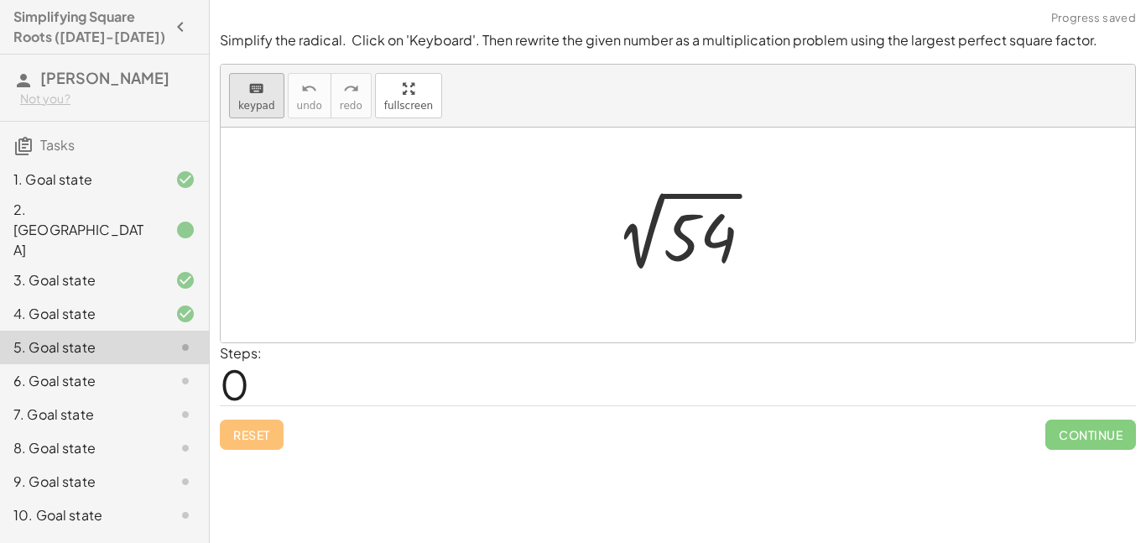
click at [261, 114] on button "keyboard keypad" at bounding box center [256, 95] width 55 height 45
click at [686, 242] on div at bounding box center [699, 237] width 73 height 75
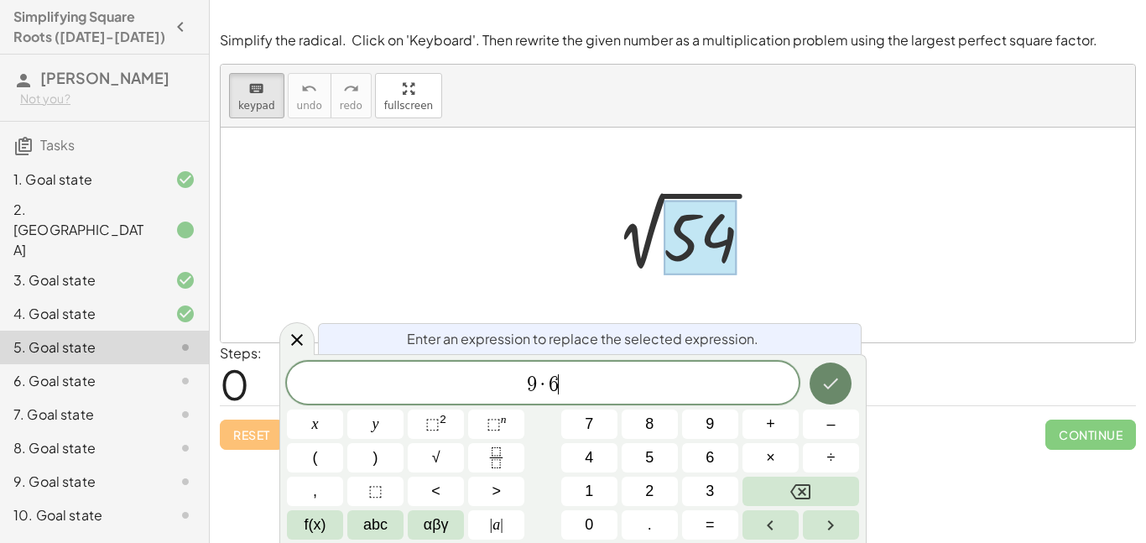
click at [825, 387] on icon "Done" at bounding box center [830, 383] width 20 height 20
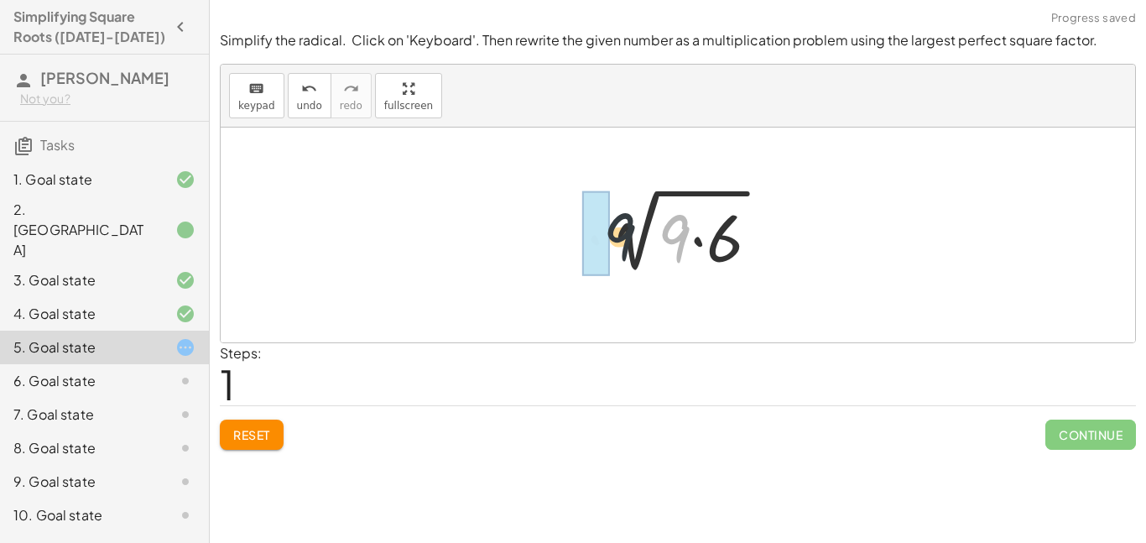
drag, startPoint x: 679, startPoint y: 247, endPoint x: 609, endPoint y: 246, distance: 70.5
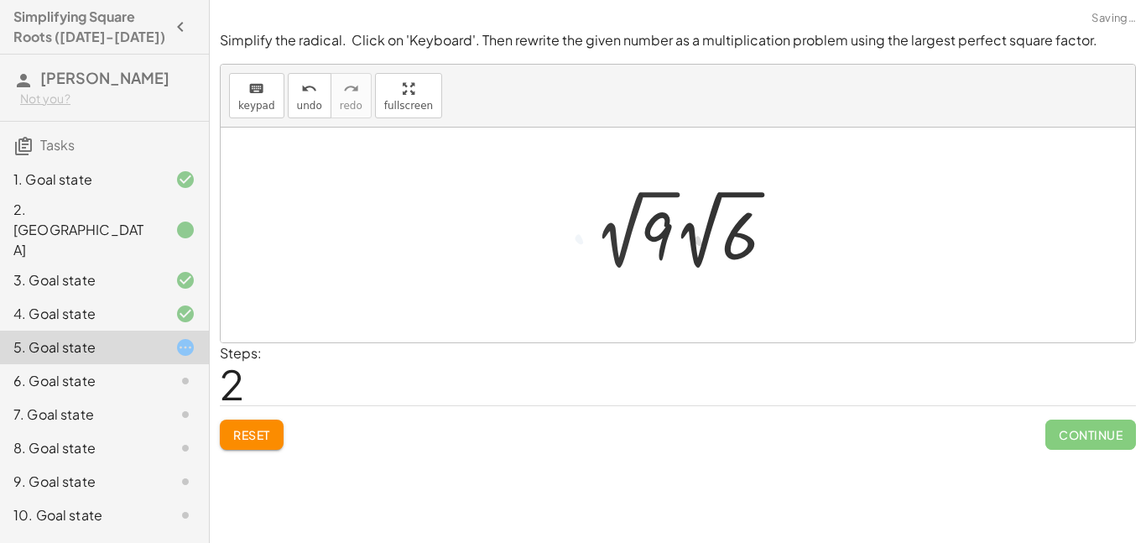
click at [659, 246] on div at bounding box center [690, 230] width 211 height 92
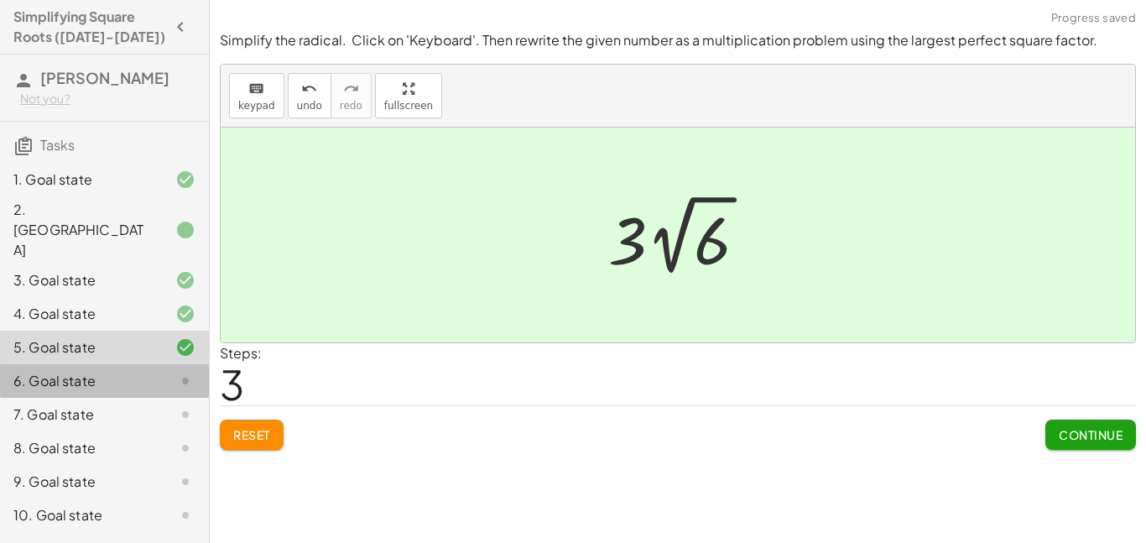
click at [143, 371] on div "6. Goal state" at bounding box center [80, 381] width 135 height 20
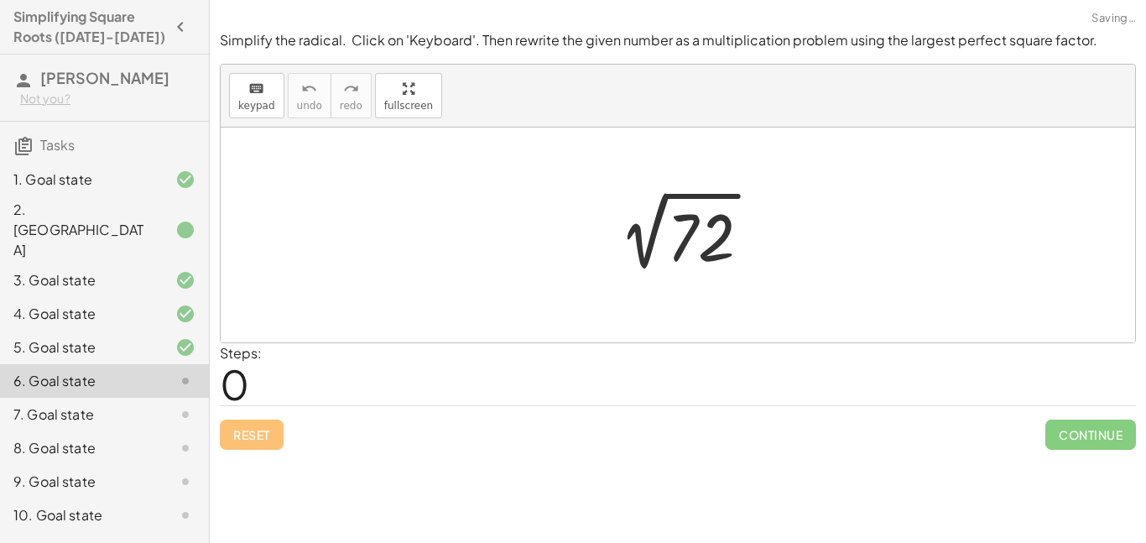
click at [675, 248] on div at bounding box center [684, 235] width 176 height 85
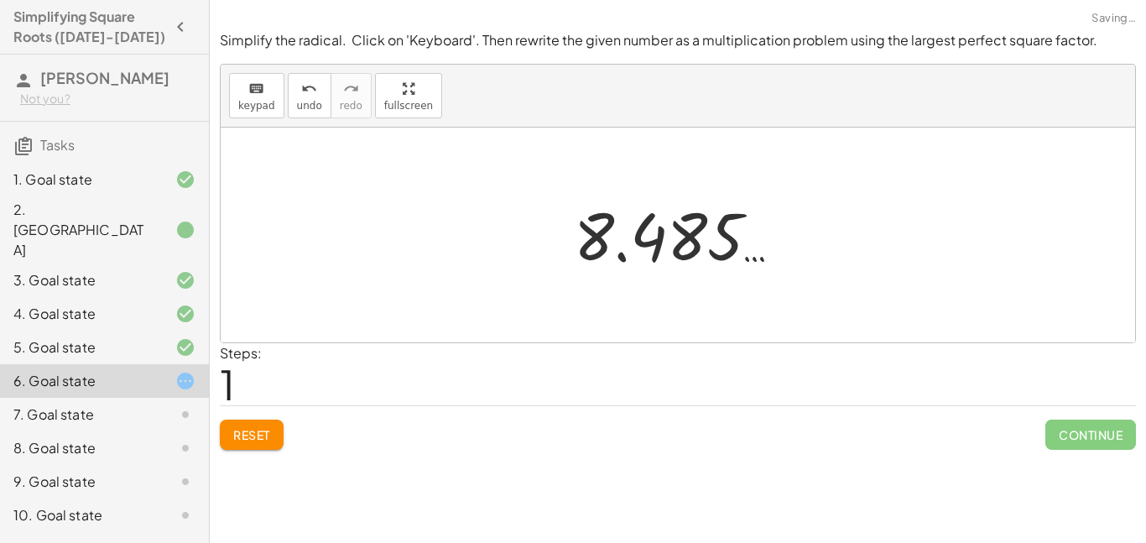
click at [233, 427] on span "Reset" at bounding box center [251, 434] width 37 height 15
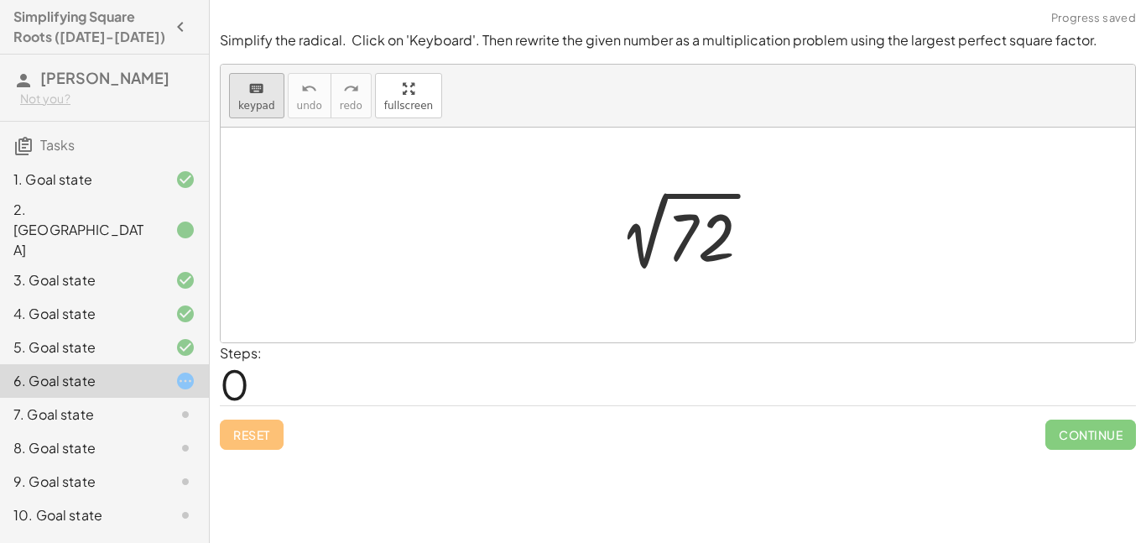
click at [277, 114] on button "keyboard keypad" at bounding box center [256, 95] width 55 height 45
click at [683, 256] on div at bounding box center [701, 237] width 68 height 75
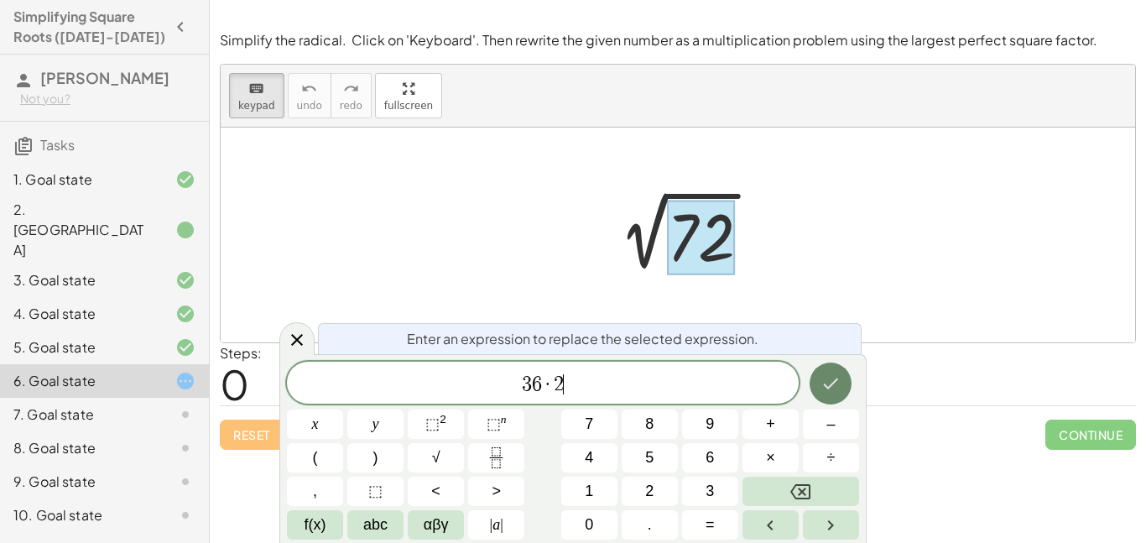
click at [819, 373] on button "Done" at bounding box center [830, 383] width 42 height 42
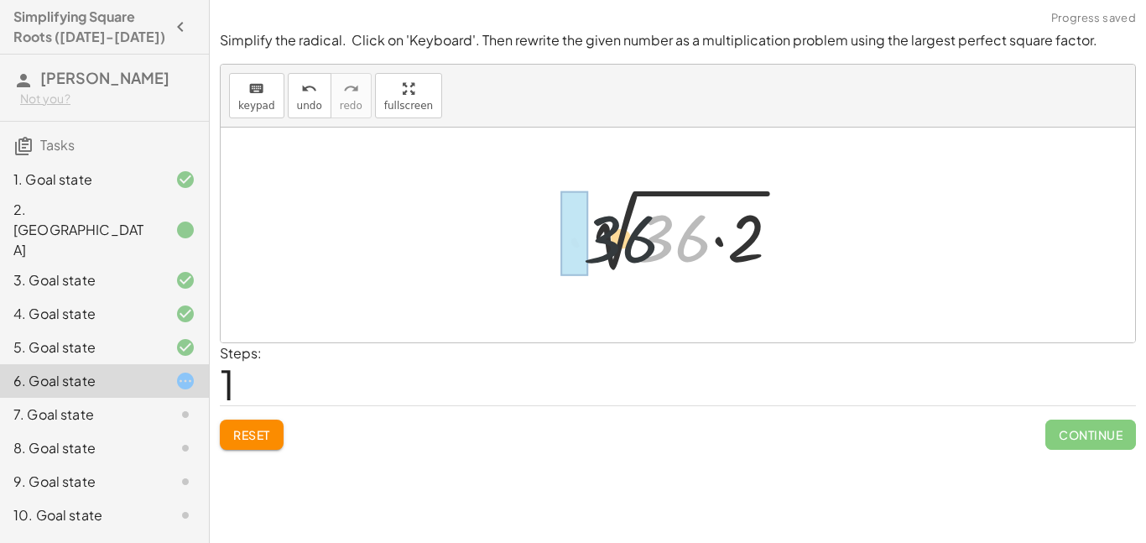
drag, startPoint x: 675, startPoint y: 231, endPoint x: 575, endPoint y: 227, distance: 100.7
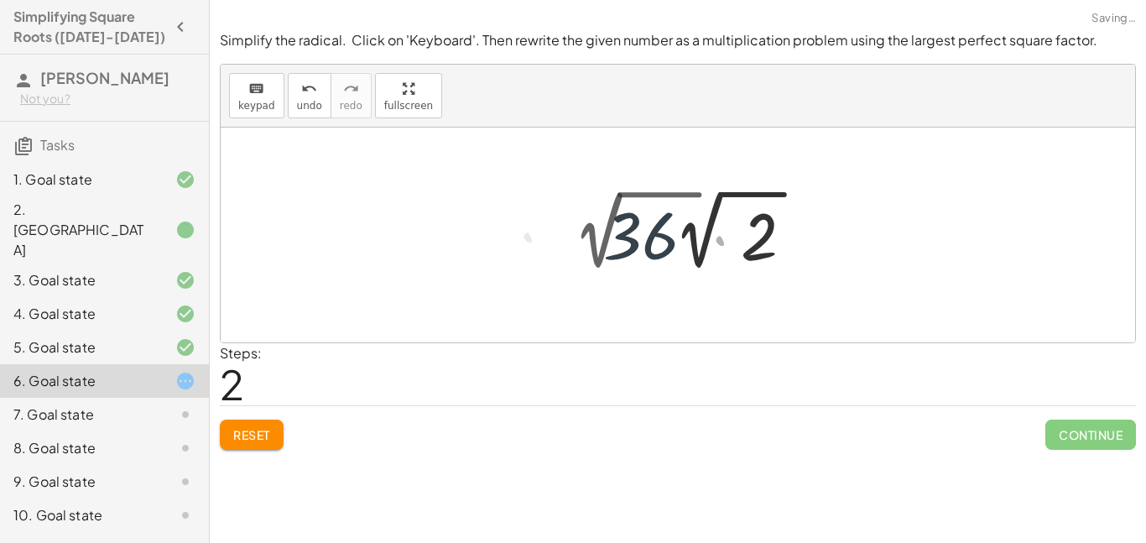
click at [658, 232] on div at bounding box center [690, 230] width 253 height 92
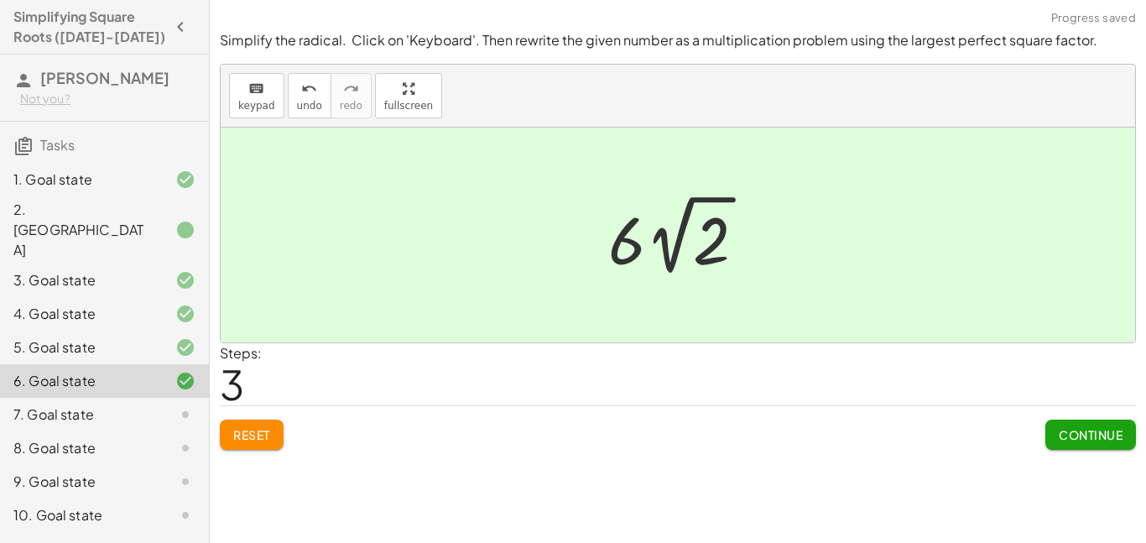
click at [176, 404] on icon at bounding box center [185, 414] width 20 height 20
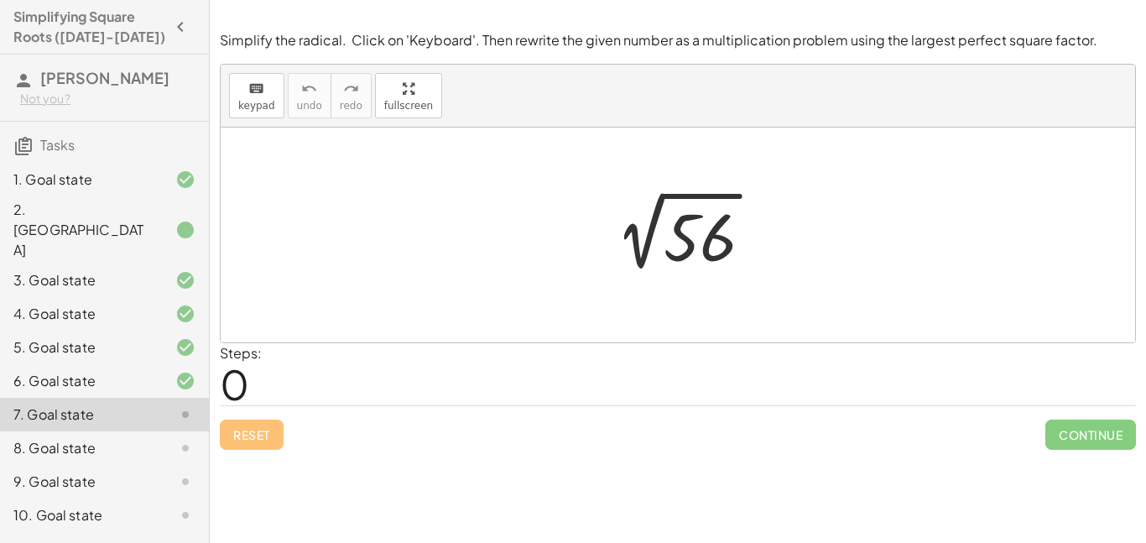
click at [615, 257] on div at bounding box center [683, 235] width 181 height 85
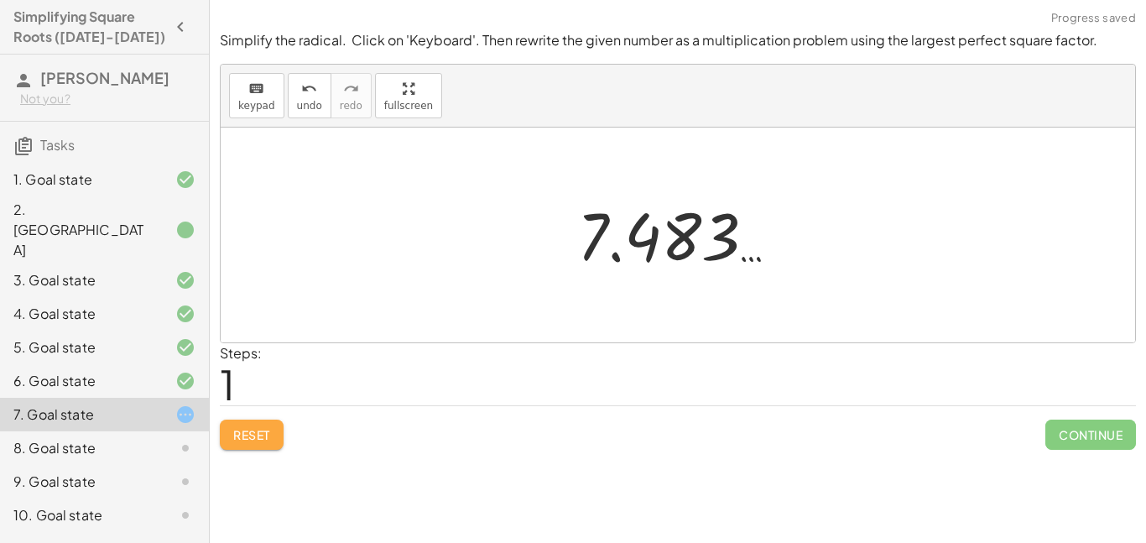
click at [247, 427] on span "Reset" at bounding box center [251, 434] width 37 height 15
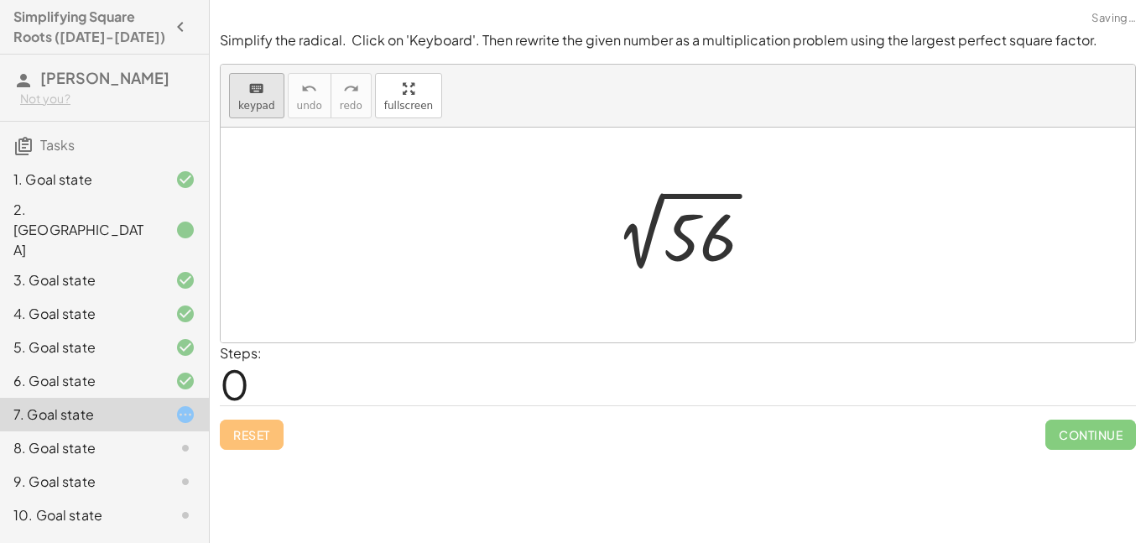
click at [253, 117] on button "keyboard keypad" at bounding box center [256, 95] width 55 height 45
click at [706, 219] on div at bounding box center [699, 237] width 73 height 75
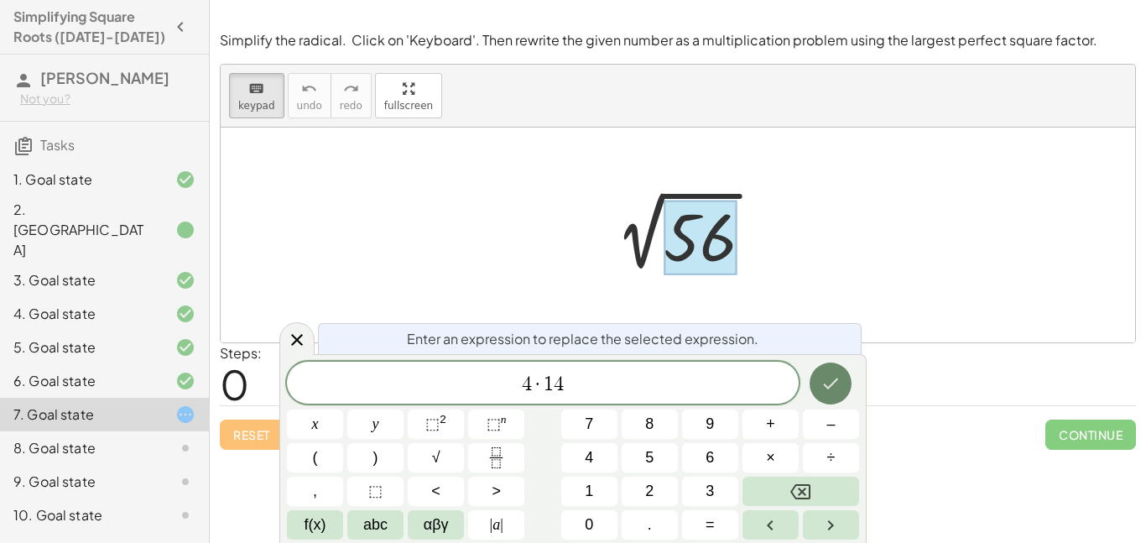
click at [827, 385] on icon "Done" at bounding box center [830, 383] width 20 height 20
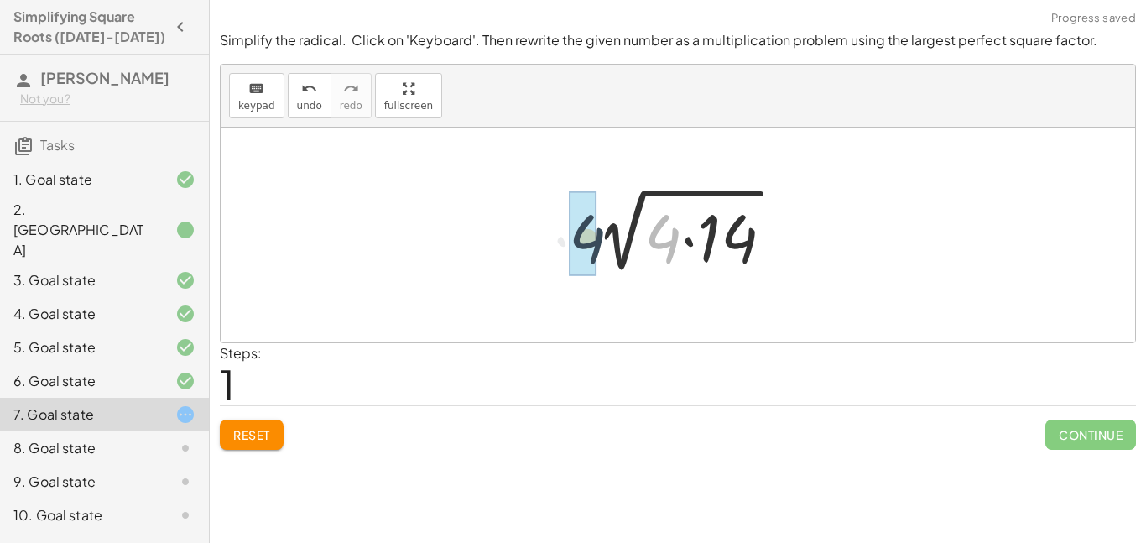
drag, startPoint x: 668, startPoint y: 231, endPoint x: 577, endPoint y: 218, distance: 91.4
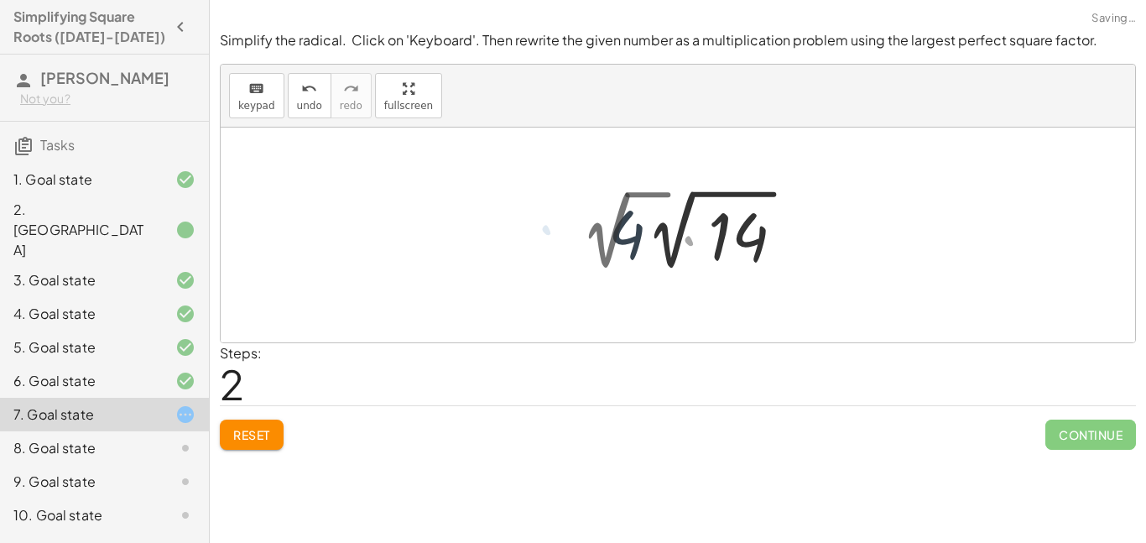
click at [630, 218] on div at bounding box center [691, 230] width 238 height 92
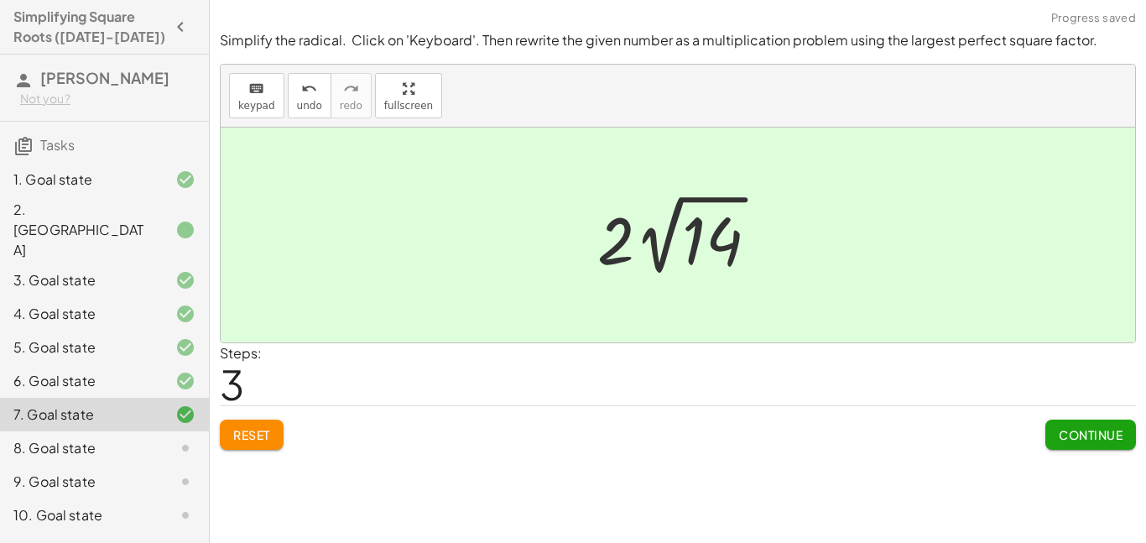
click at [93, 438] on div "8. Goal state" at bounding box center [80, 448] width 135 height 20
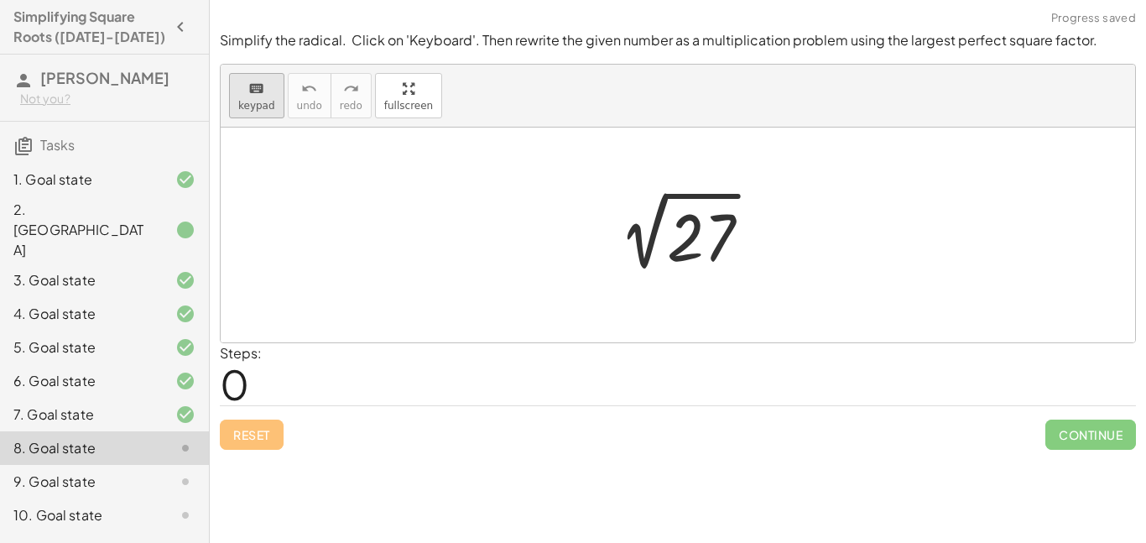
click at [262, 100] on span "keypad" at bounding box center [256, 106] width 37 height 12
click at [695, 237] on div at bounding box center [701, 237] width 68 height 75
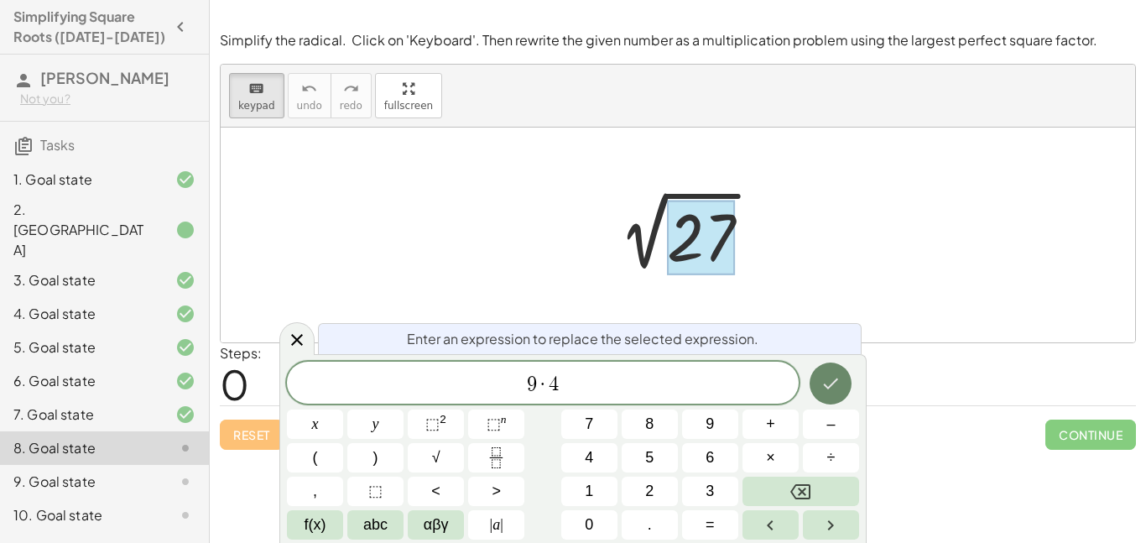
click at [823, 380] on icon "Done" at bounding box center [830, 383] width 20 height 20
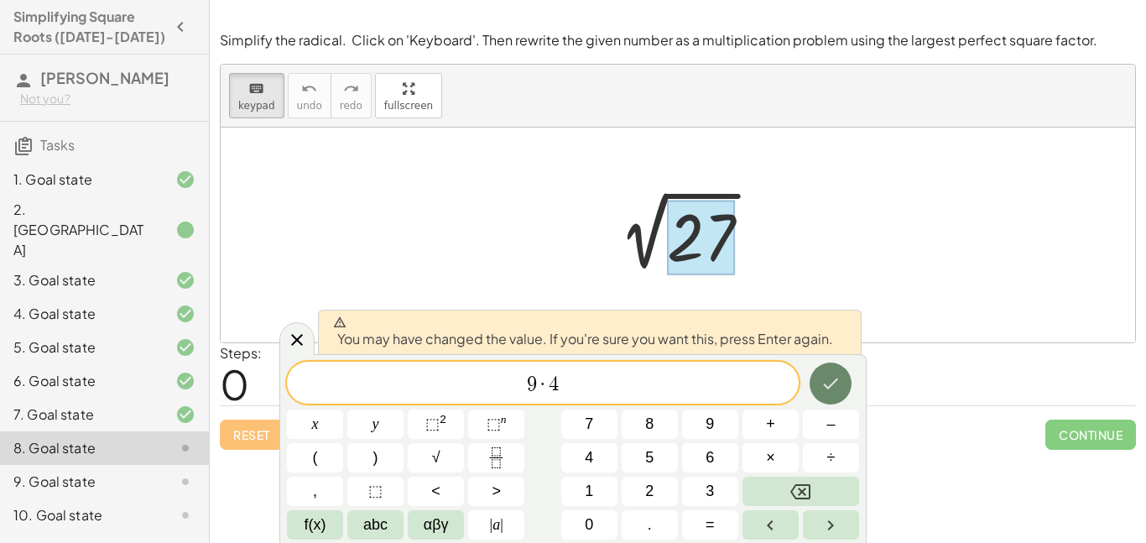
click at [835, 382] on icon "Done" at bounding box center [830, 383] width 20 height 20
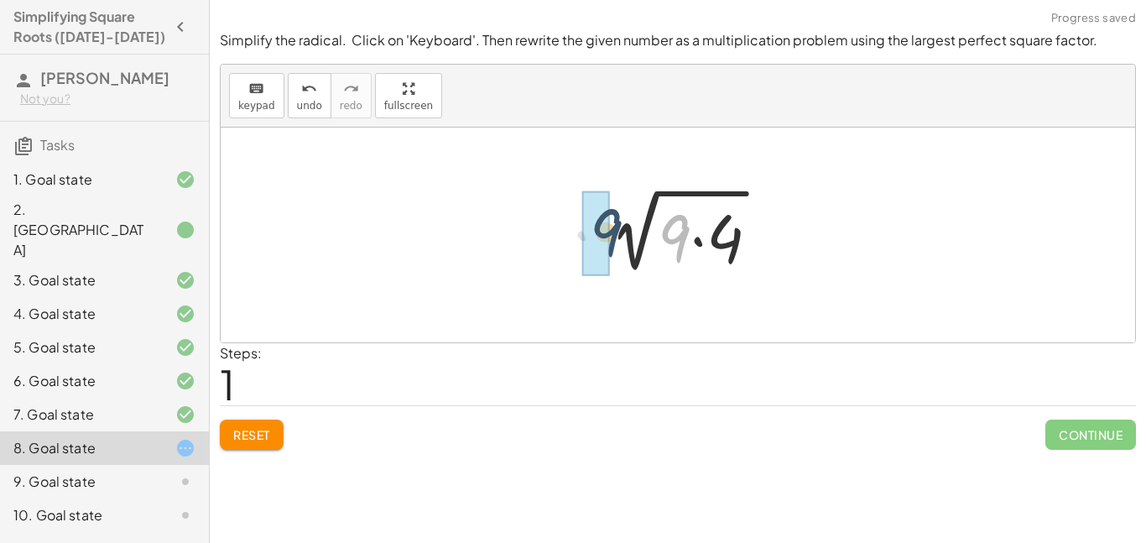
drag, startPoint x: 675, startPoint y: 232, endPoint x: 601, endPoint y: 226, distance: 74.1
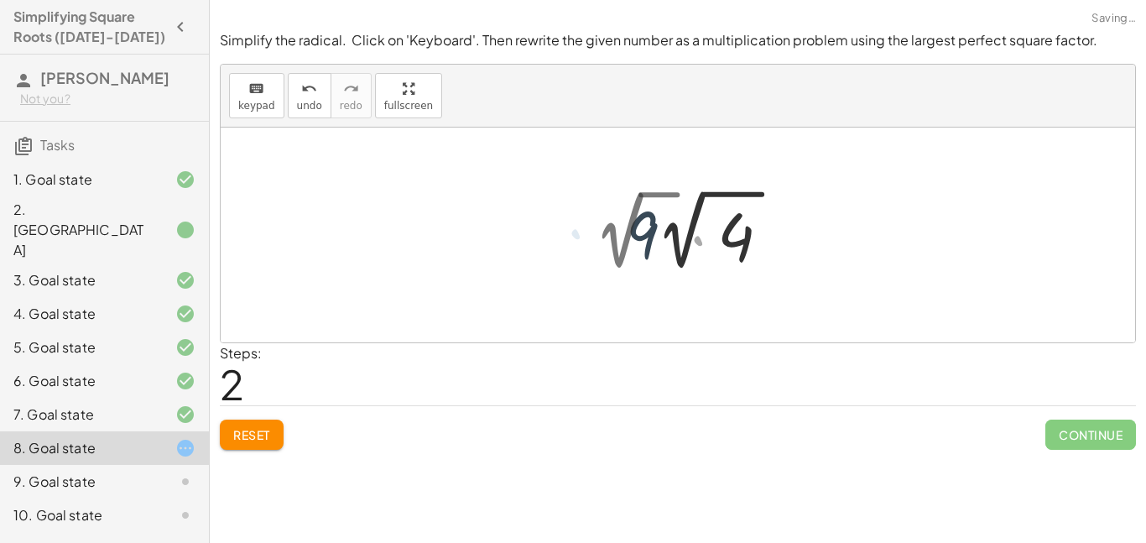
click at [616, 227] on div at bounding box center [690, 230] width 211 height 92
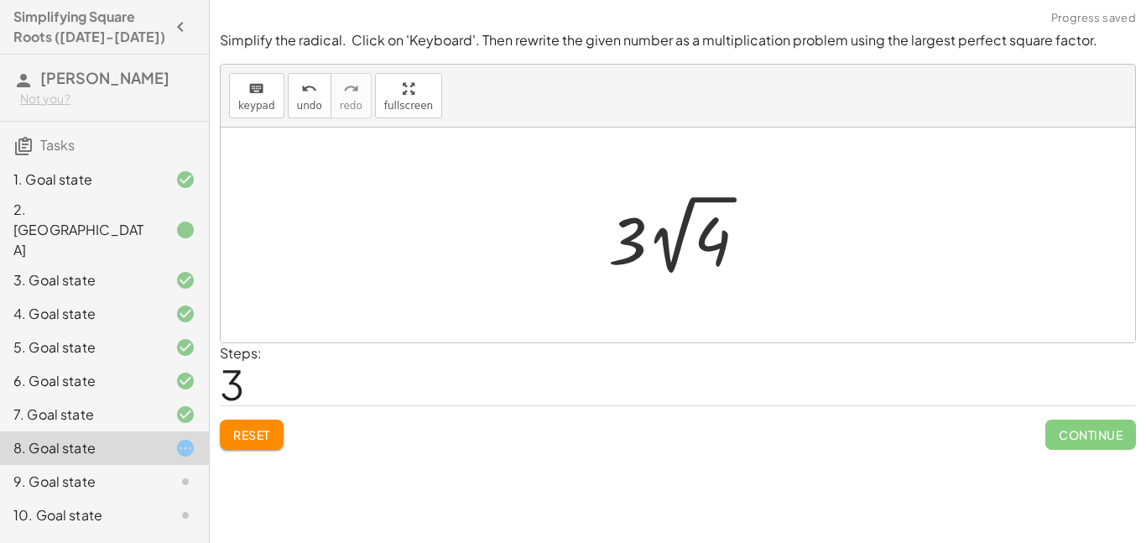
click at [252, 438] on span "Reset" at bounding box center [251, 434] width 37 height 15
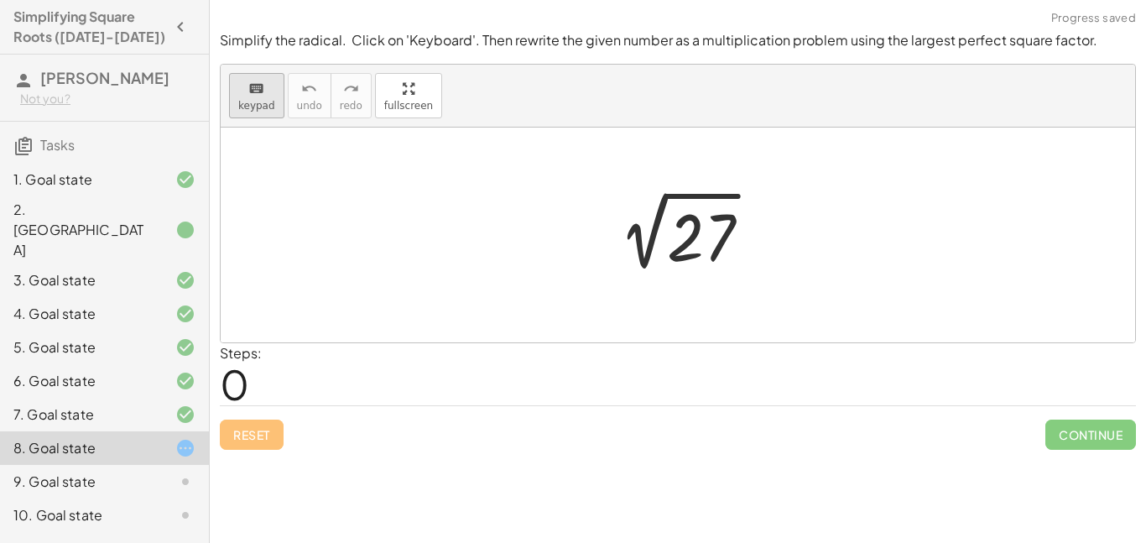
click at [257, 110] on span "keypad" at bounding box center [256, 106] width 37 height 12
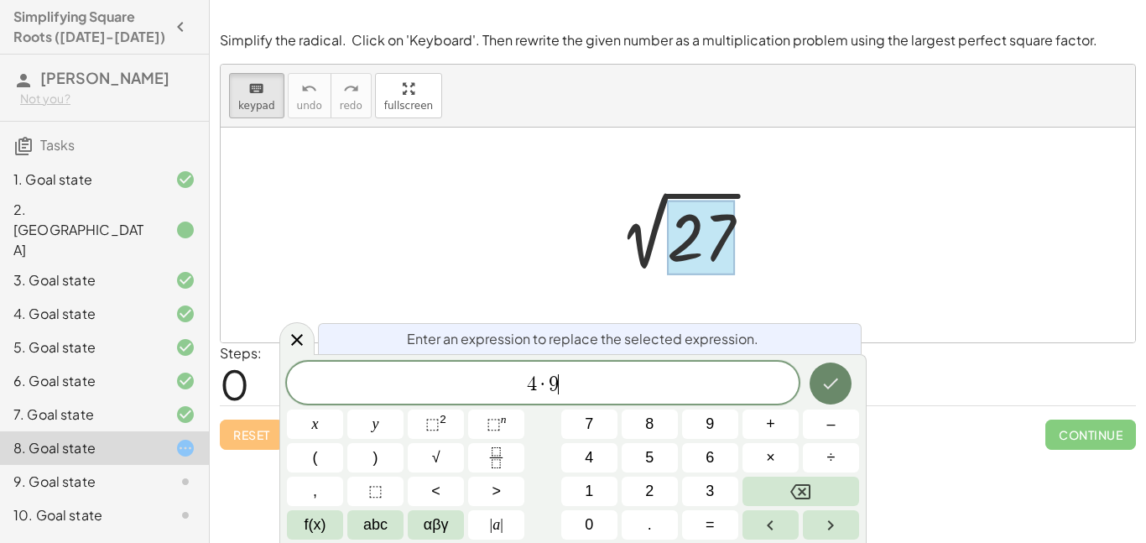
click at [836, 392] on icon "Done" at bounding box center [830, 383] width 20 height 20
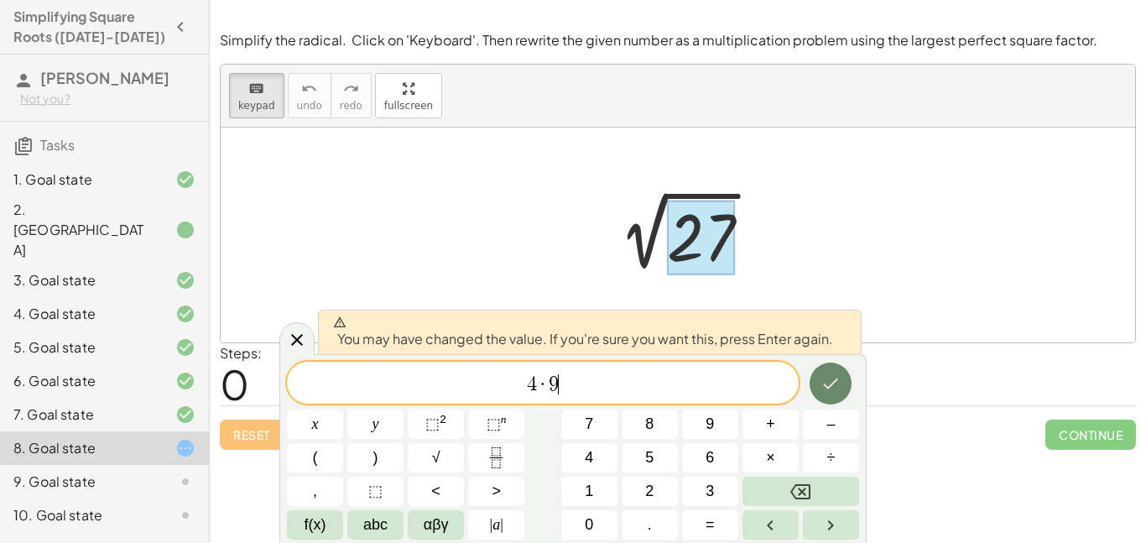
click at [836, 392] on icon "Done" at bounding box center [830, 383] width 20 height 20
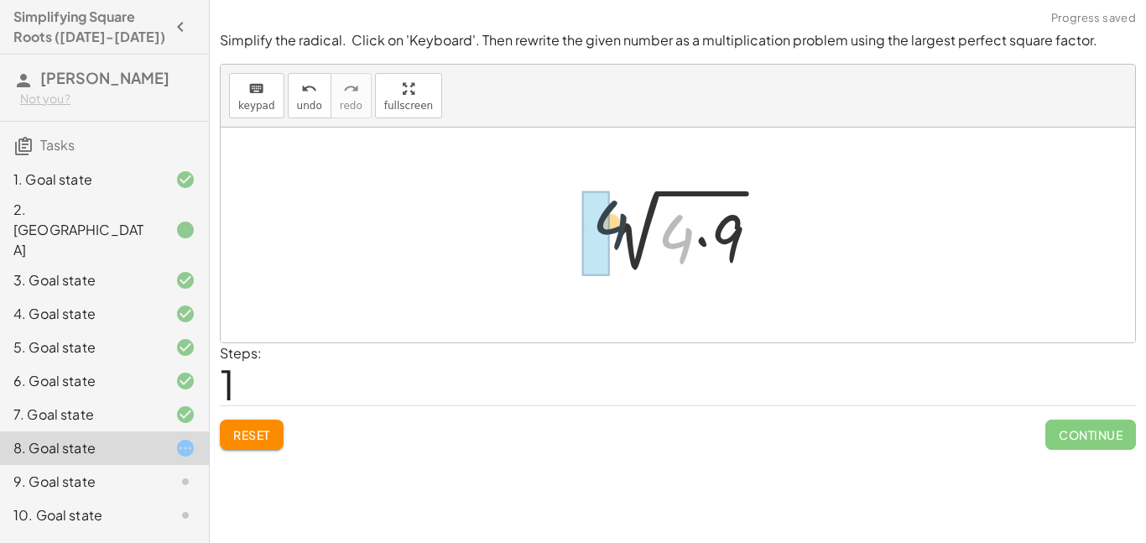
drag, startPoint x: 685, startPoint y: 246, endPoint x: 603, endPoint y: 228, distance: 84.1
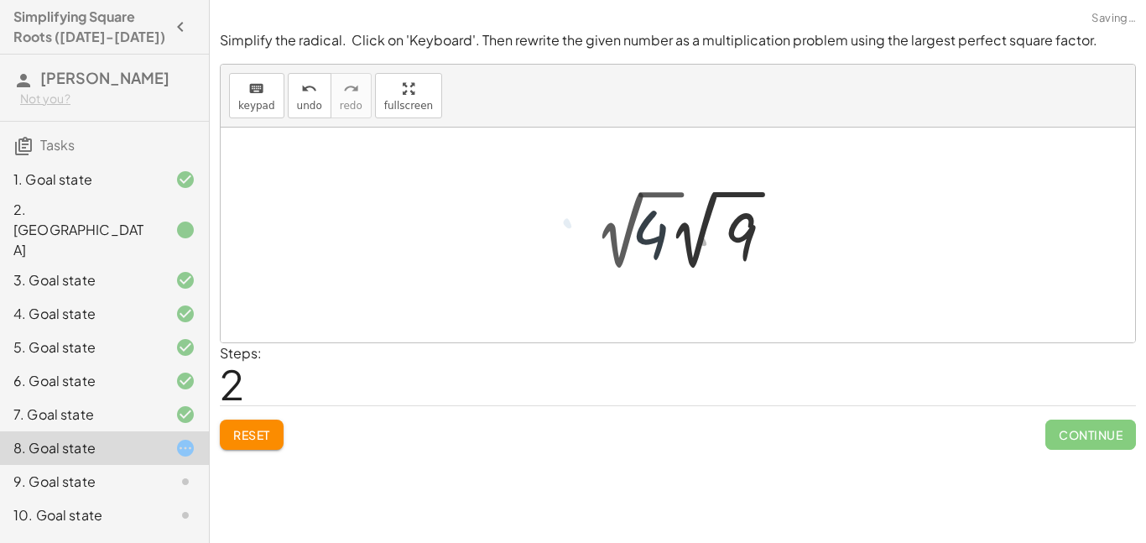
click at [659, 242] on div at bounding box center [690, 230] width 211 height 92
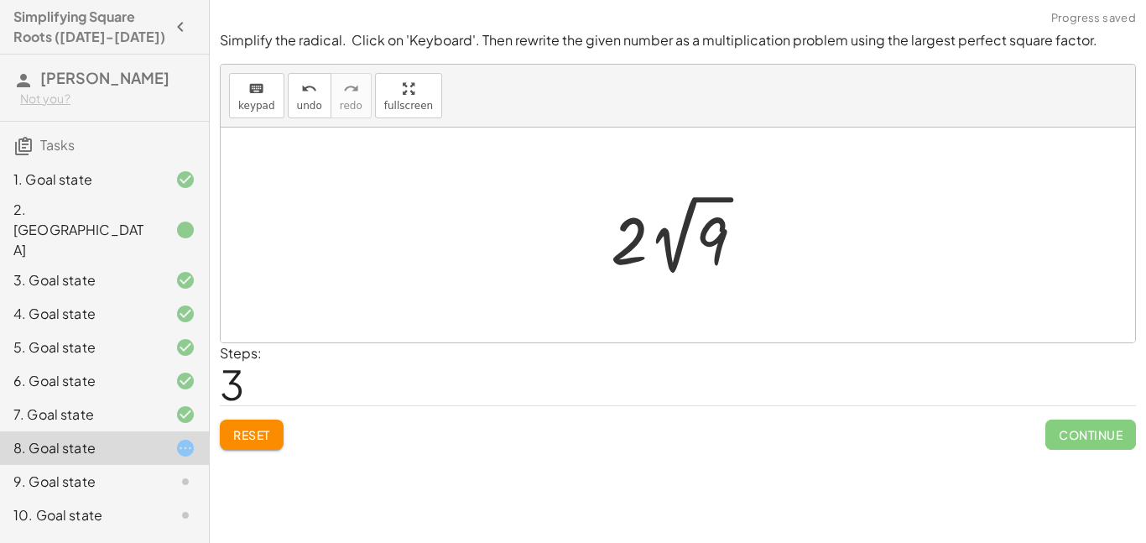
click at [178, 438] on icon at bounding box center [185, 448] width 20 height 20
click at [245, 431] on span "Reset" at bounding box center [251, 434] width 37 height 15
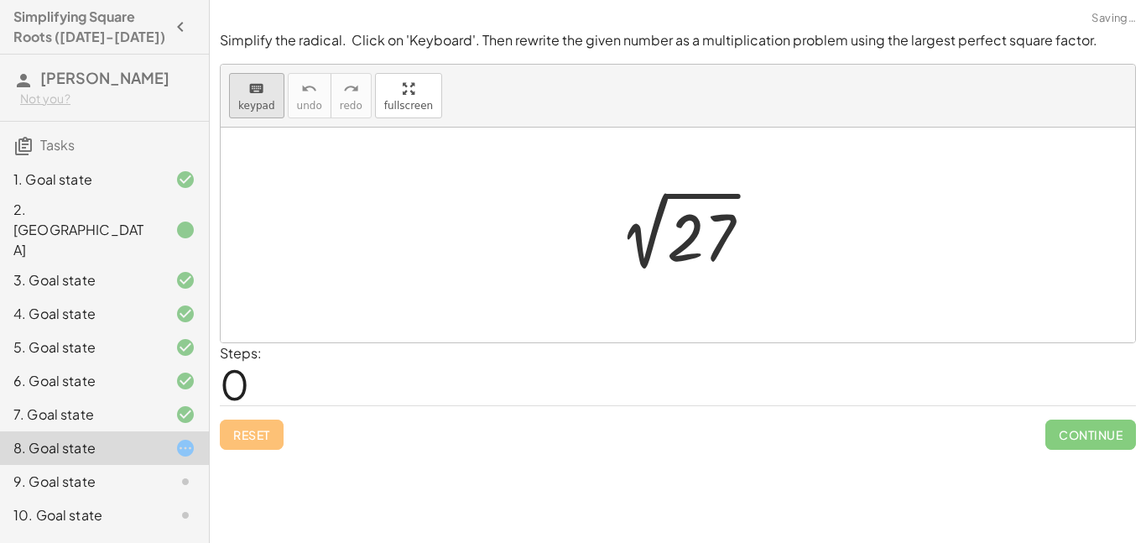
click at [263, 100] on span "keypad" at bounding box center [256, 106] width 37 height 12
click at [720, 229] on div at bounding box center [701, 237] width 68 height 75
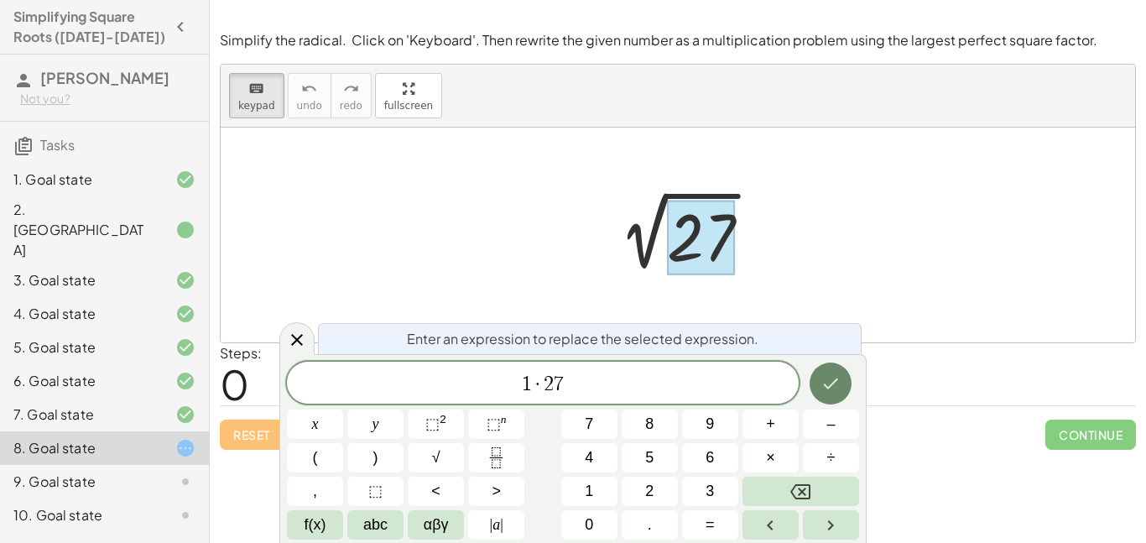
click at [828, 372] on button "Done" at bounding box center [830, 383] width 42 height 42
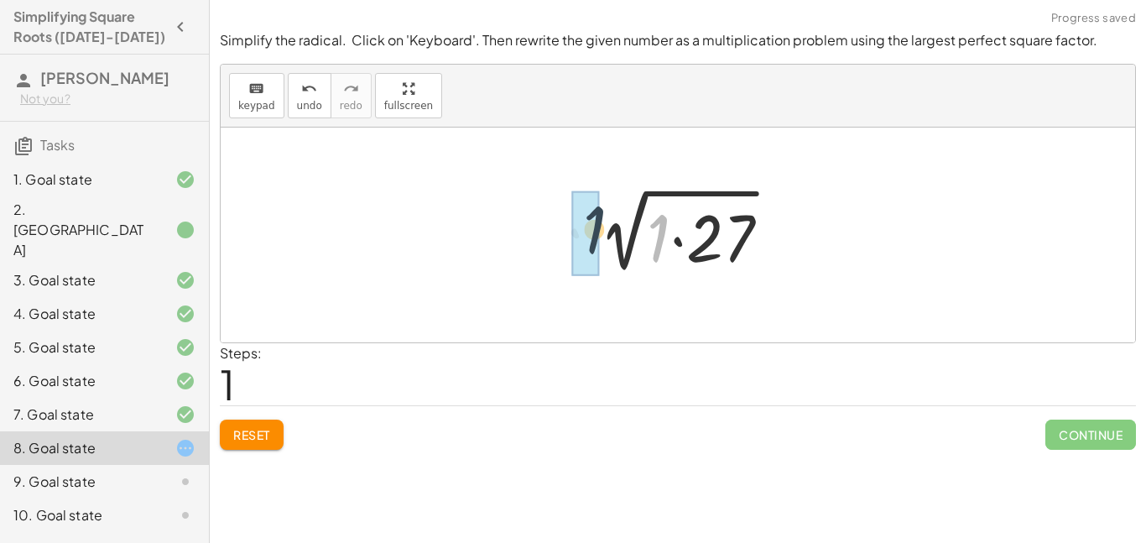
drag, startPoint x: 665, startPoint y: 242, endPoint x: 587, endPoint y: 235, distance: 78.3
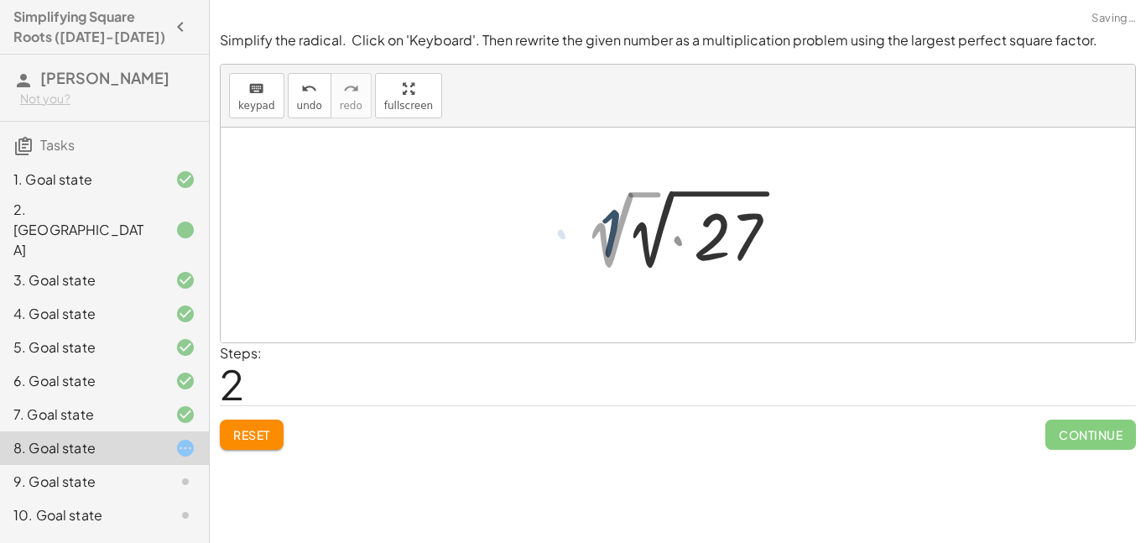
click at [648, 247] on div at bounding box center [691, 230] width 232 height 92
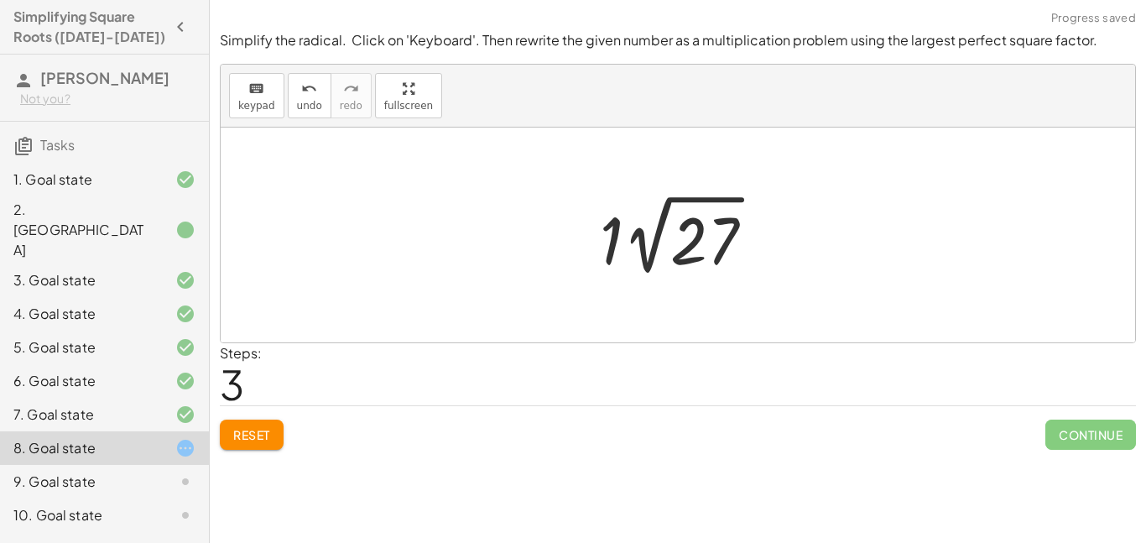
click at [262, 440] on span "Reset" at bounding box center [251, 434] width 37 height 15
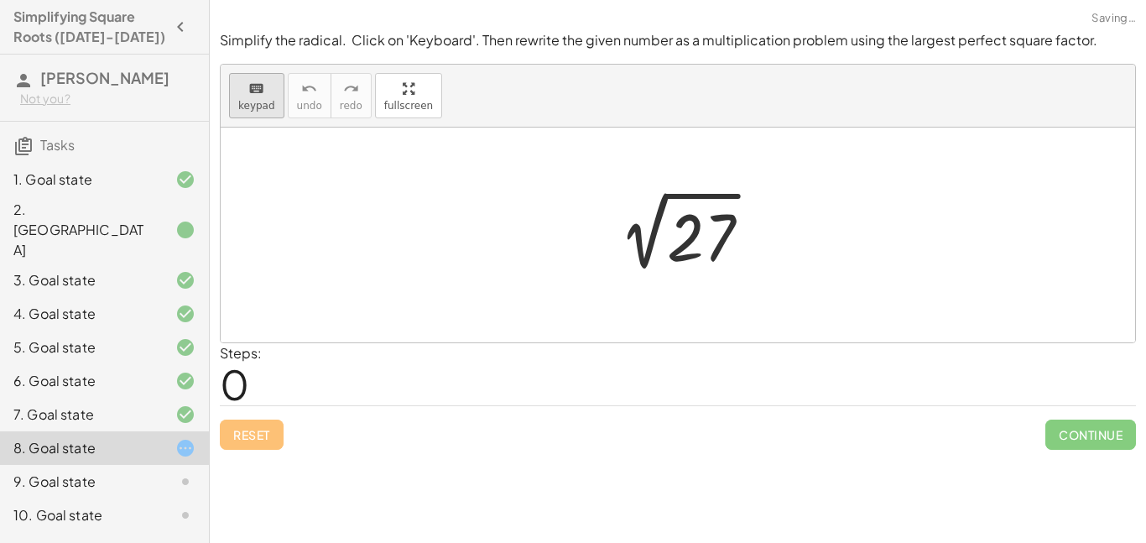
click at [237, 97] on button "keyboard keypad" at bounding box center [256, 95] width 55 height 45
click at [680, 228] on div at bounding box center [701, 237] width 68 height 75
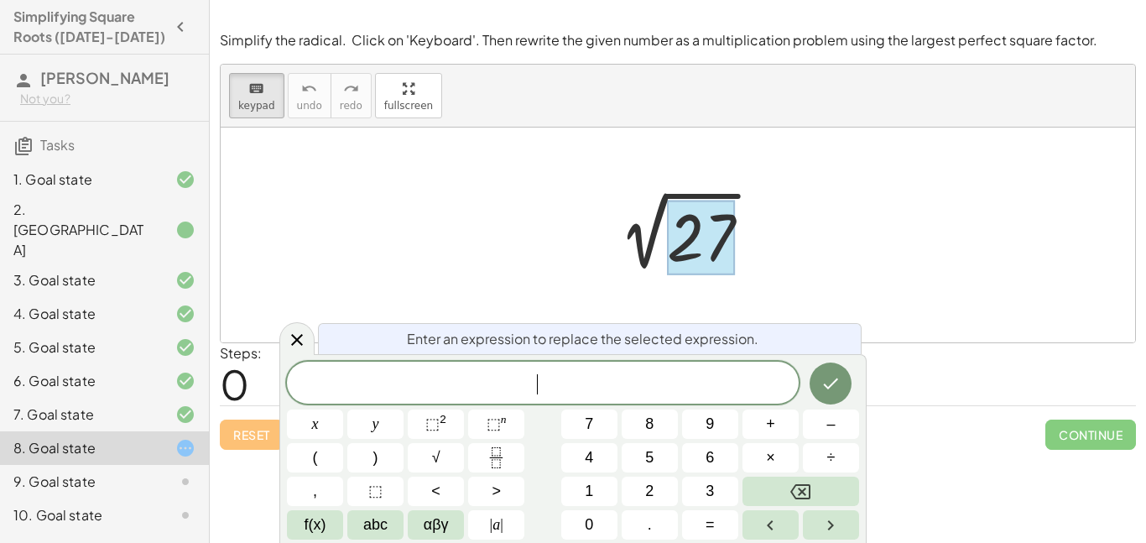
click at [152, 471] on div at bounding box center [171, 481] width 47 height 20
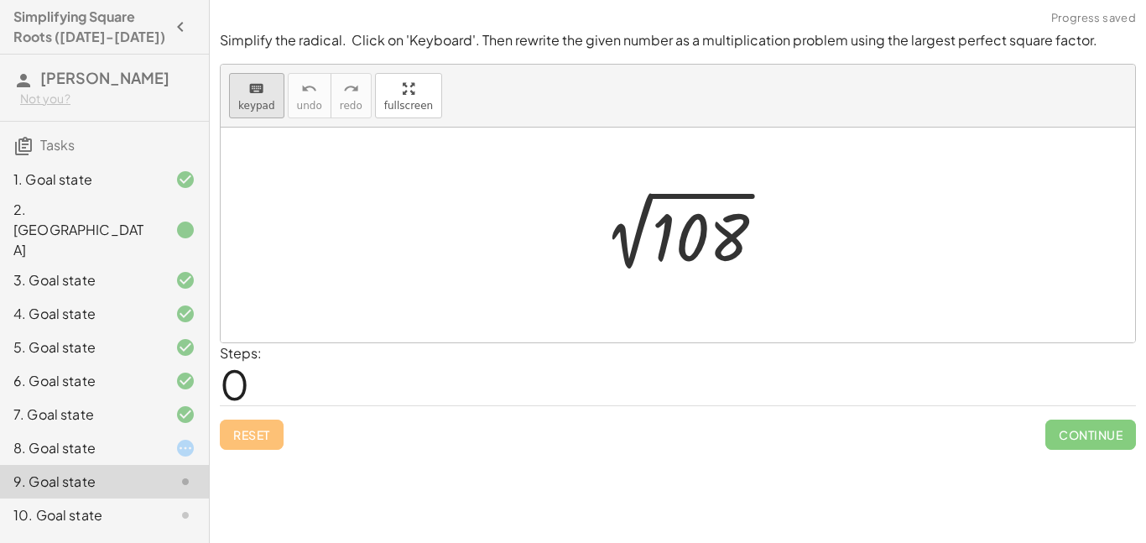
click at [271, 103] on span "keypad" at bounding box center [256, 106] width 37 height 12
click at [671, 251] on div at bounding box center [700, 237] width 97 height 75
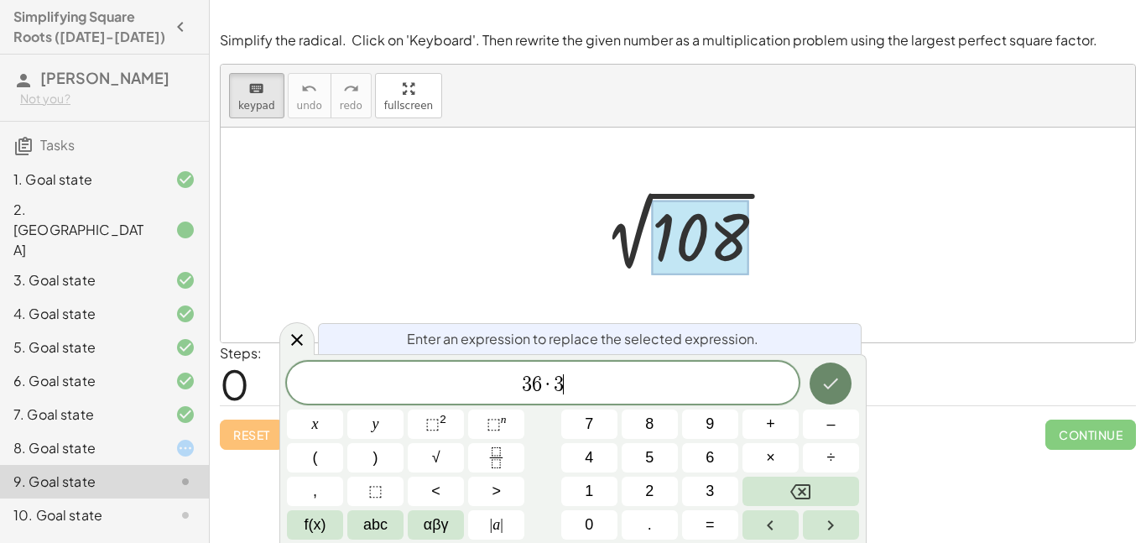
click at [831, 375] on icon "Done" at bounding box center [830, 383] width 20 height 20
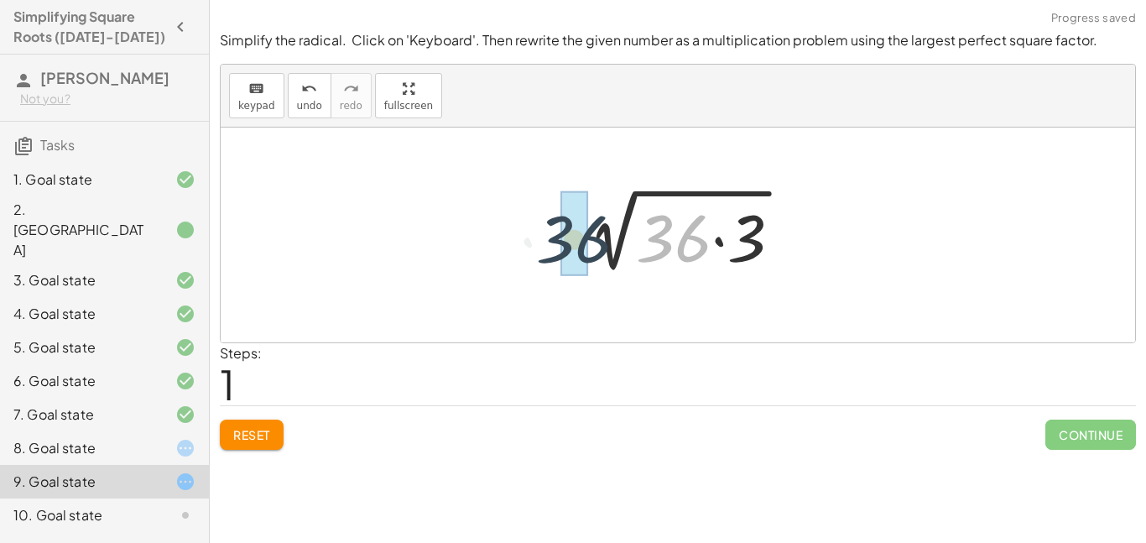
drag, startPoint x: 664, startPoint y: 242, endPoint x: 565, endPoint y: 243, distance: 99.0
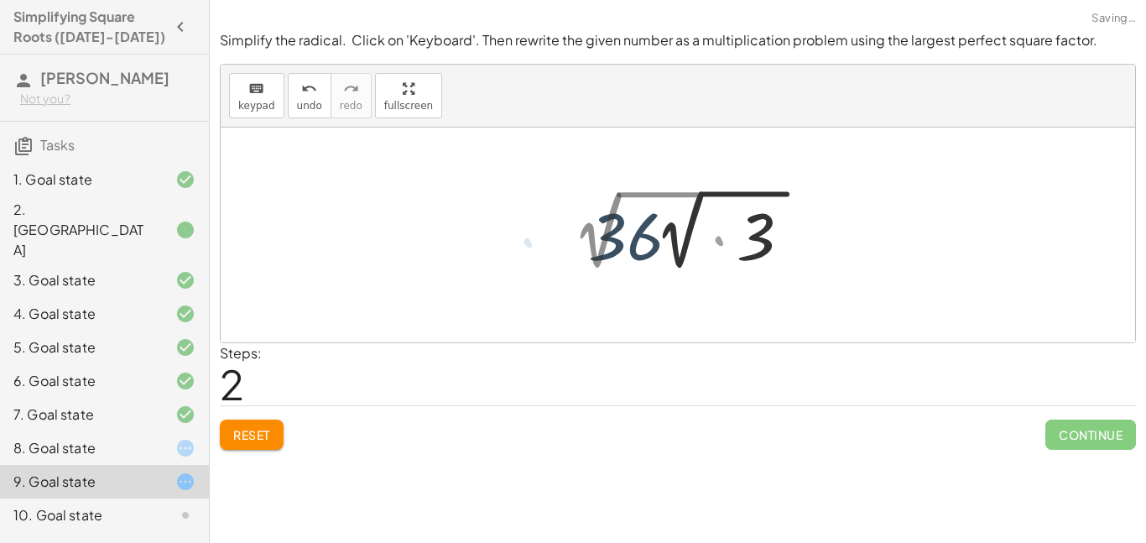
click at [626, 247] on div at bounding box center [691, 230] width 255 height 92
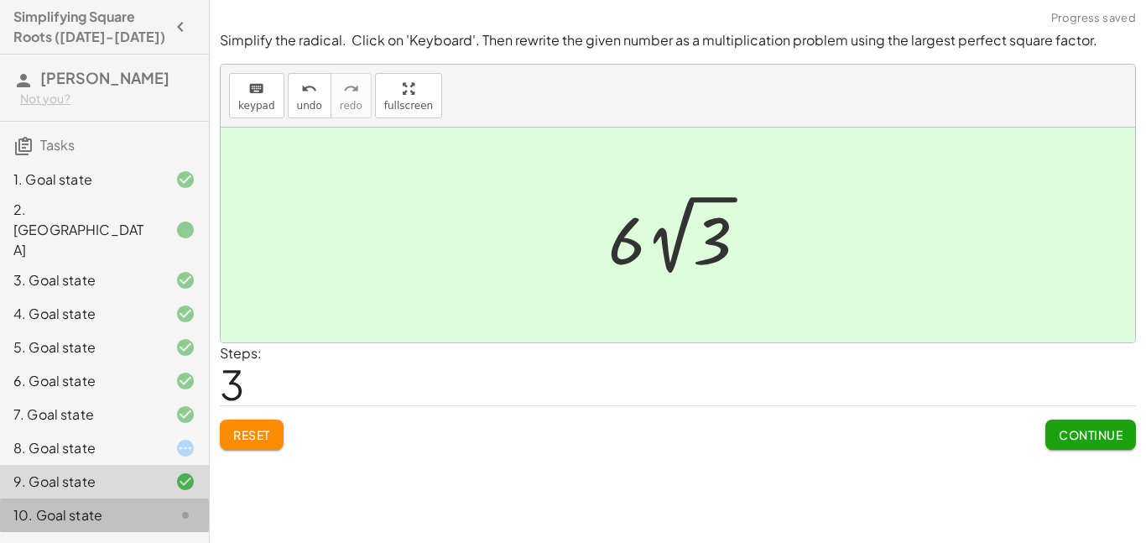
click at [170, 505] on div at bounding box center [171, 515] width 47 height 20
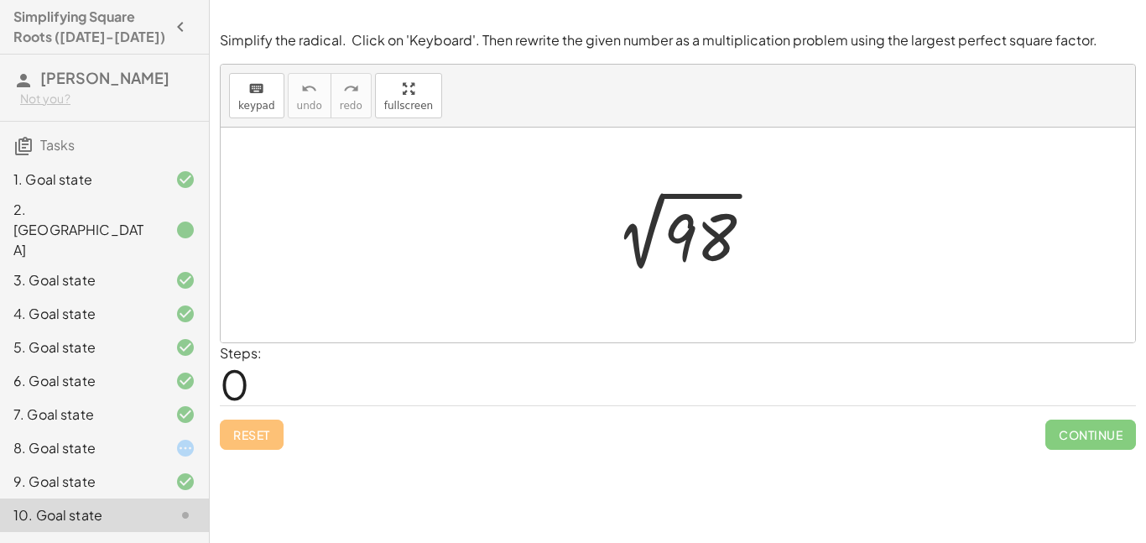
click at [712, 262] on div at bounding box center [683, 235] width 181 height 85
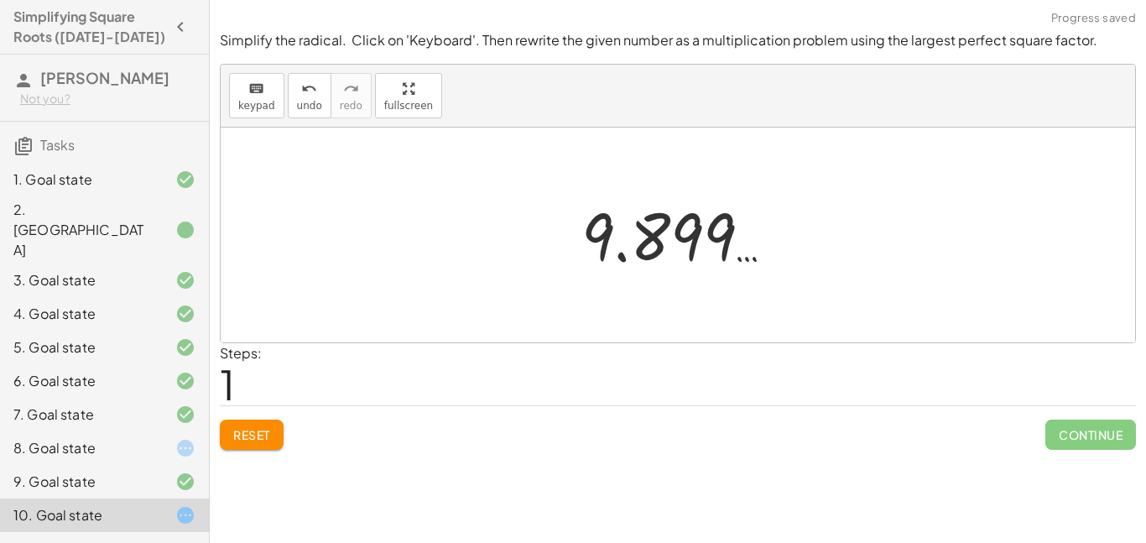
click at [261, 445] on button "Reset" at bounding box center [252, 434] width 64 height 30
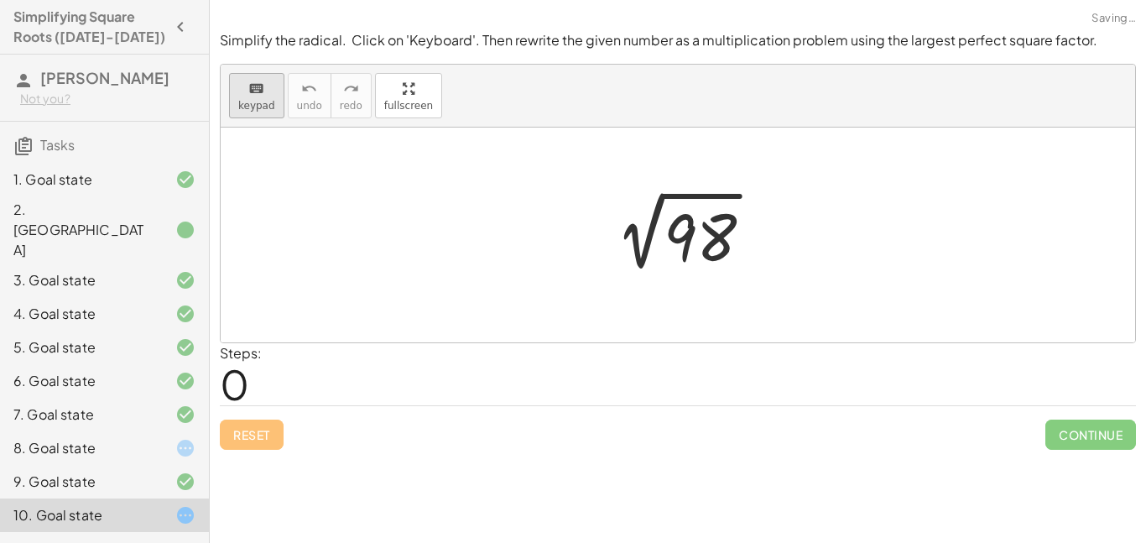
click at [263, 97] on button "keyboard keypad" at bounding box center [256, 95] width 55 height 45
click at [677, 234] on div at bounding box center [699, 237] width 73 height 75
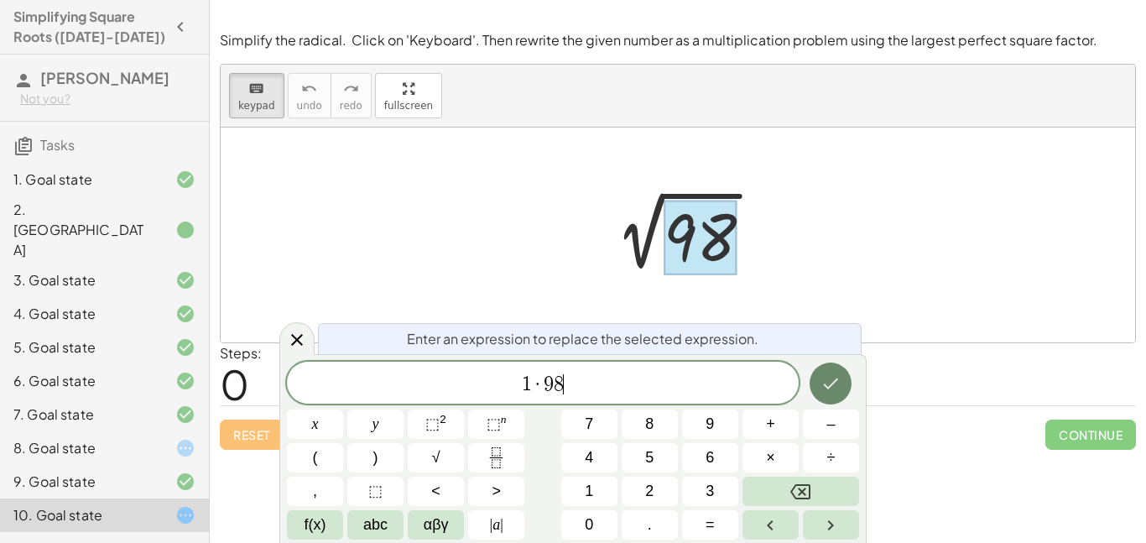
click at [824, 382] on icon "Done" at bounding box center [830, 383] width 20 height 20
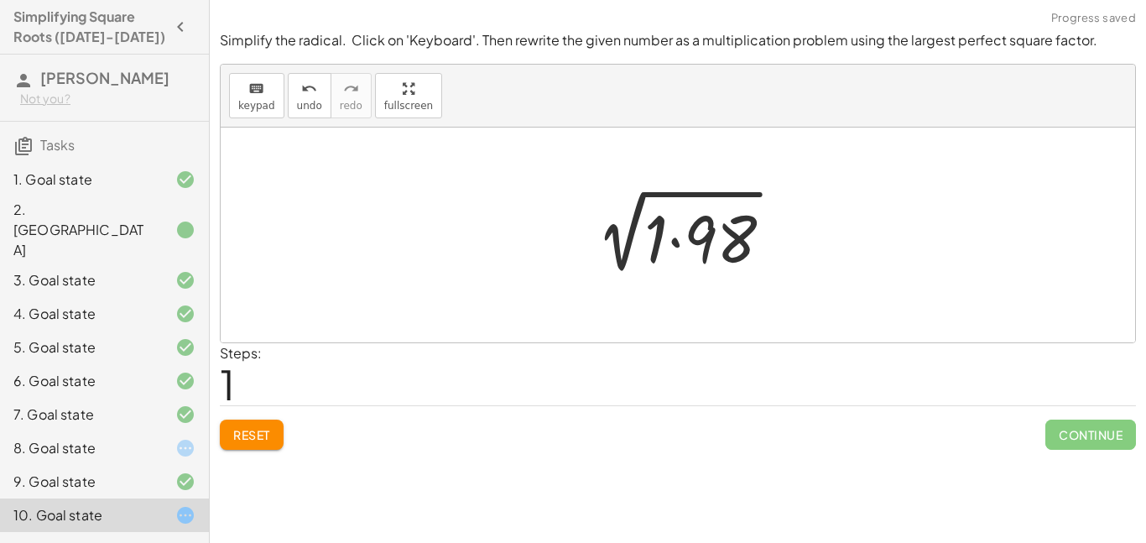
click at [646, 242] on div at bounding box center [684, 236] width 221 height 86
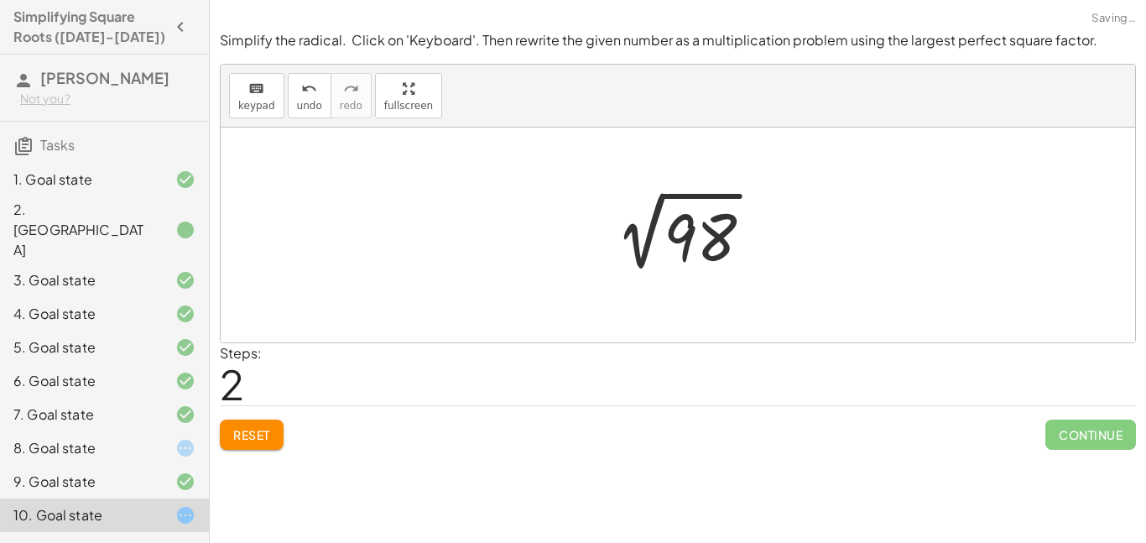
click at [276, 437] on button "Reset" at bounding box center [252, 434] width 64 height 30
click at [248, 85] on icon "keyboard" at bounding box center [256, 89] width 16 height 20
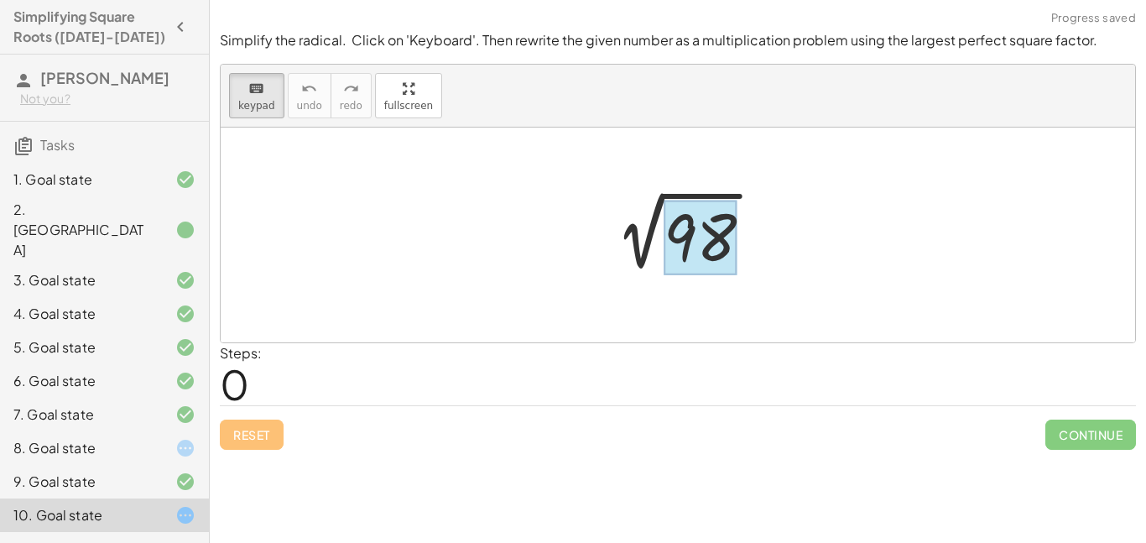
click at [673, 257] on div at bounding box center [699, 237] width 73 height 75
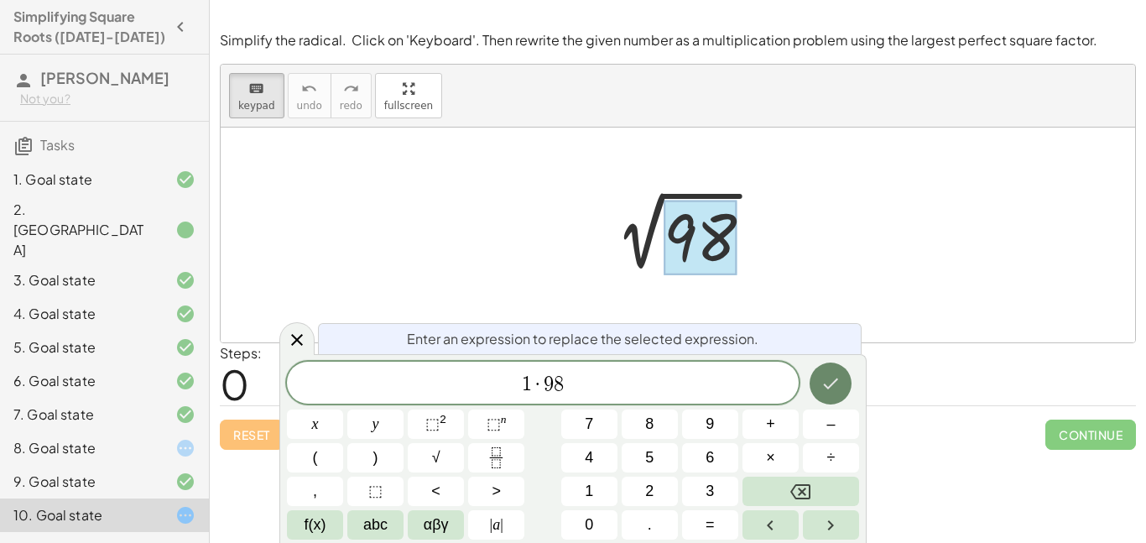
click at [826, 375] on icon "Done" at bounding box center [830, 383] width 20 height 20
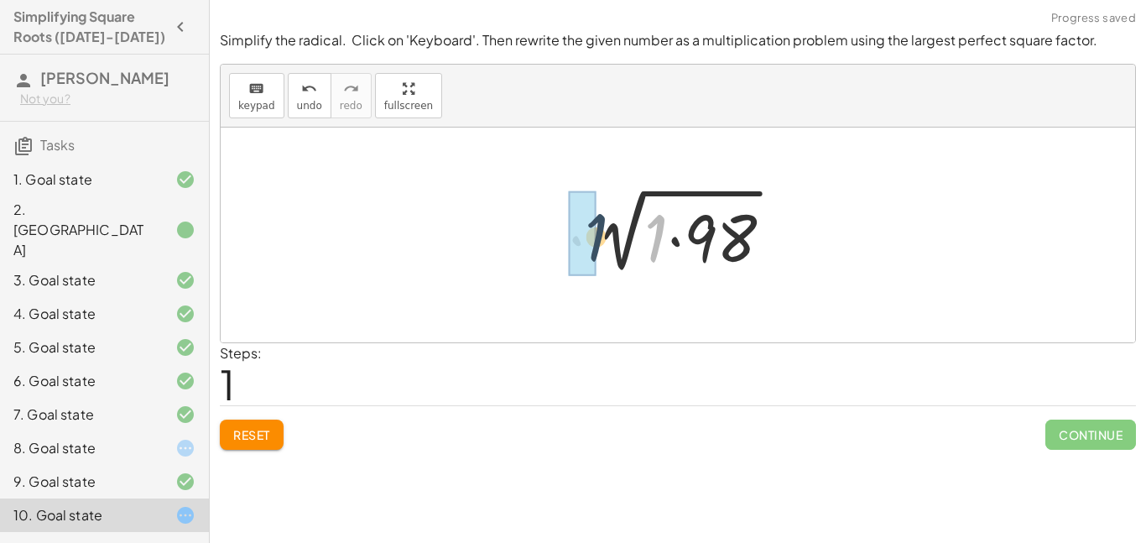
drag, startPoint x: 658, startPoint y: 235, endPoint x: 592, endPoint y: 234, distance: 65.4
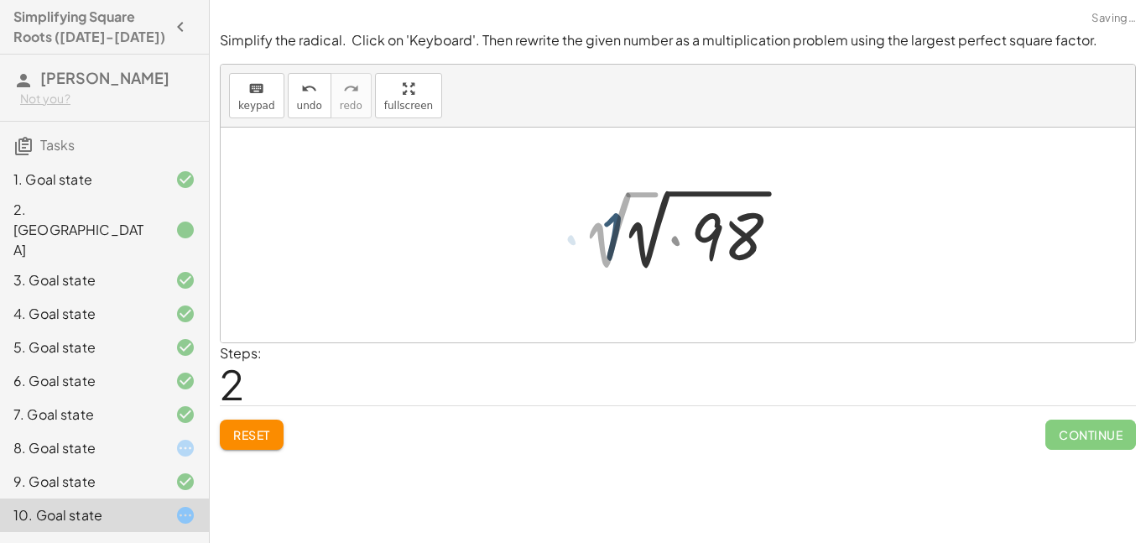
click at [641, 234] on div at bounding box center [691, 230] width 237 height 92
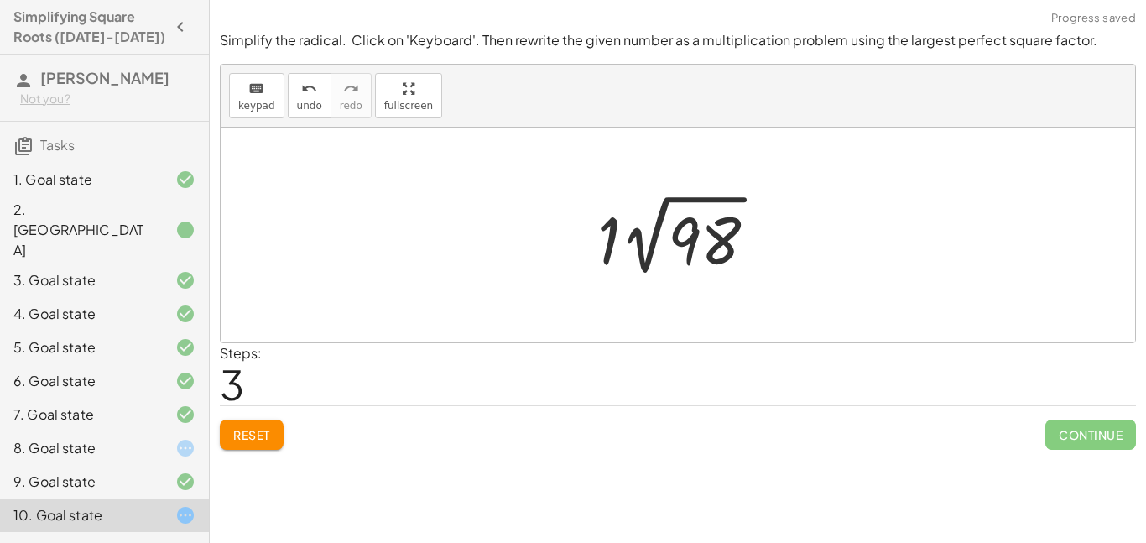
click at [270, 433] on span "Reset" at bounding box center [251, 434] width 37 height 15
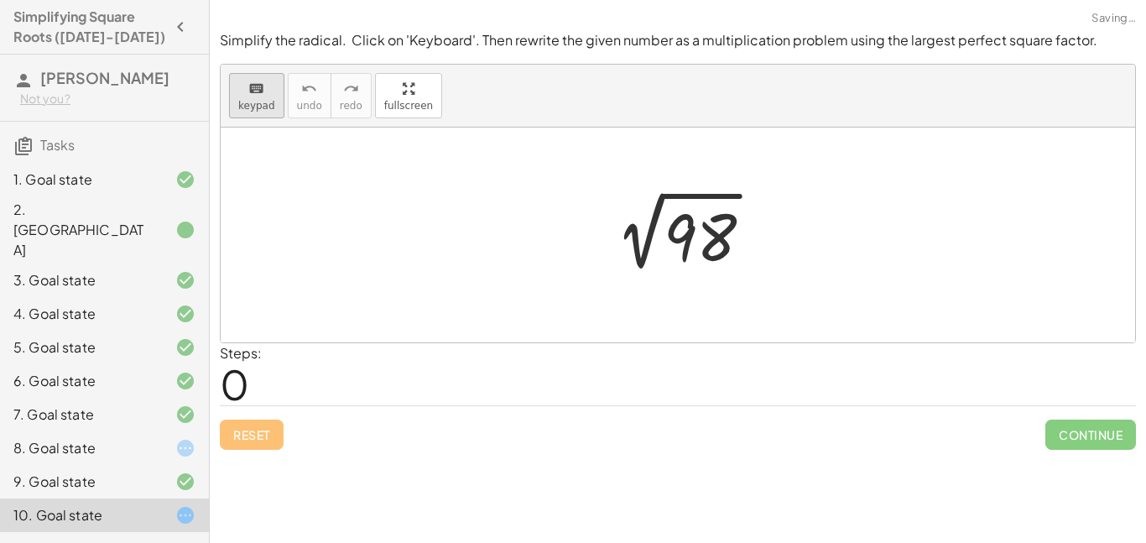
click at [251, 100] on span "keypad" at bounding box center [256, 106] width 37 height 12
click at [740, 267] on div at bounding box center [683, 235] width 181 height 85
click at [704, 241] on div at bounding box center [699, 237] width 73 height 75
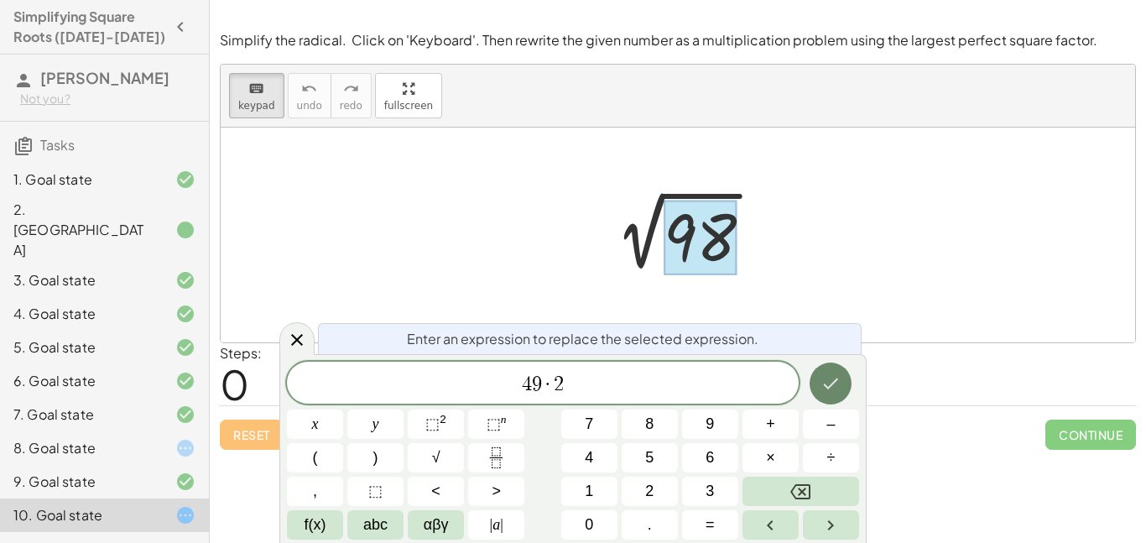
click at [843, 375] on button "Done" at bounding box center [830, 383] width 42 height 42
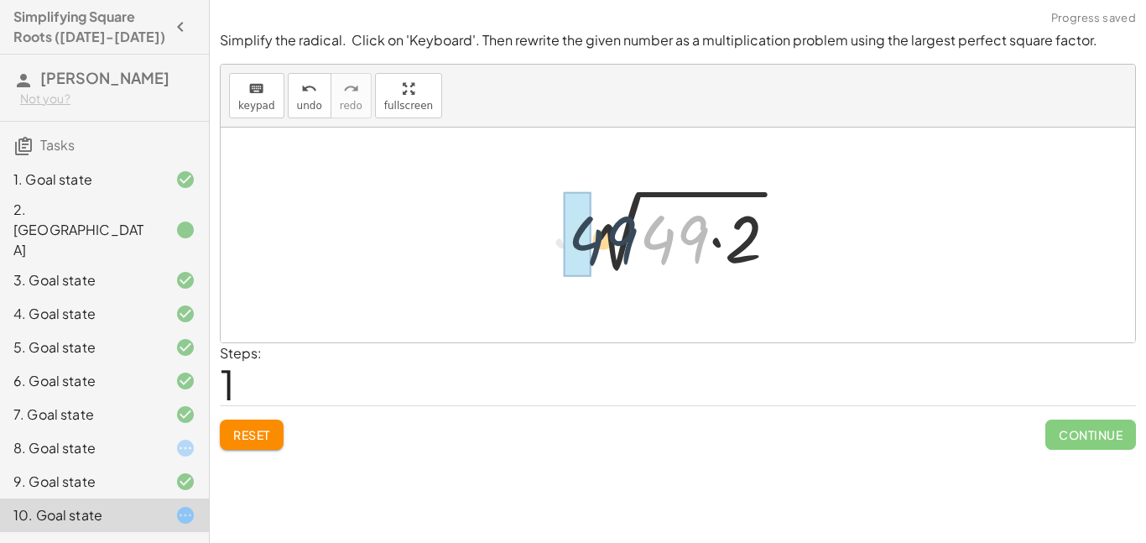
drag, startPoint x: 687, startPoint y: 224, endPoint x: 586, endPoint y: 218, distance: 100.8
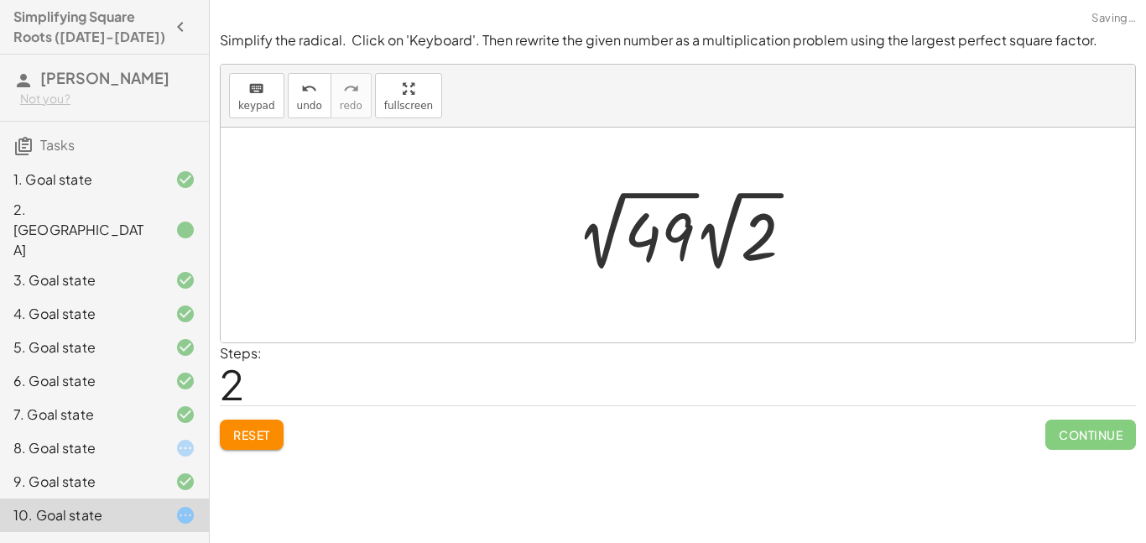
click at [673, 246] on div at bounding box center [691, 231] width 247 height 92
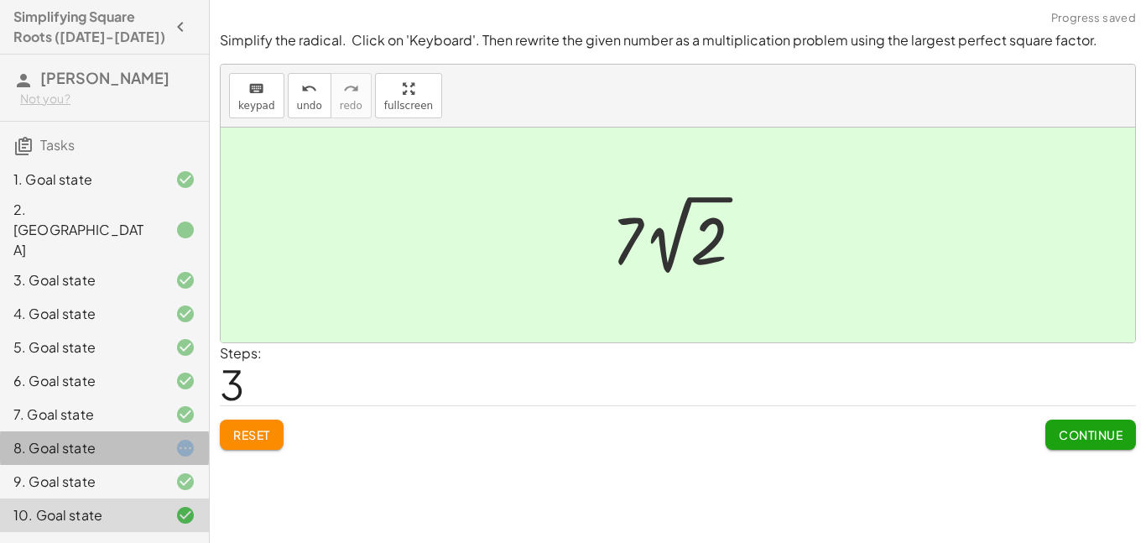
click at [145, 438] on div "8. Goal state" at bounding box center [80, 448] width 135 height 20
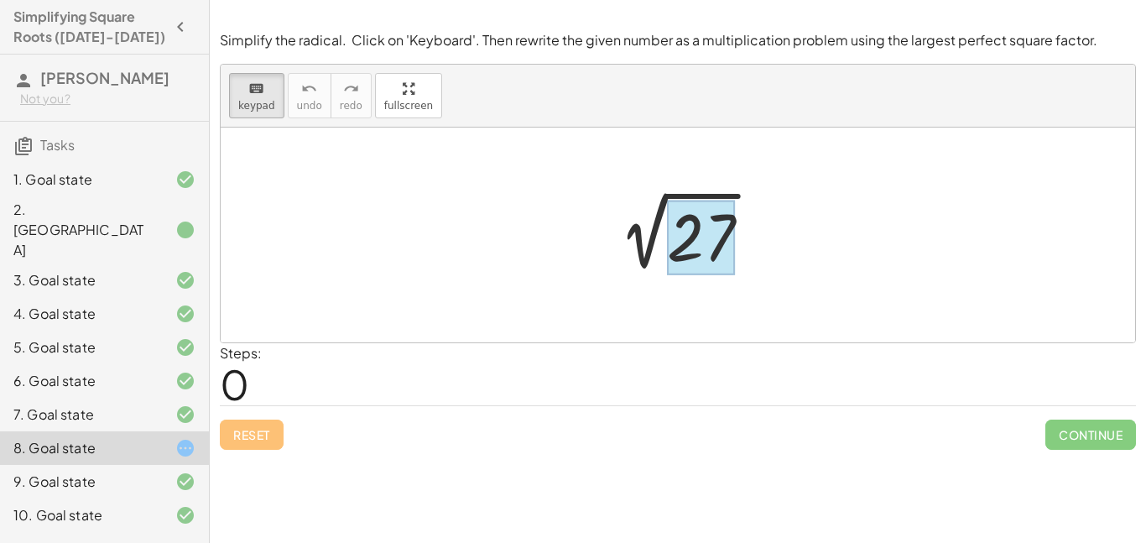
click at [679, 228] on div at bounding box center [701, 237] width 68 height 75
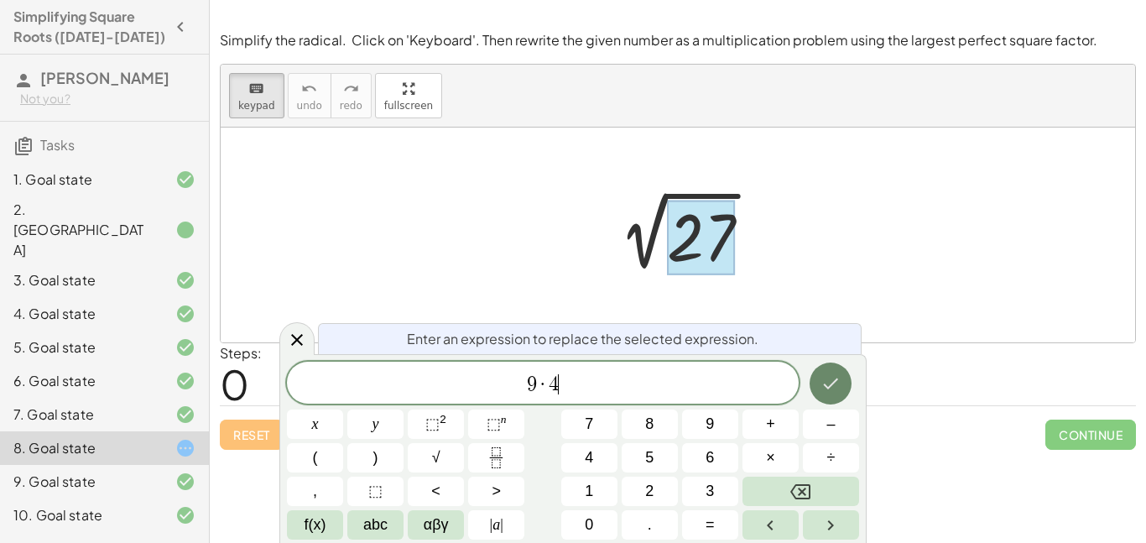
click at [830, 393] on button "Done" at bounding box center [830, 383] width 42 height 42
click at [835, 389] on icon "Done" at bounding box center [830, 383] width 20 height 20
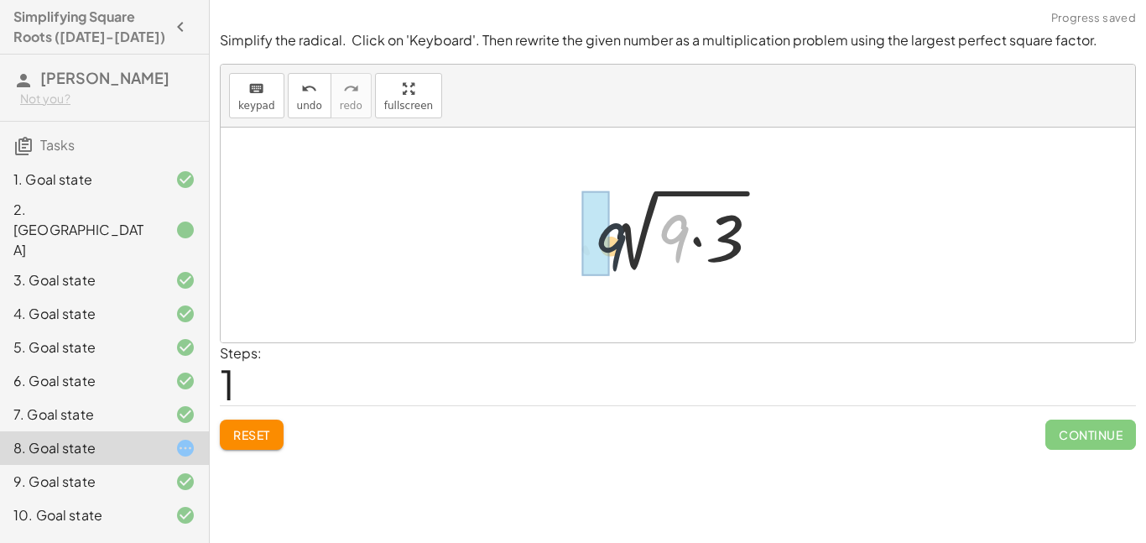
drag, startPoint x: 674, startPoint y: 230, endPoint x: 609, endPoint y: 238, distance: 66.0
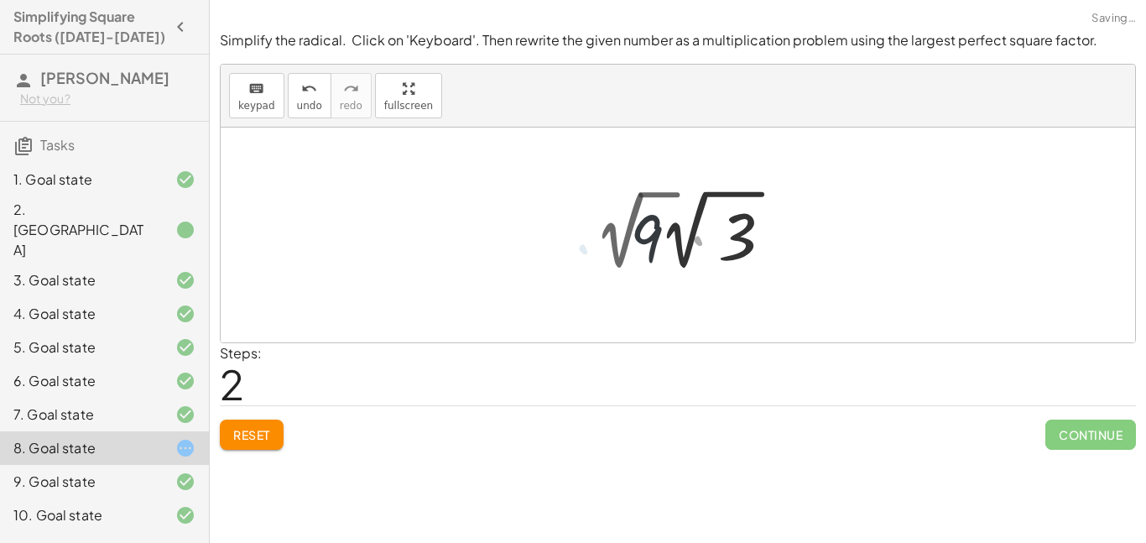
click at [638, 242] on div at bounding box center [691, 230] width 212 height 92
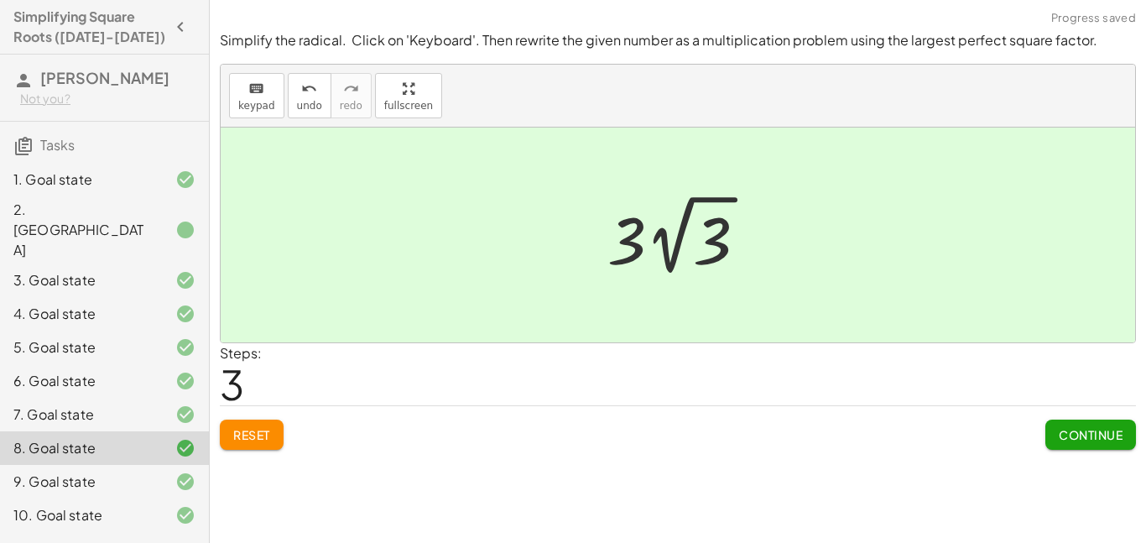
click at [1080, 436] on span "Continue" at bounding box center [1090, 434] width 64 height 15
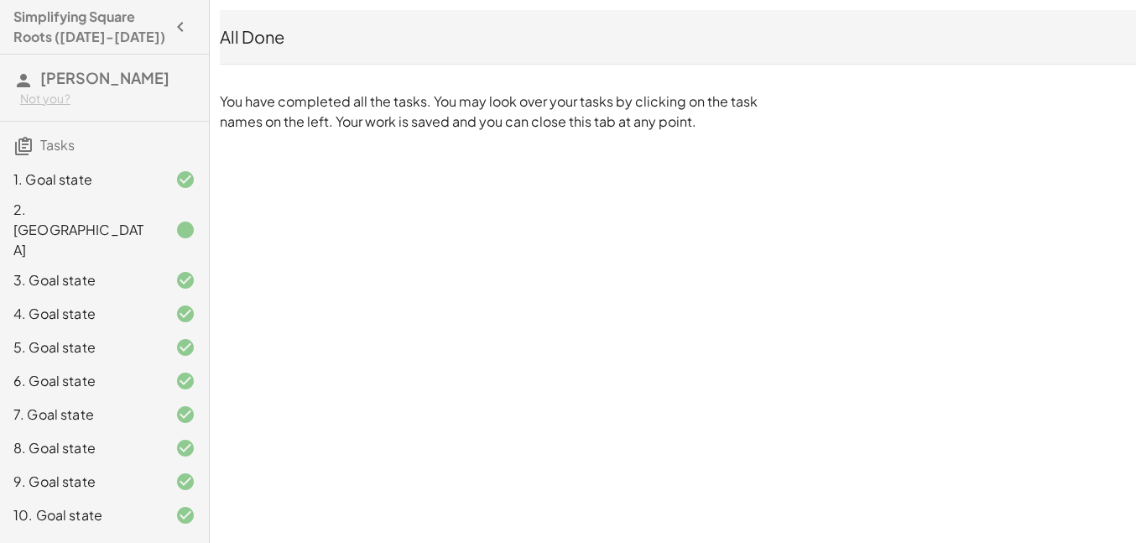
click at [142, 206] on div "2. [GEOGRAPHIC_DATA]" at bounding box center [80, 230] width 135 height 60
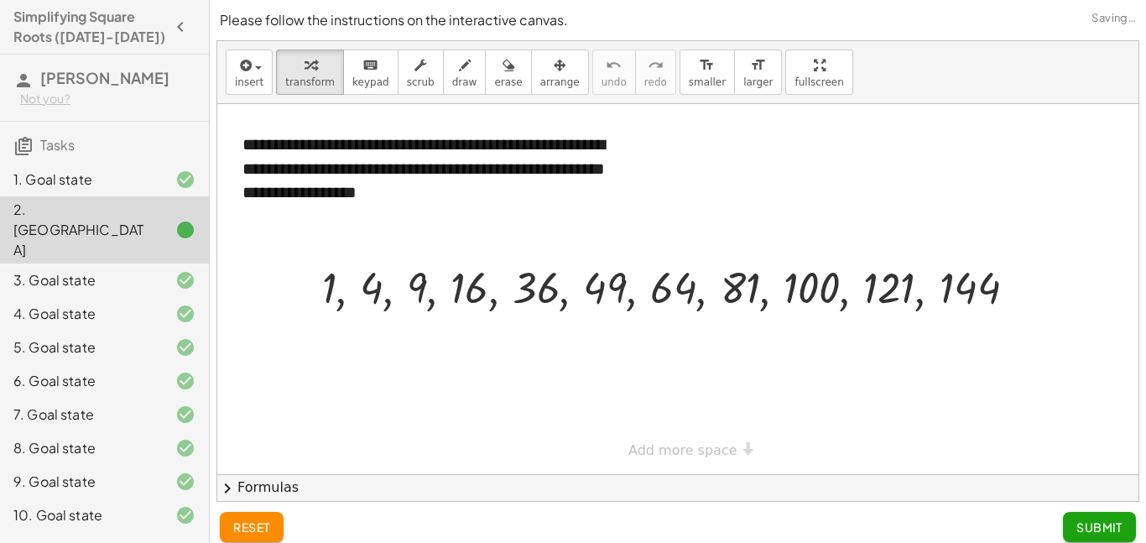
click at [71, 364] on div "4. Goal state" at bounding box center [104, 381] width 209 height 34
